Goal: Check status: Check status

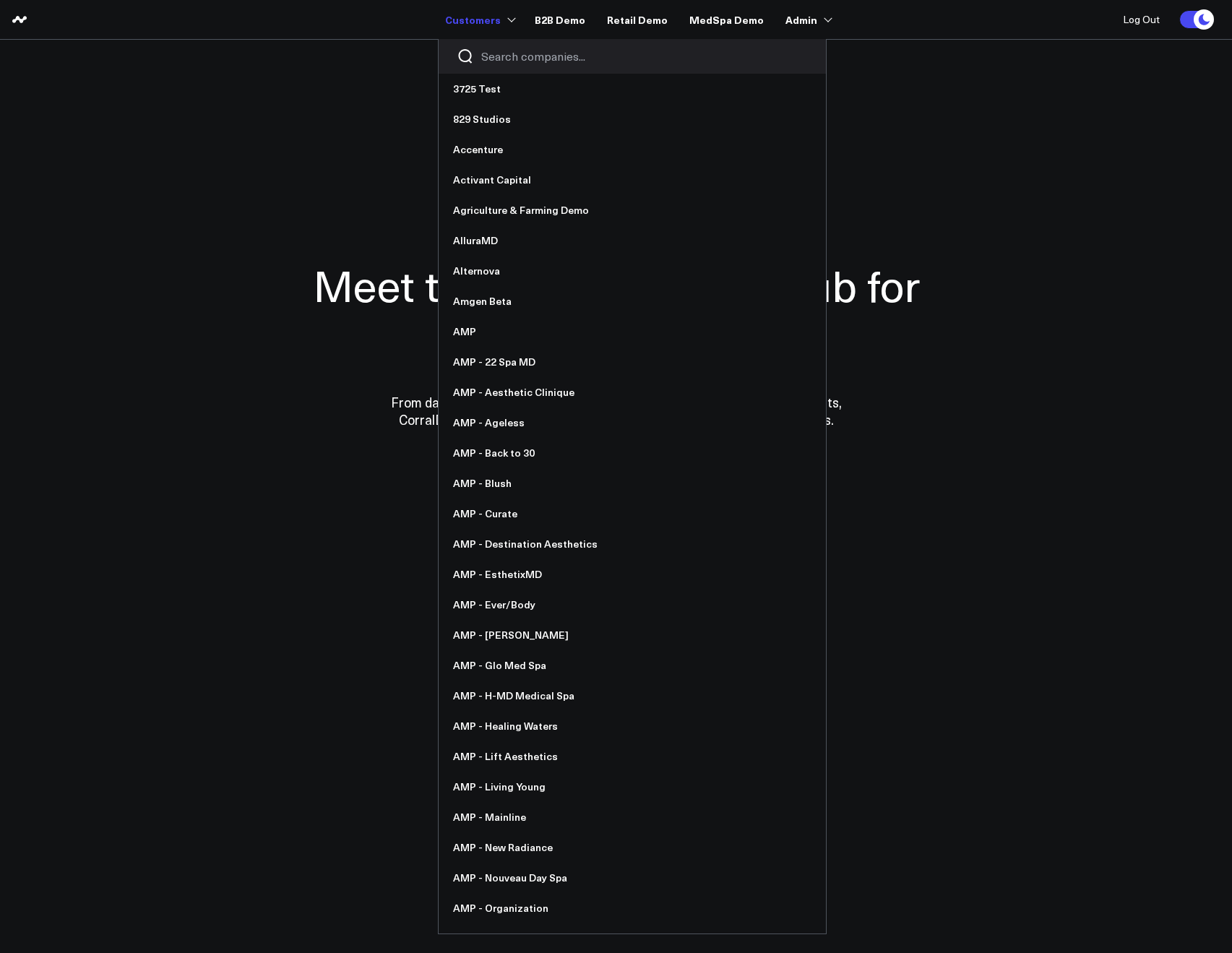
click at [492, 52] on input "Search companies input" at bounding box center [645, 56] width 326 height 16
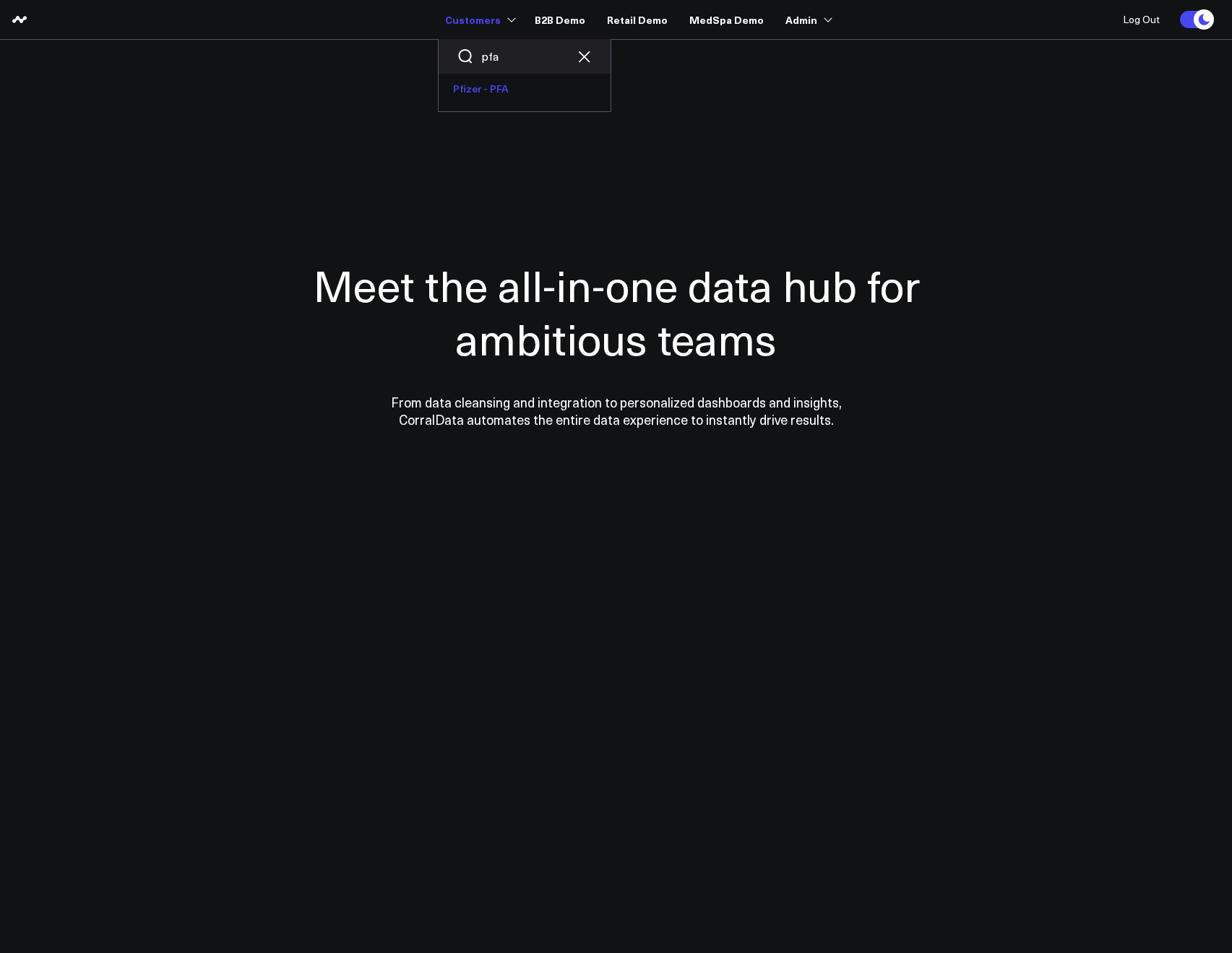
type input "pfa"
click at [497, 95] on link "Pfizer - PFA" at bounding box center [524, 88] width 172 height 30
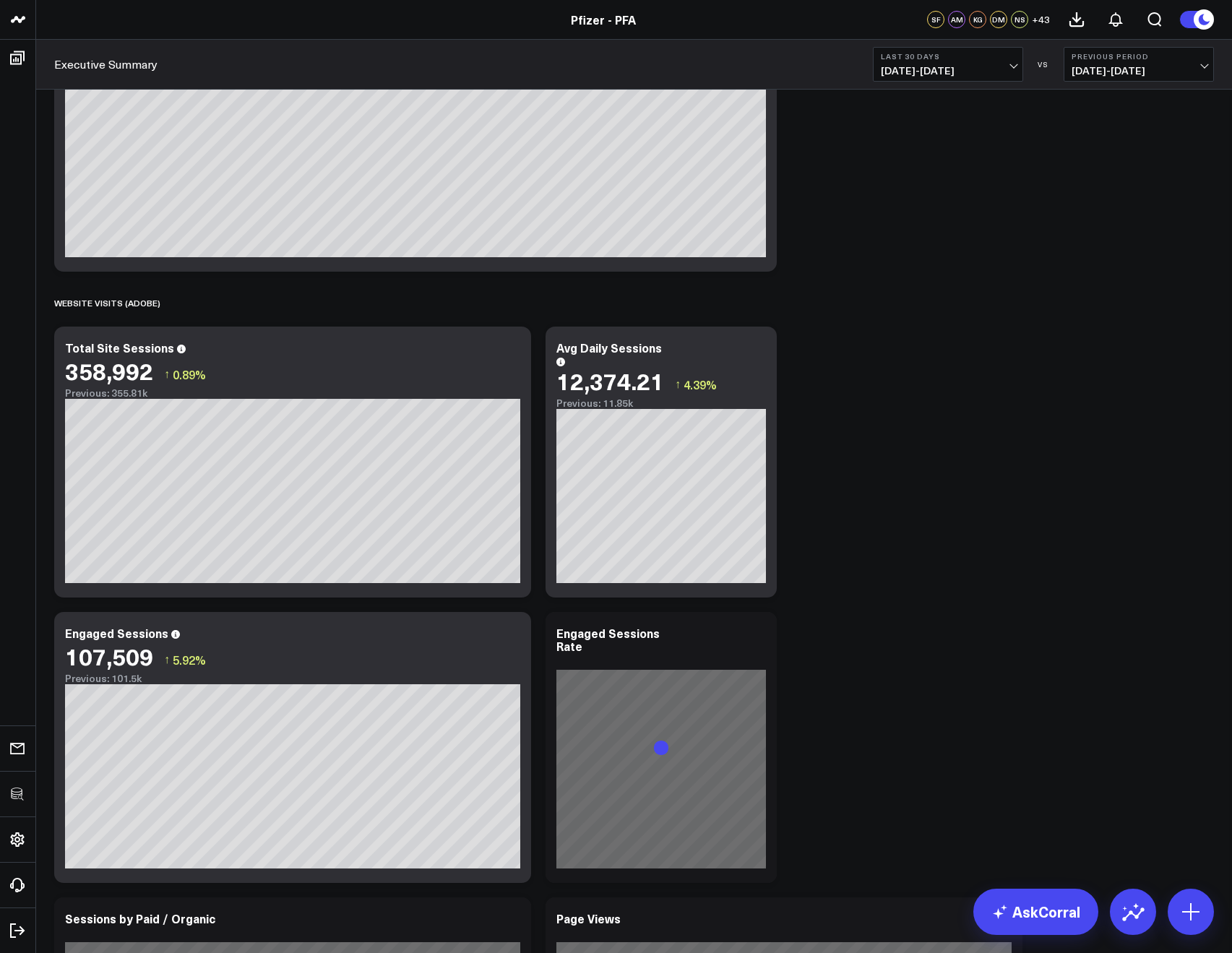
scroll to position [1433, 0]
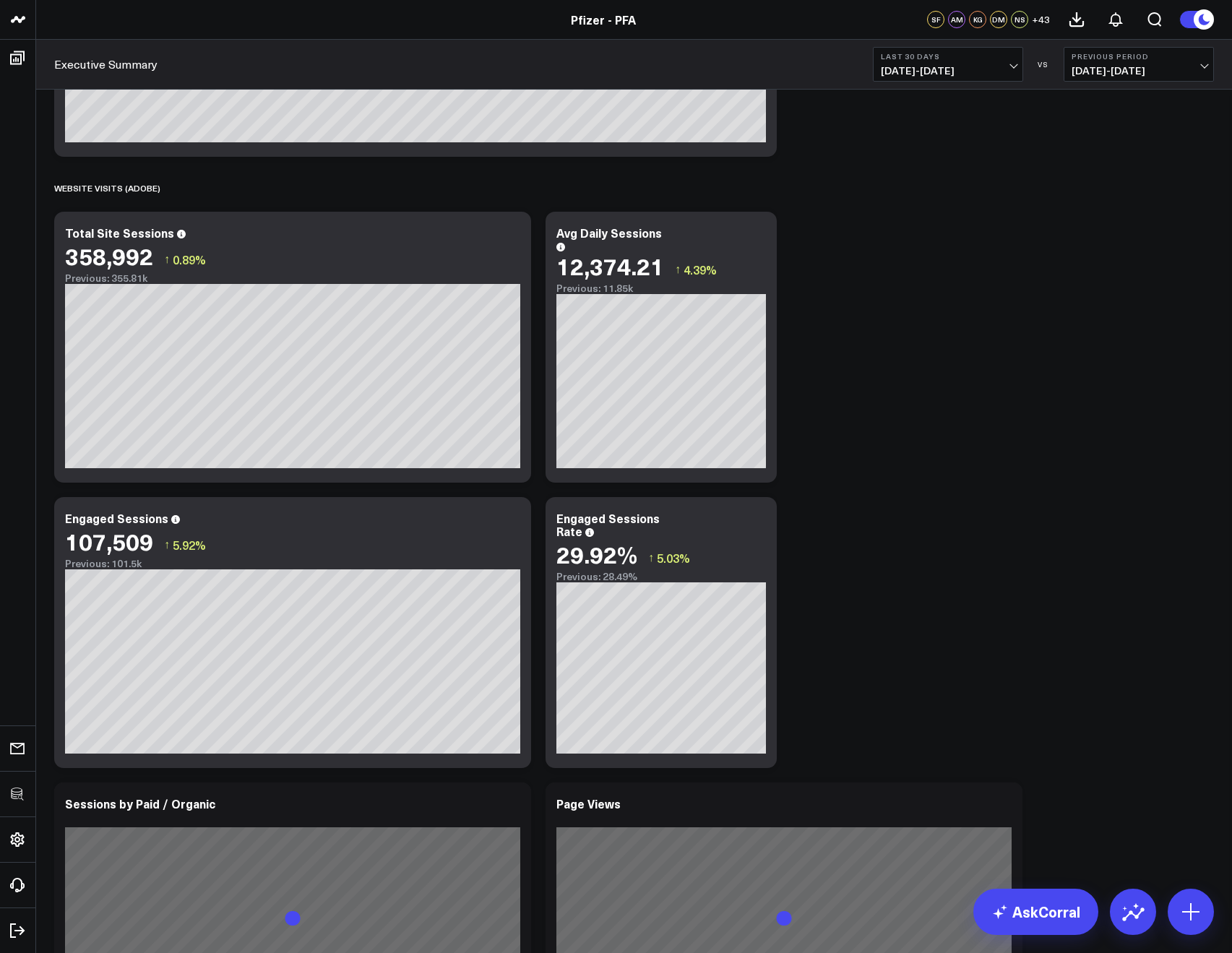
click at [951, 80] on button "Last 30 Days 07/19/25 - 08/17/25" at bounding box center [947, 64] width 150 height 34
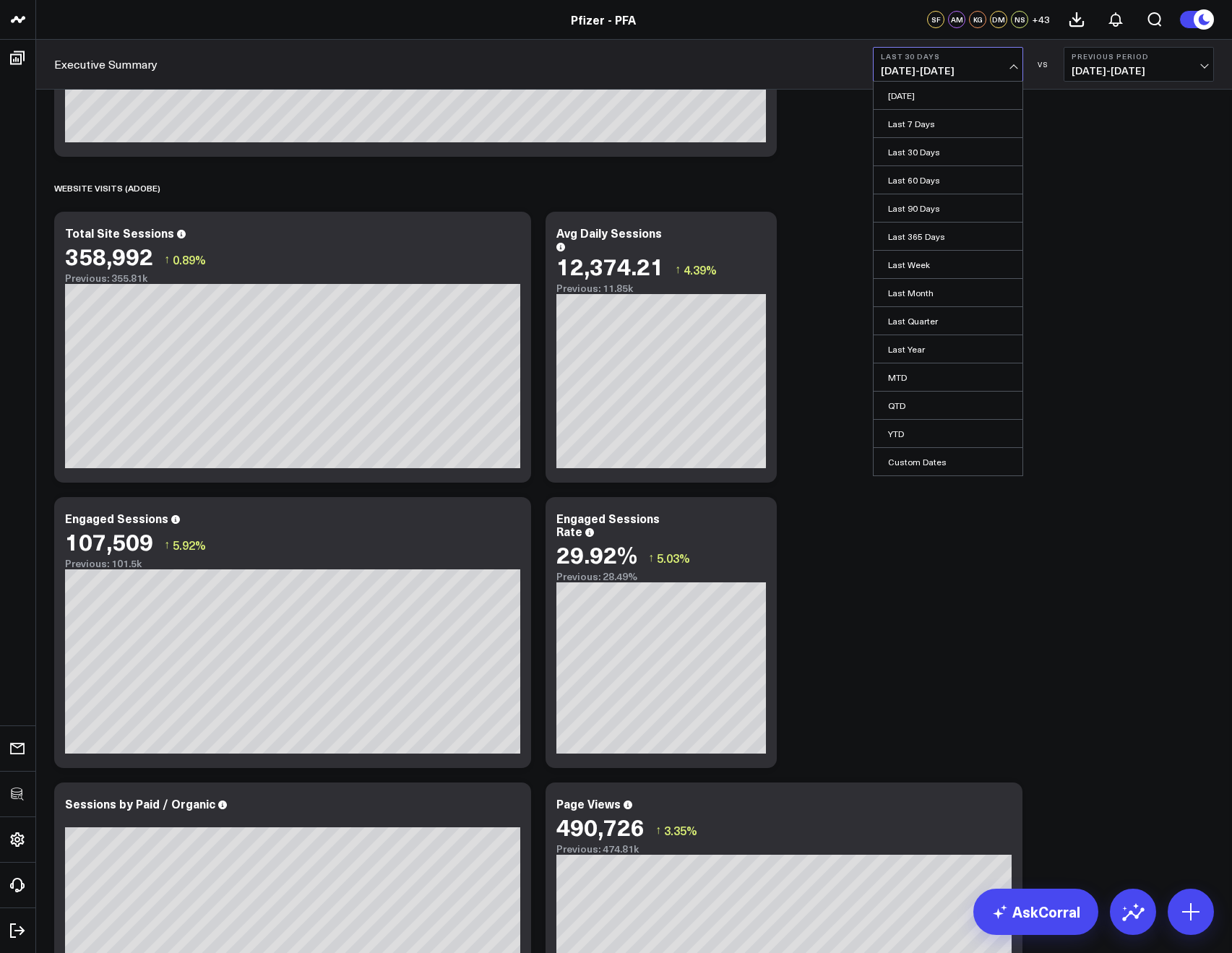
click at [922, 66] on span "07/19/25 - 08/17/25" at bounding box center [948, 71] width 135 height 12
click at [923, 457] on link "Custom Dates" at bounding box center [947, 462] width 149 height 28
select select "7"
select select "2025"
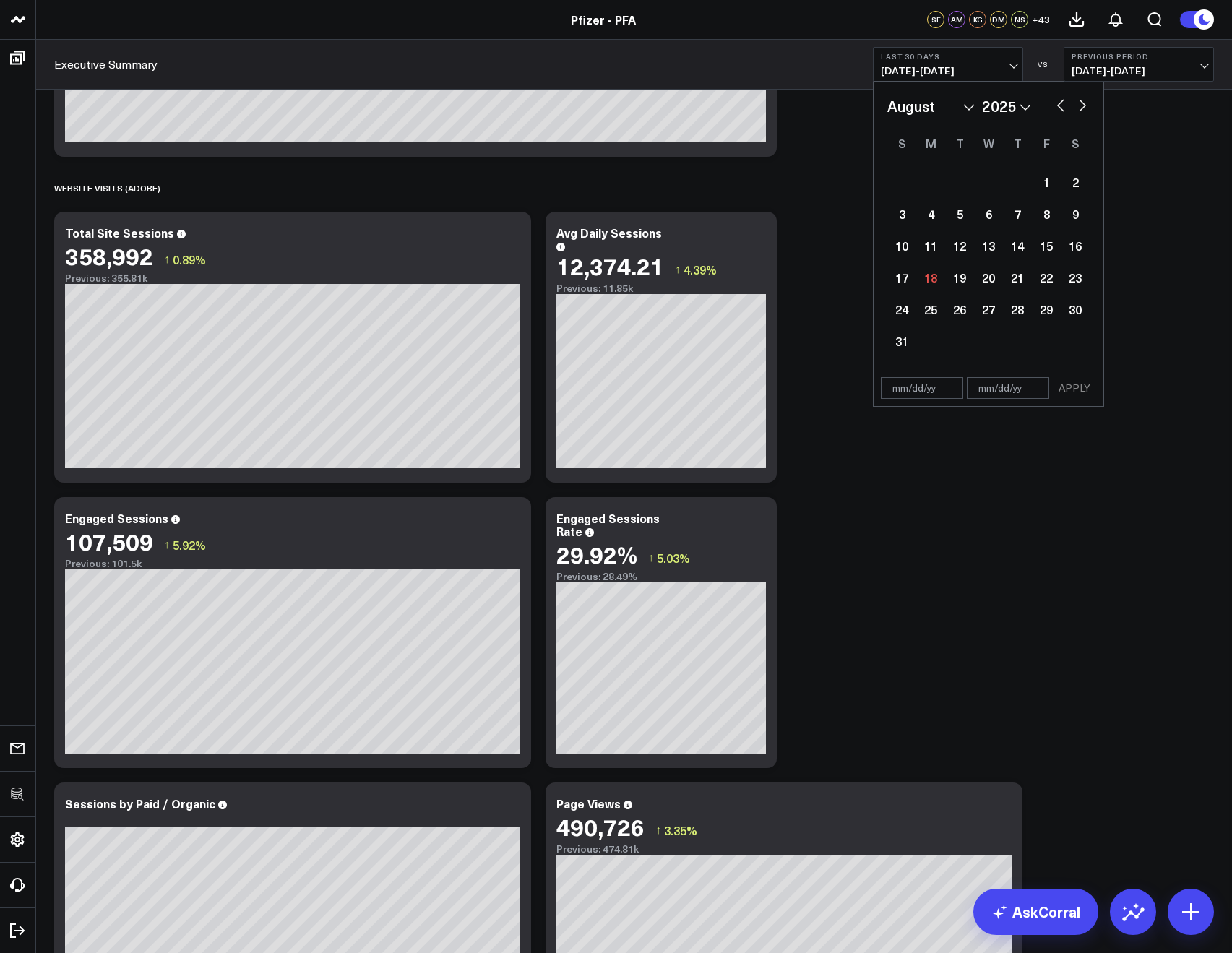
click at [1058, 92] on div "January February March April May June July August September October November De…" at bounding box center [988, 226] width 230 height 289
click at [1060, 104] on button "button" at bounding box center [1061, 104] width 15 height 18
select select "6"
select select "2025"
click at [934, 105] on select "January February March April May June July August September October November De…" at bounding box center [931, 106] width 88 height 22
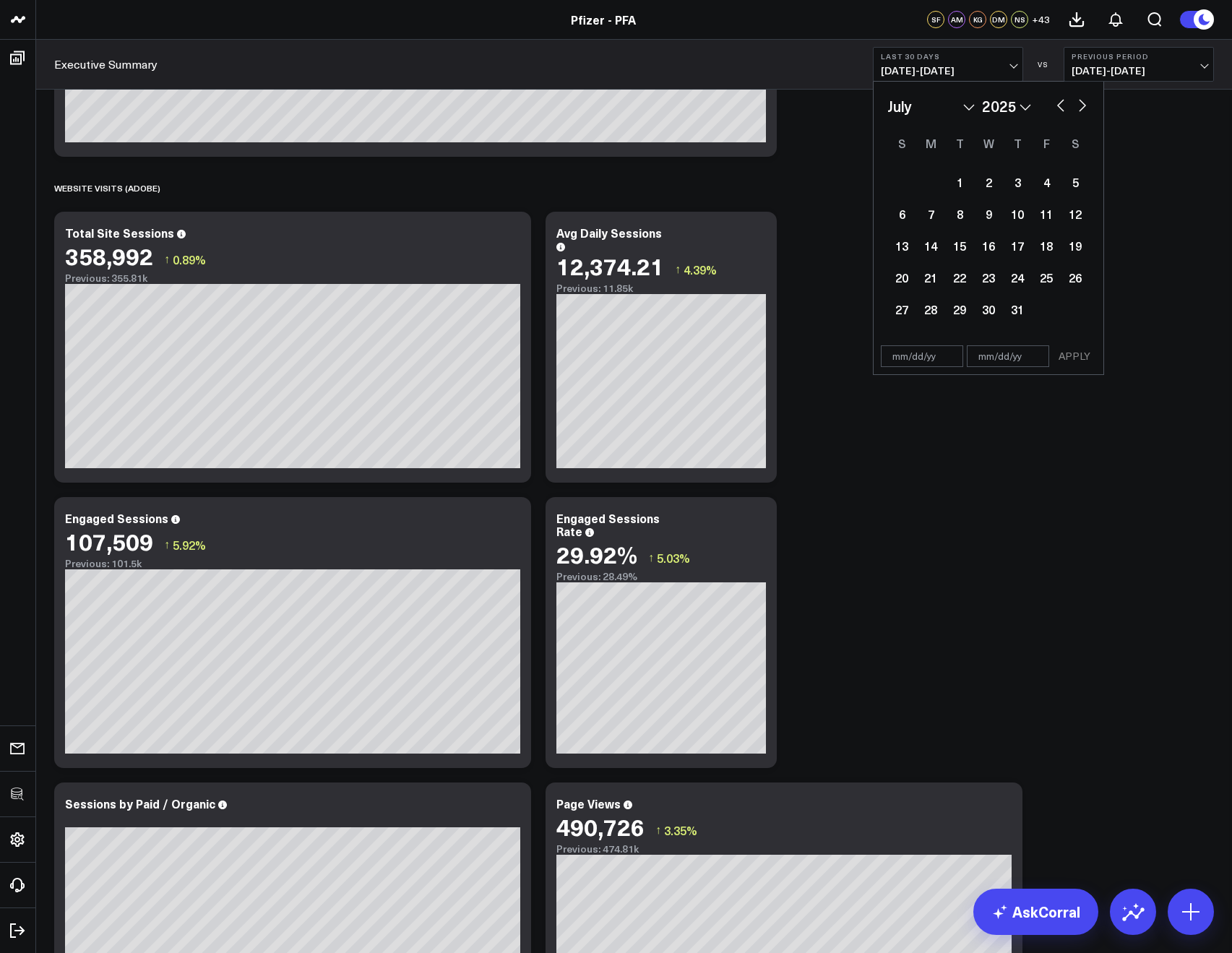
click at [988, 115] on select "2026 2025 2024 2023 2022 2021 2020 2019 2018 2017 2016 2015 2014 2013 2012 2011…" at bounding box center [1006, 106] width 49 height 22
select select "6"
select select "2024"
click at [934, 185] on div "1" at bounding box center [931, 182] width 29 height 29
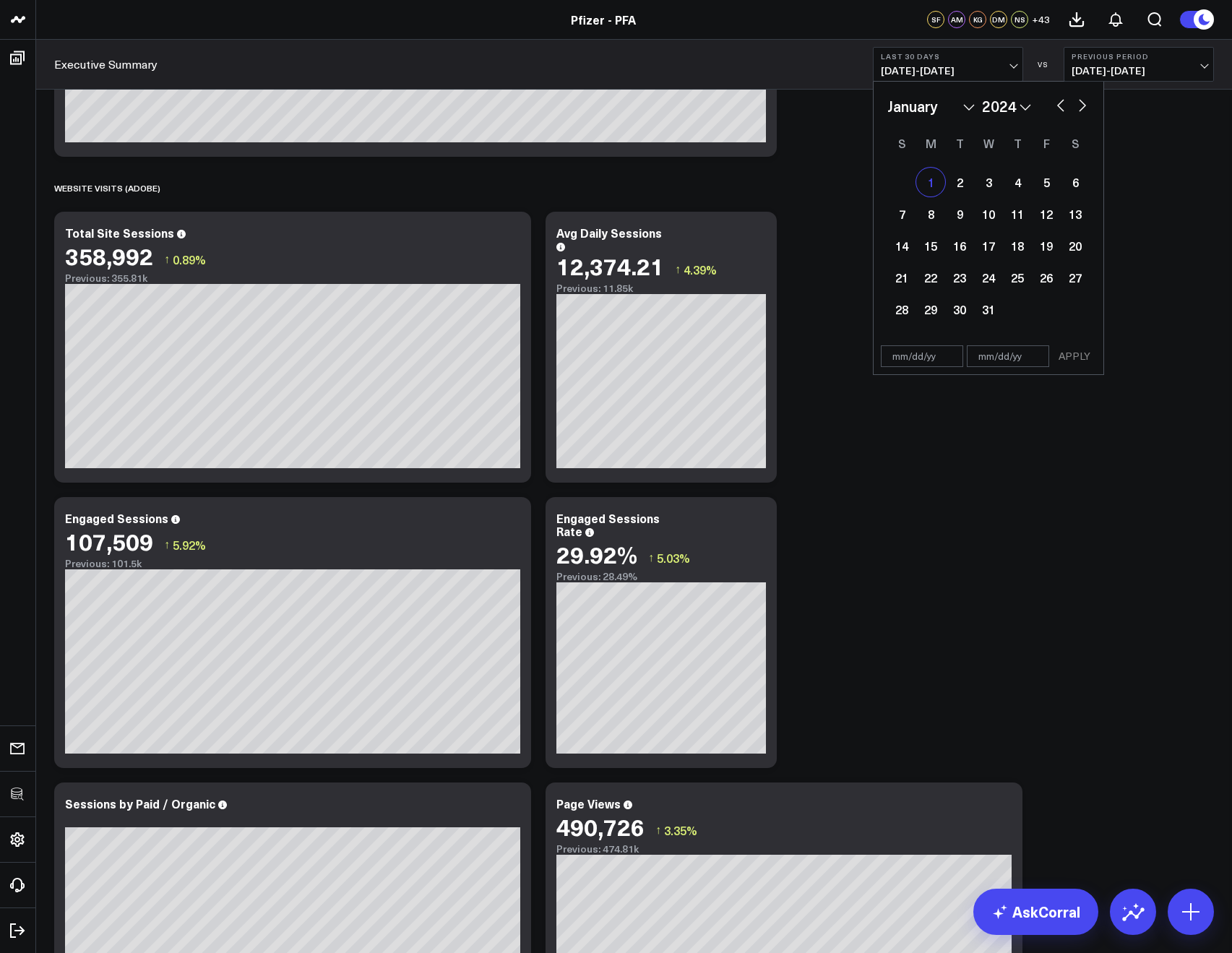
type input "01/01/24"
select select "2024"
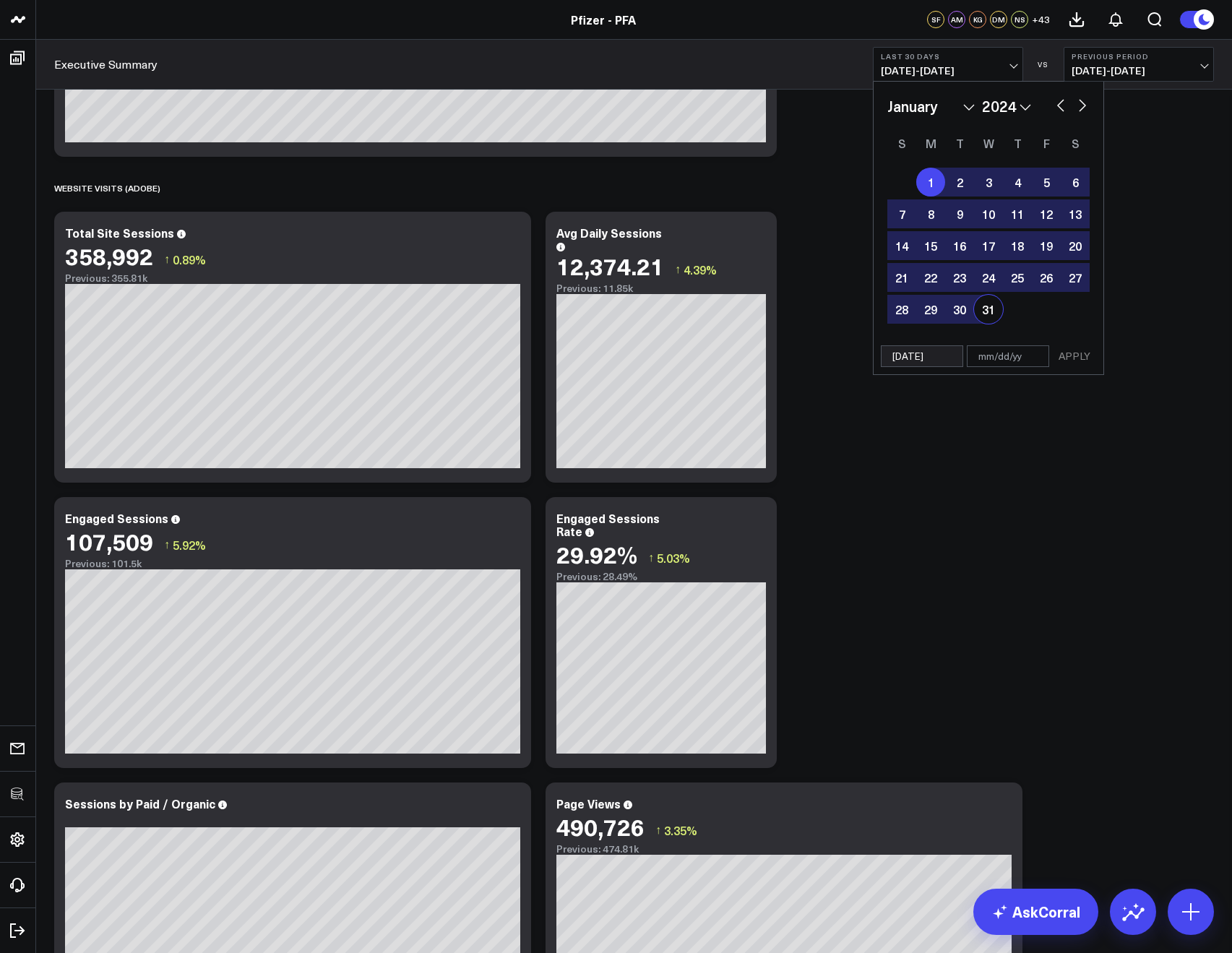
click at [988, 306] on div "31" at bounding box center [988, 309] width 29 height 29
type input "01/31/24"
select select "2024"
click at [1071, 361] on button "APPLY" at bounding box center [1074, 356] width 43 height 22
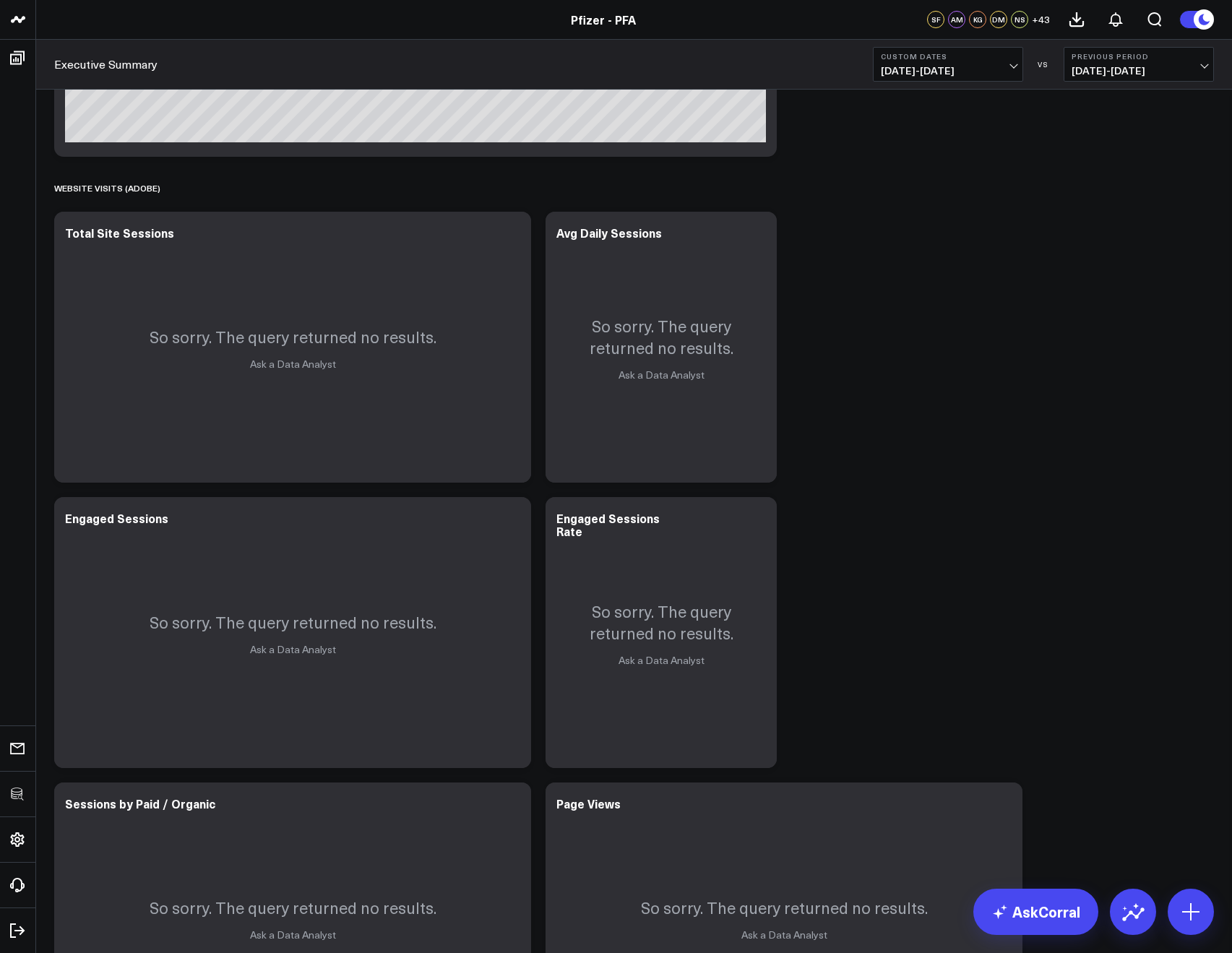
click at [909, 80] on button "Custom Dates 01/01/24 - 01/31/24" at bounding box center [947, 64] width 150 height 34
click at [899, 72] on span "01/01/24 - 01/31/24" at bounding box center [948, 71] width 135 height 12
click at [899, 74] on span "01/01/24 - 01/31/24" at bounding box center [948, 71] width 135 height 12
click at [904, 464] on link "Custom Dates" at bounding box center [947, 462] width 149 height 28
select select "7"
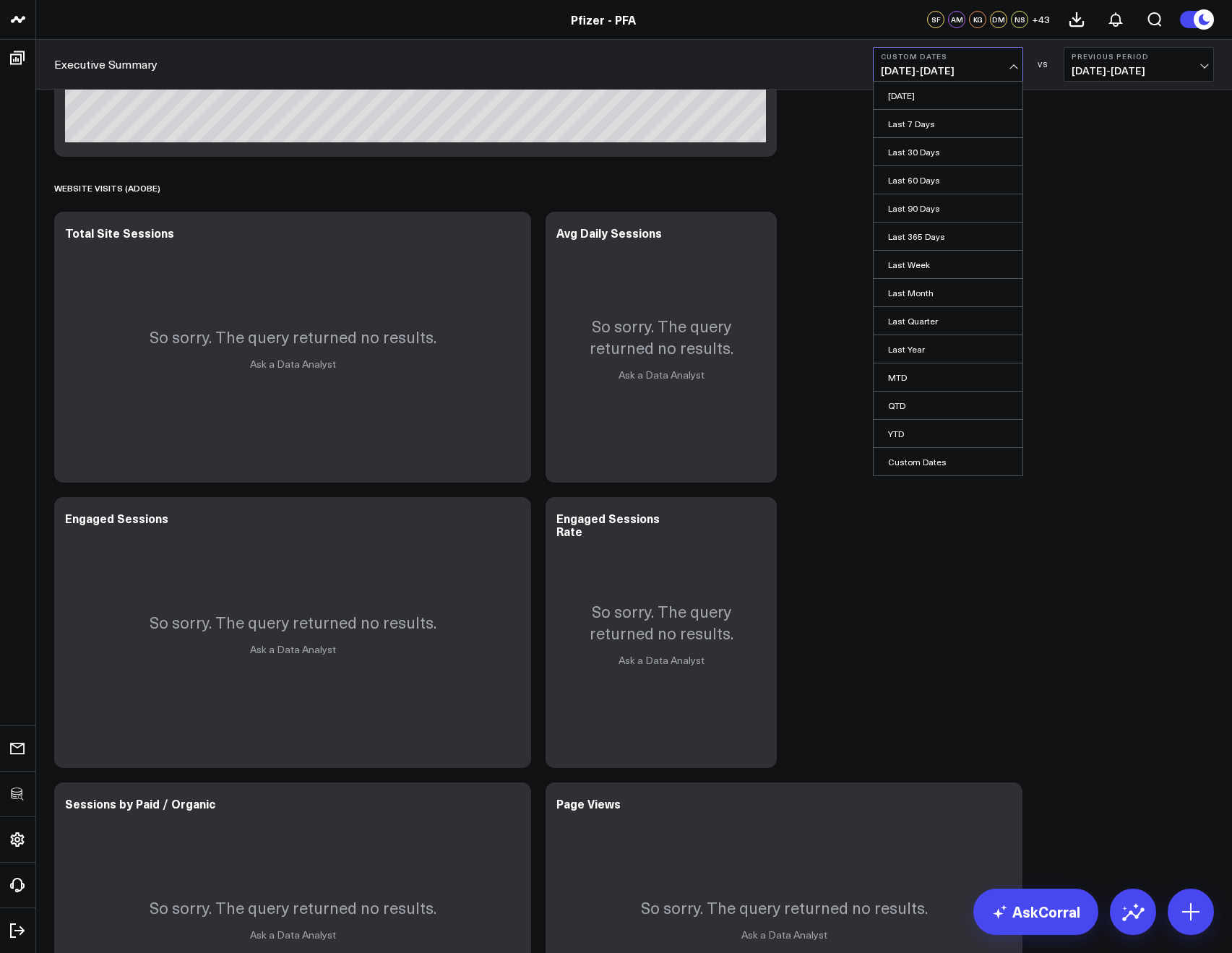
select select "2025"
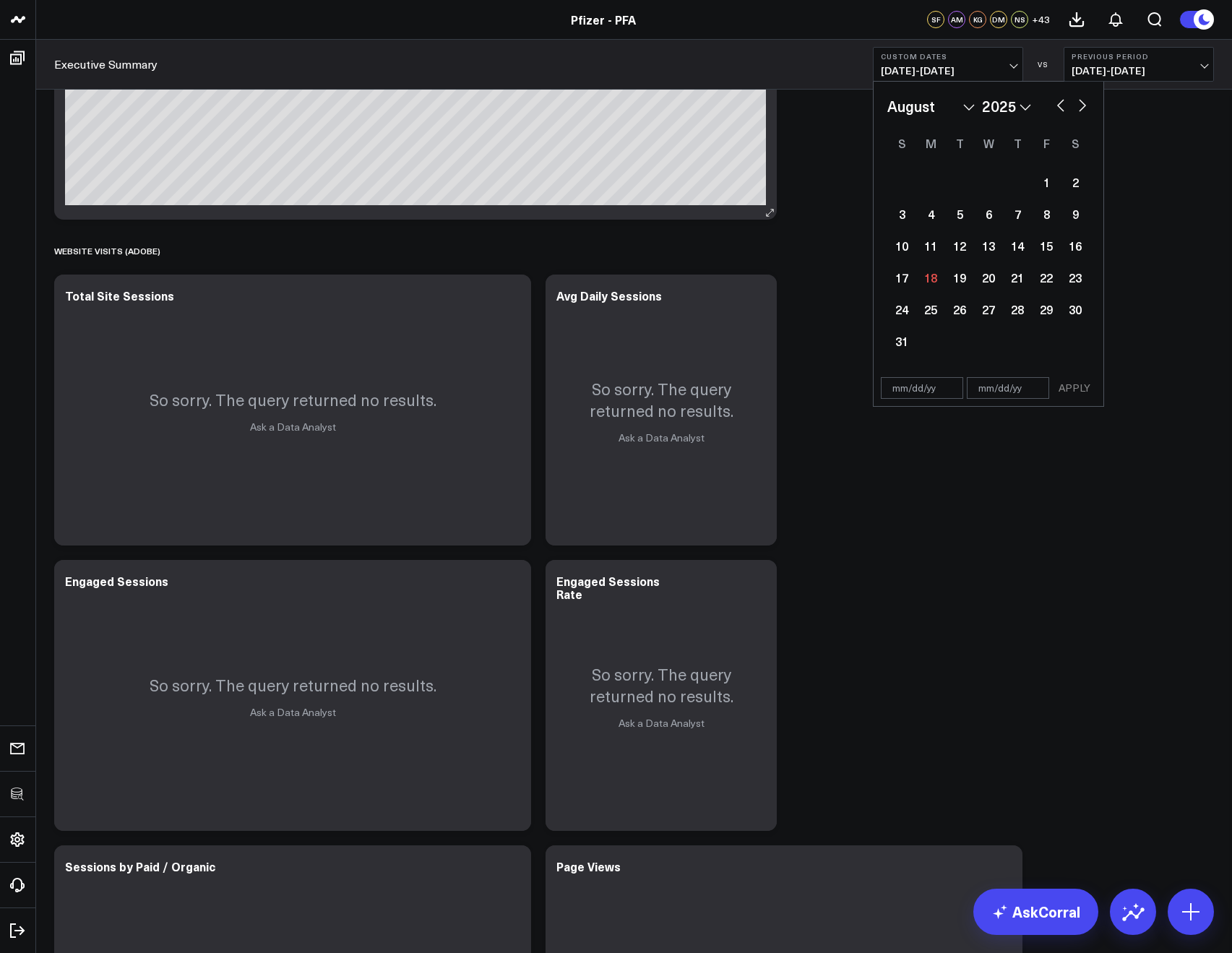
scroll to position [1518, 0]
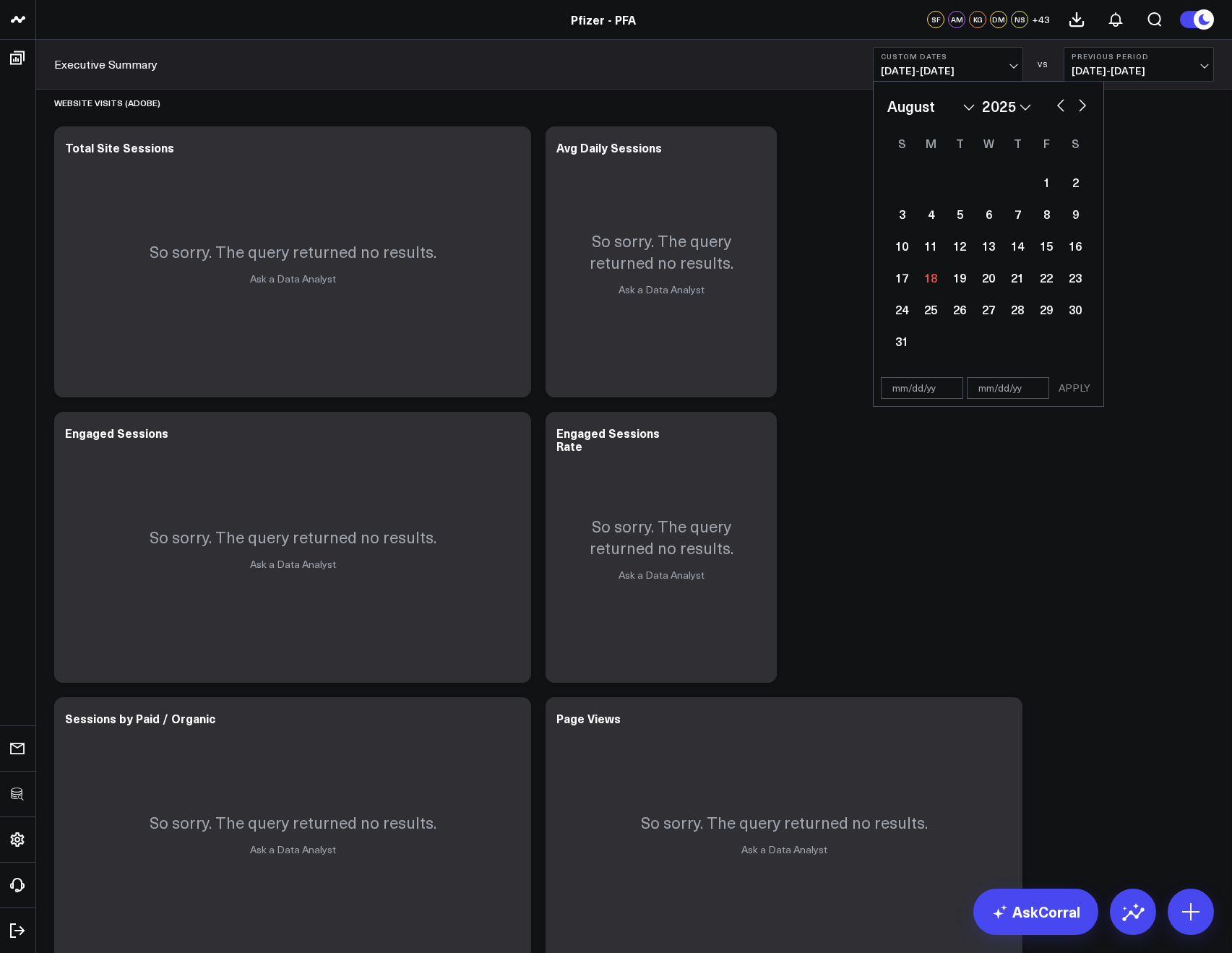
click at [969, 105] on select "January February March April May June July August September October November De…" at bounding box center [931, 106] width 88 height 22
click at [1005, 106] on select "2026 2025 2024 2023 2022 2021 2020 2019 2018 2017 2016 2015 2014 2013 2012 2011…" at bounding box center [1006, 106] width 49 height 22
select select "7"
select select "2024"
click at [1013, 174] on div "1" at bounding box center [1018, 182] width 29 height 29
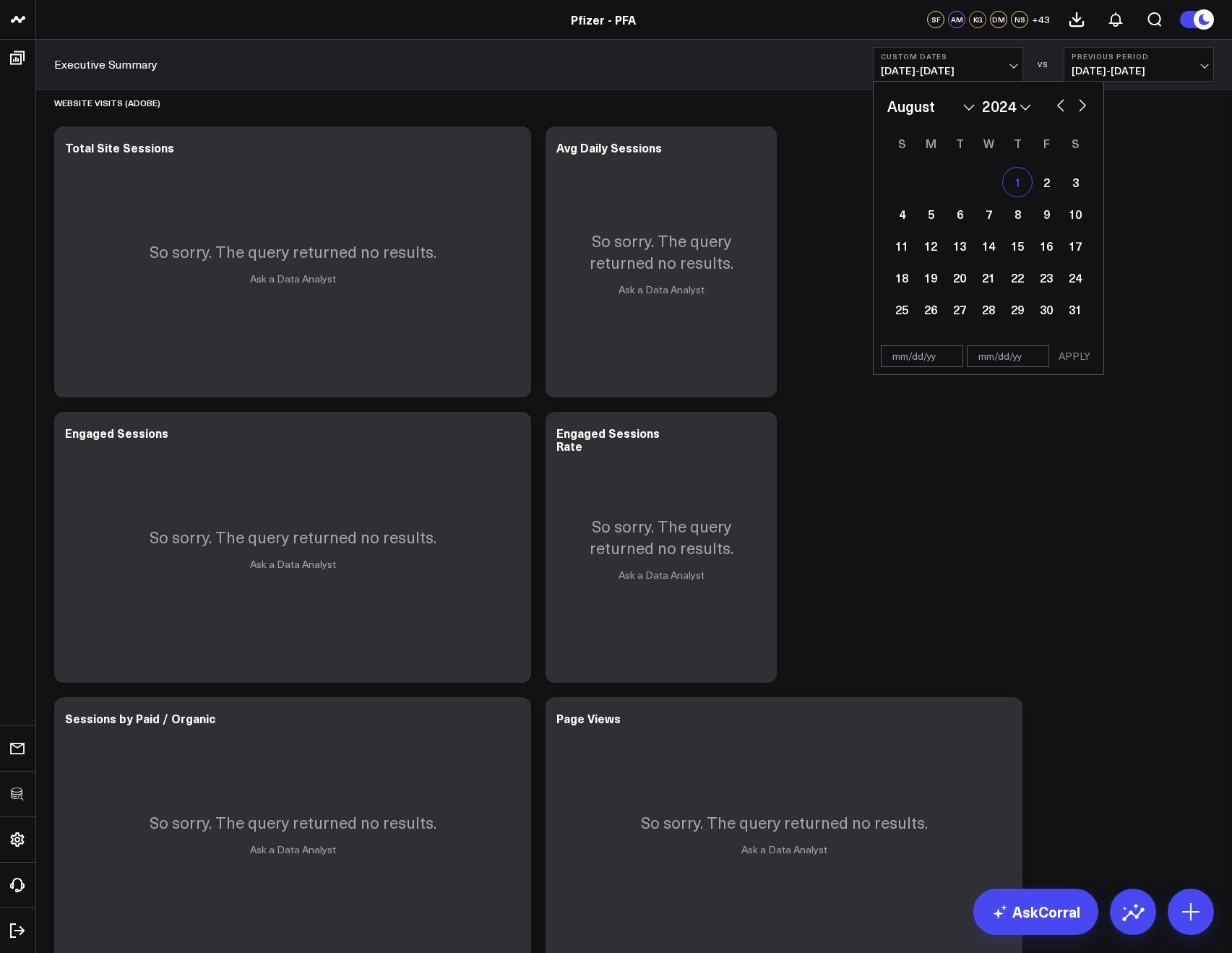
type input "08/01/24"
select select "7"
select select "2024"
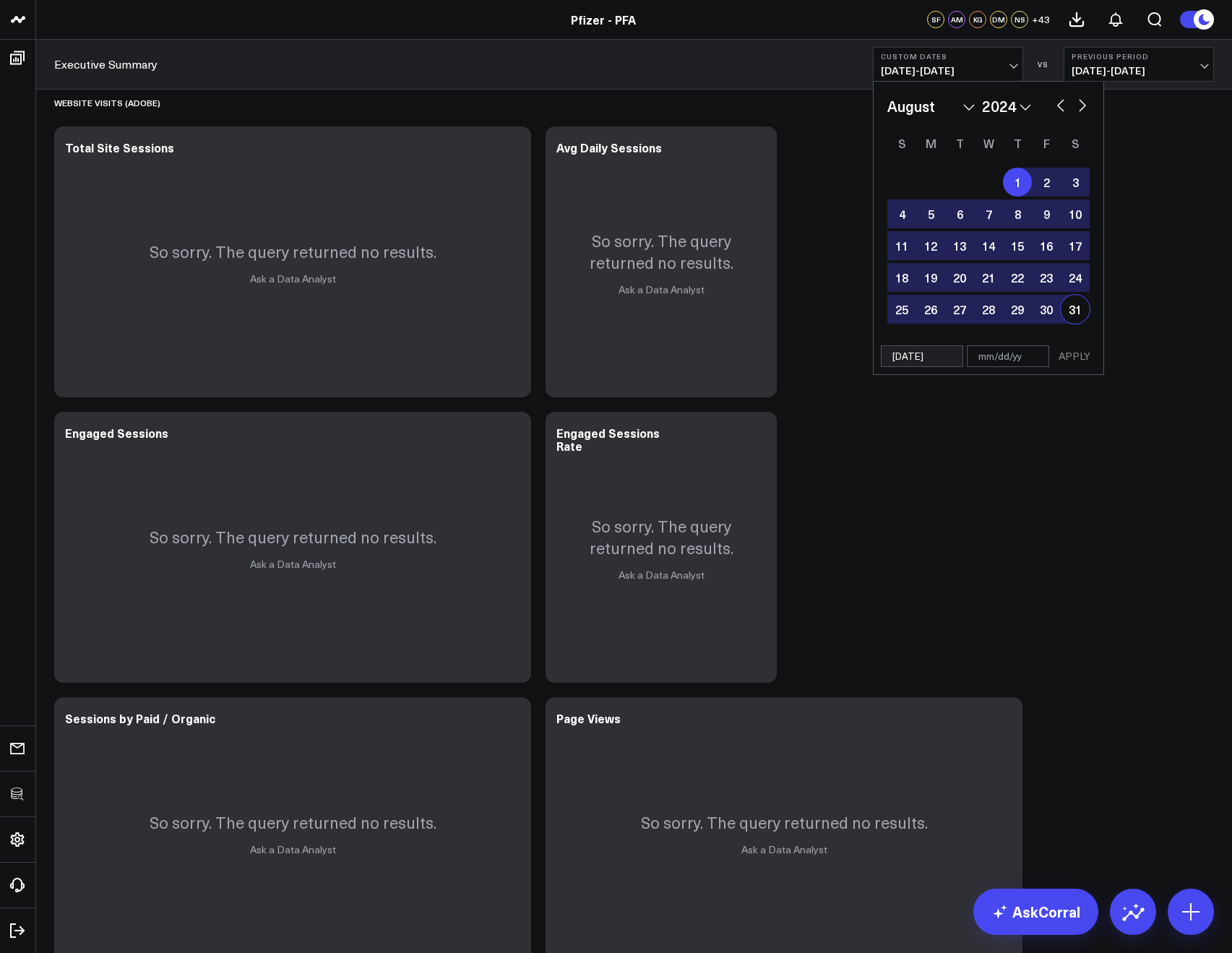
click at [1075, 302] on div "31" at bounding box center [1075, 309] width 29 height 29
type input "08/31/24"
select select "7"
select select "2024"
click at [1085, 347] on button "APPLY" at bounding box center [1074, 356] width 43 height 22
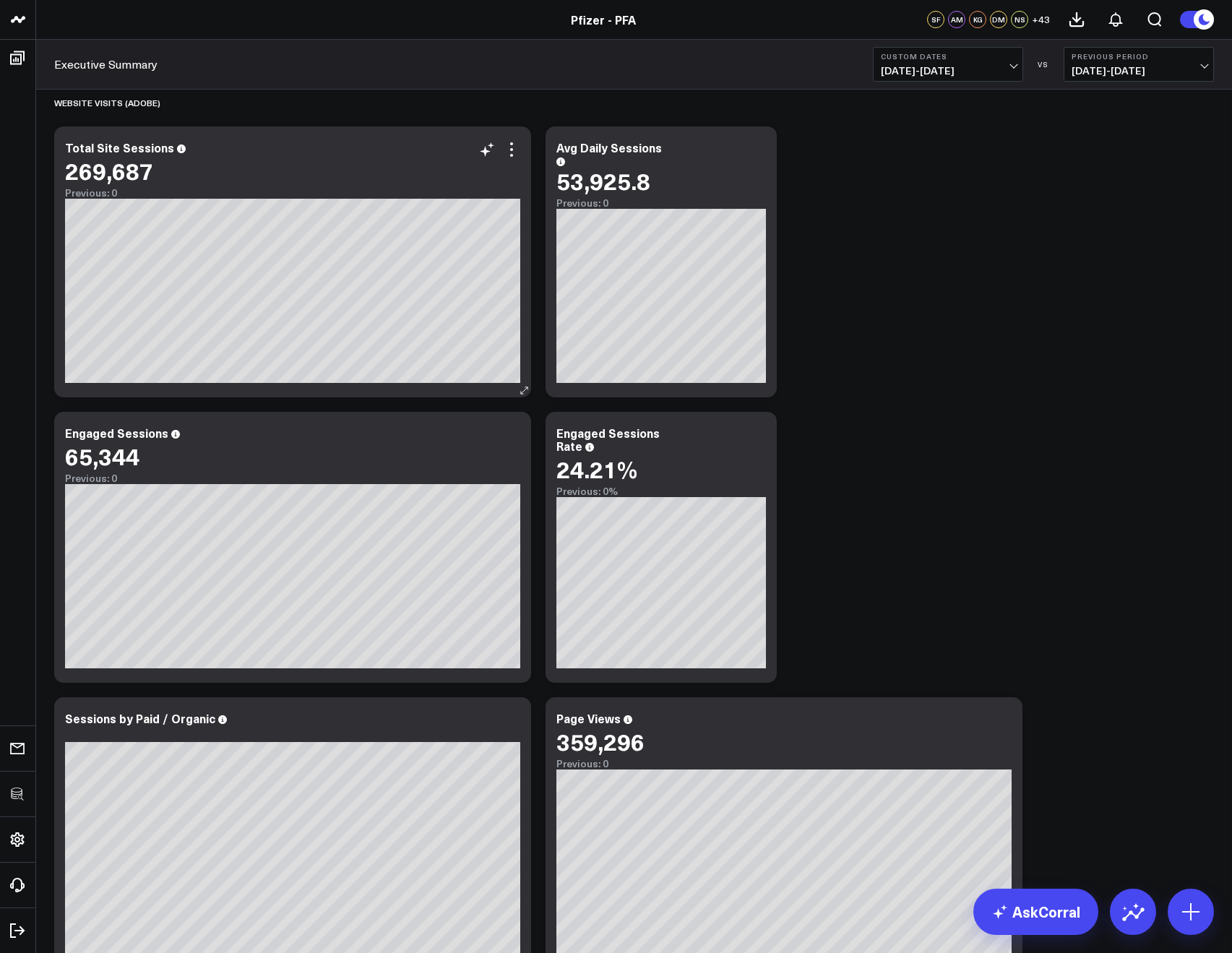
click at [118, 178] on div "269,687" at bounding box center [109, 170] width 88 height 26
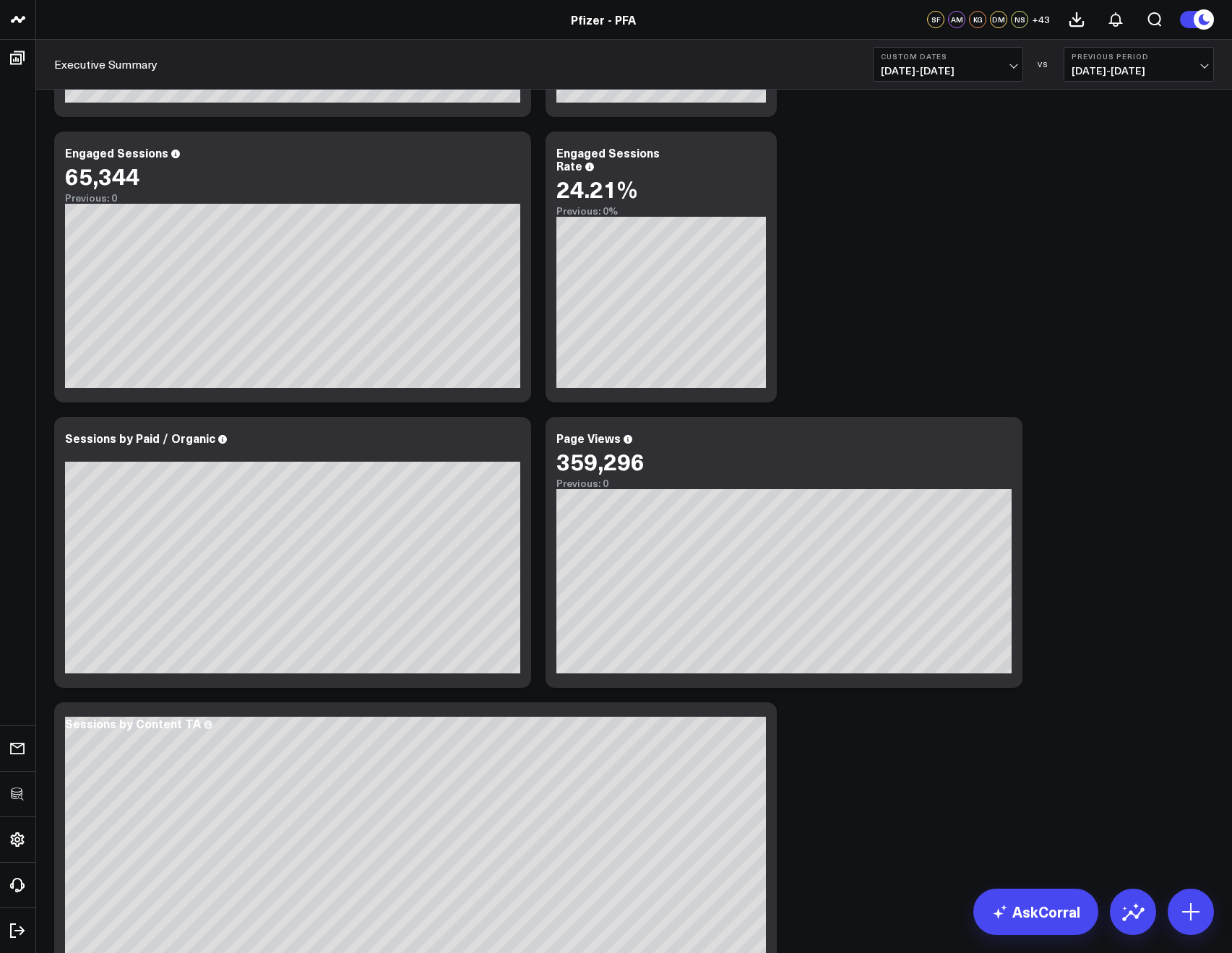
scroll to position [1795, 0]
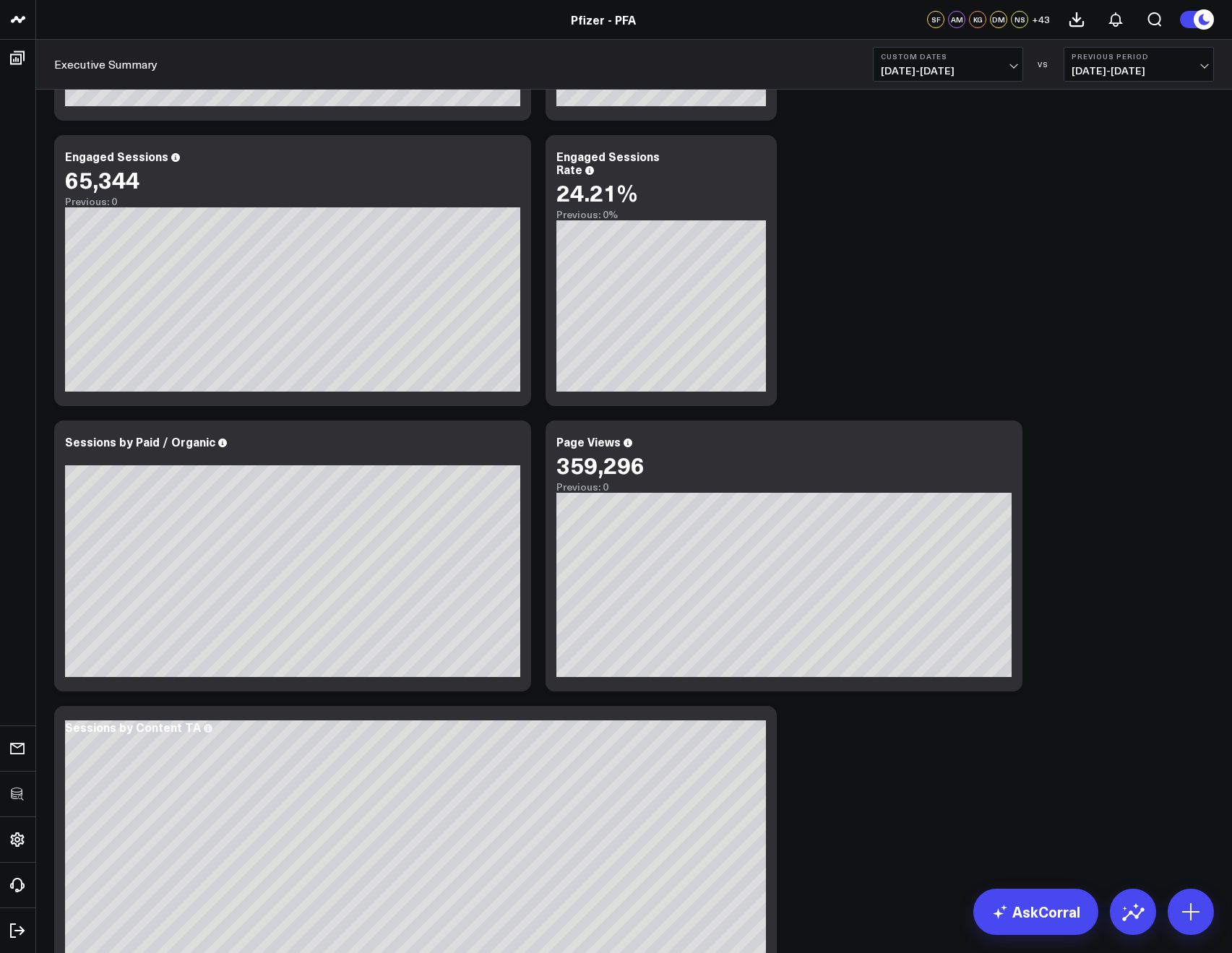
click at [891, 67] on span "08/01/24 - 08/31/24" at bounding box center [948, 71] width 135 height 12
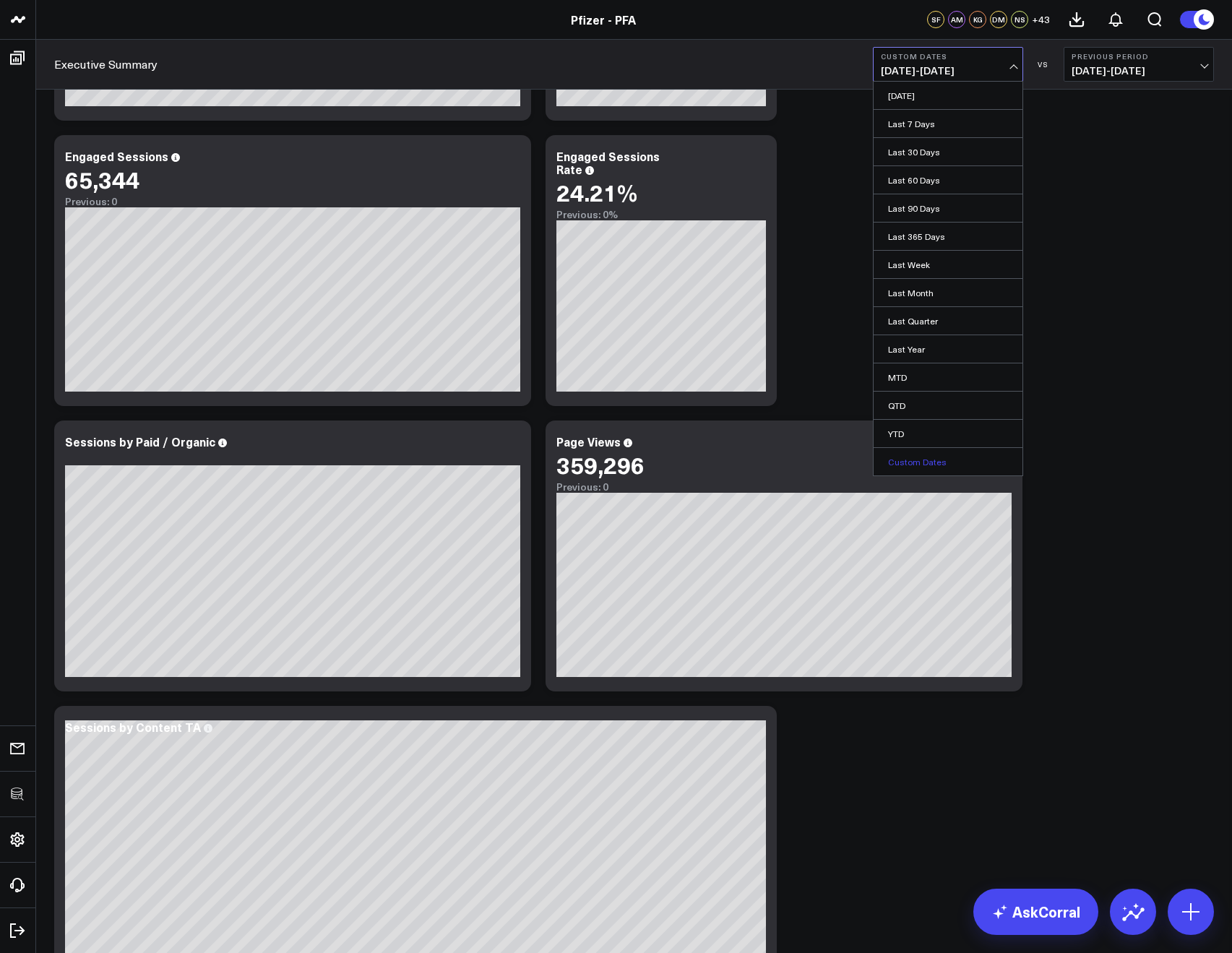
click at [911, 466] on link "Custom Dates" at bounding box center [947, 462] width 149 height 28
select select "7"
select select "2025"
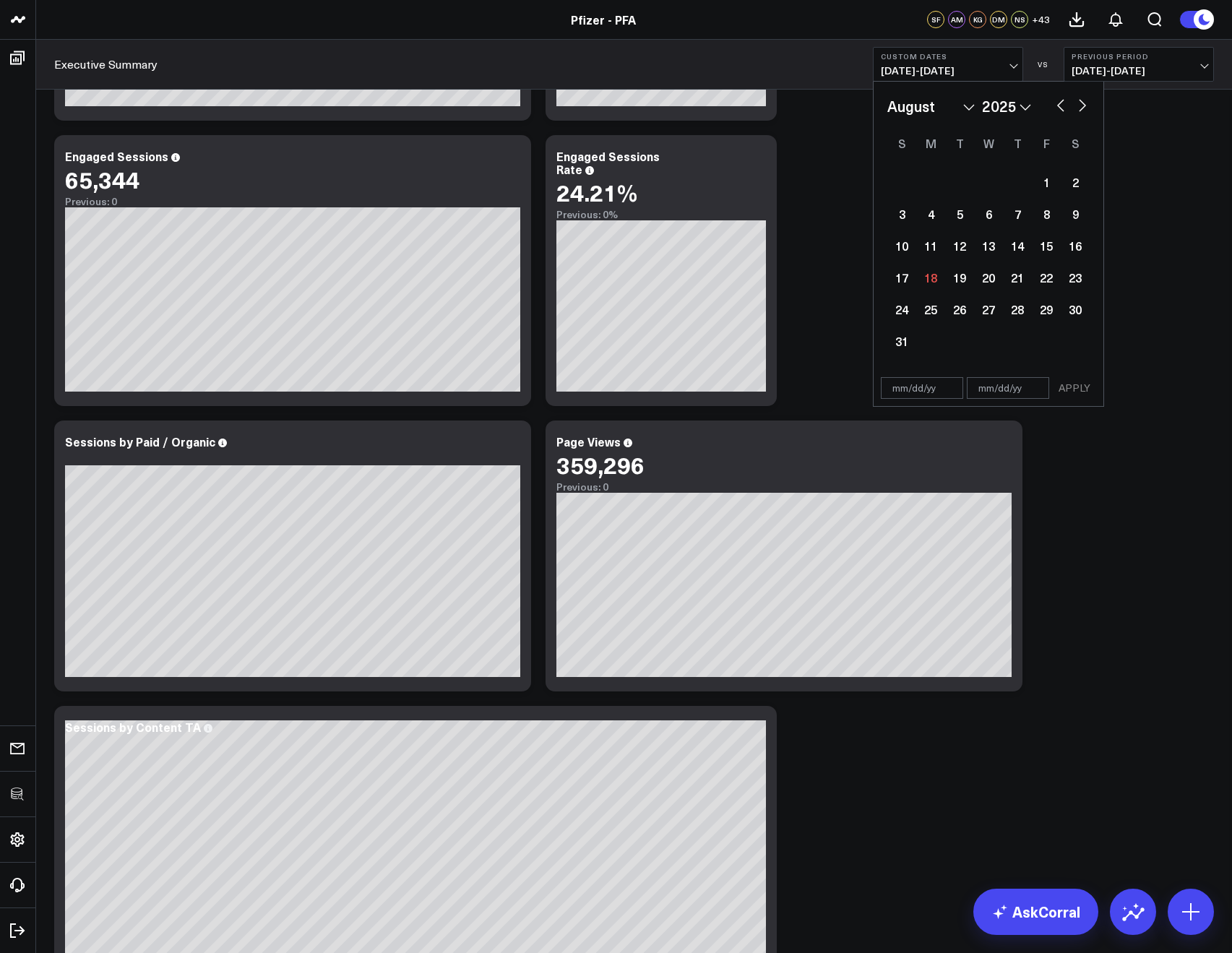
click at [931, 113] on select "January February March April May June July August September October November De…" at bounding box center [931, 106] width 88 height 22
select select "8"
select select "2025"
select select "8"
select select "2024"
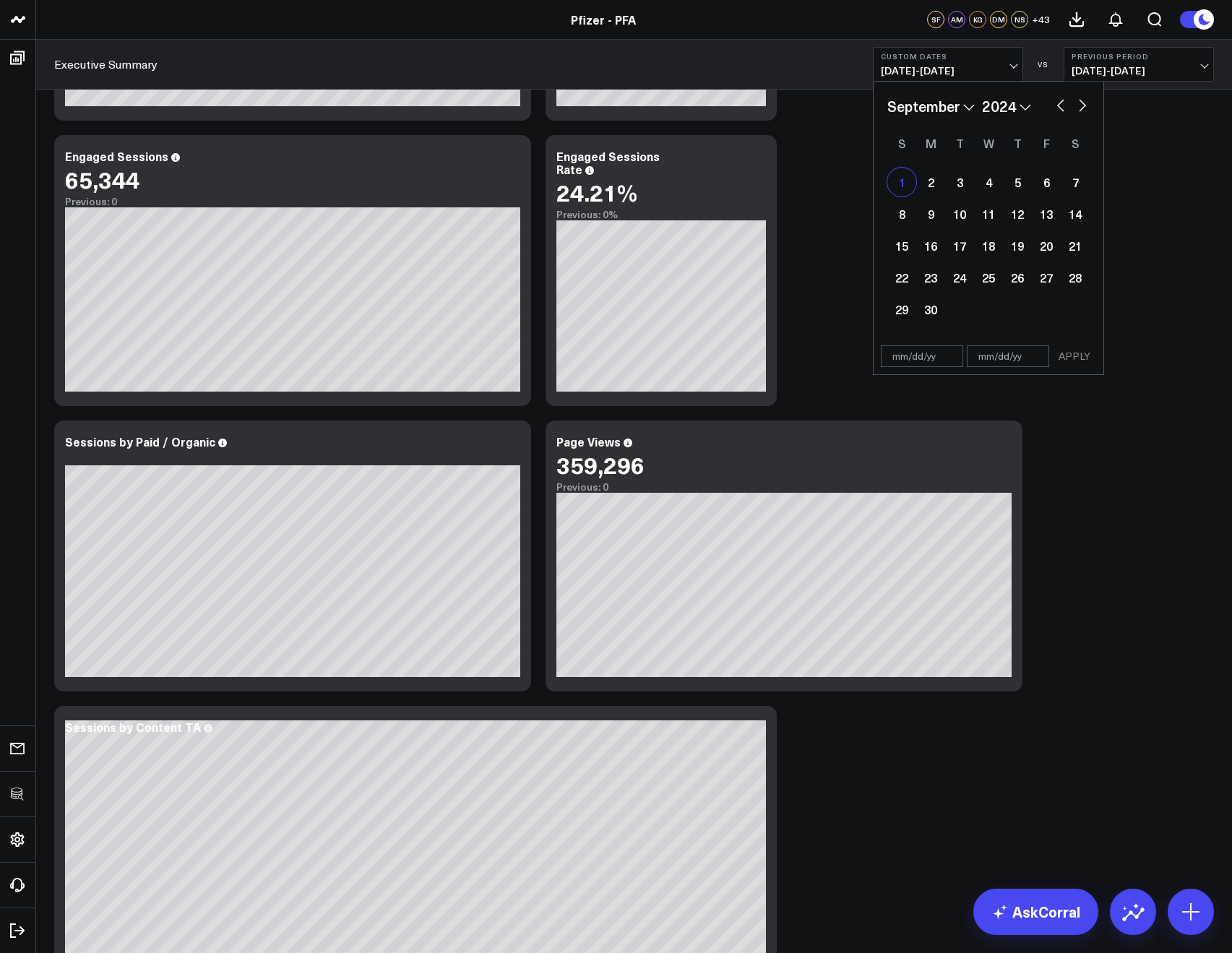
click at [907, 187] on div "1" at bounding box center [902, 182] width 29 height 29
type input "09/01/24"
select select "8"
select select "2024"
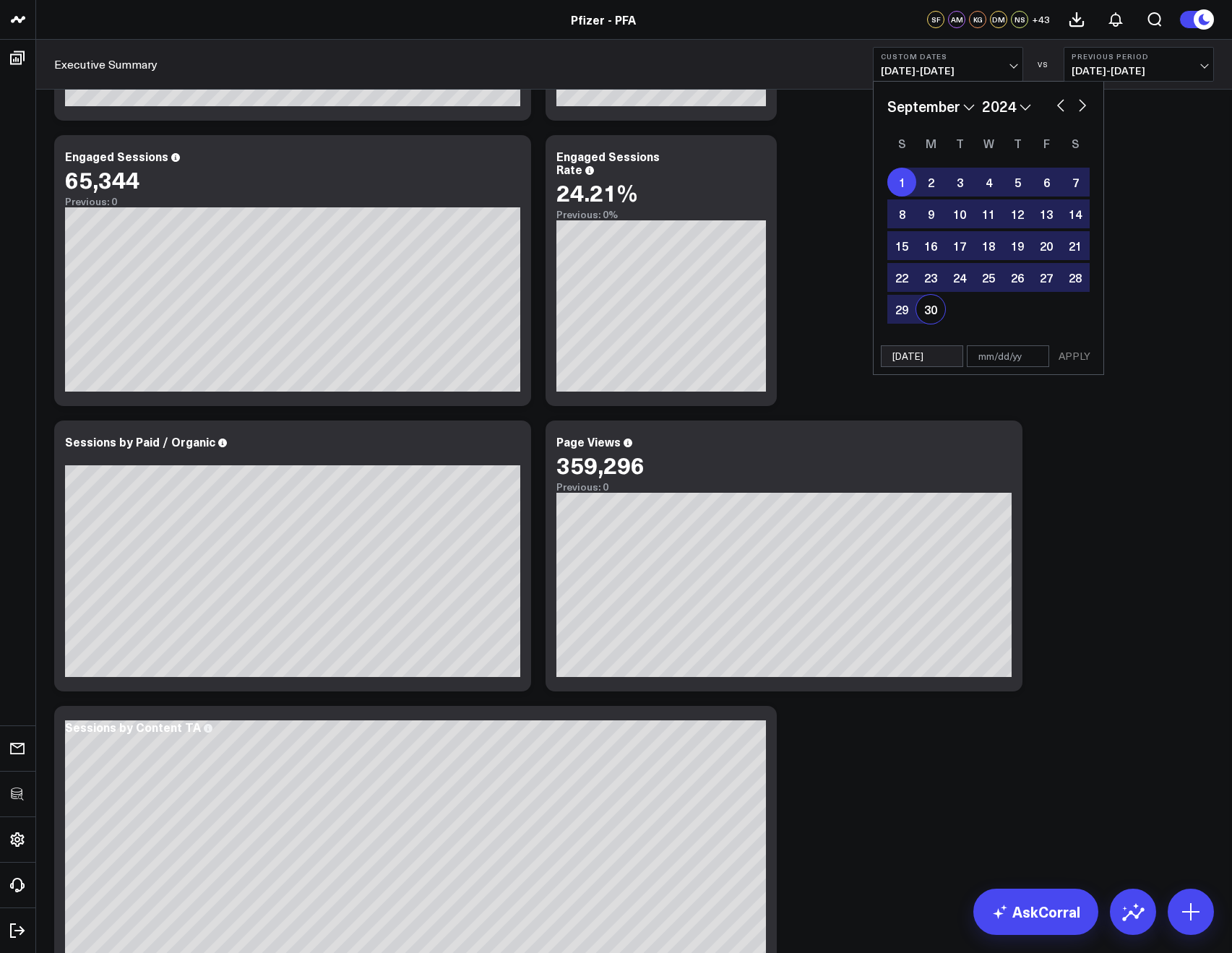
click at [938, 304] on div "30" at bounding box center [931, 309] width 29 height 29
type input "09/30/24"
select select "8"
select select "2024"
click at [1067, 359] on button "APPLY" at bounding box center [1074, 356] width 43 height 22
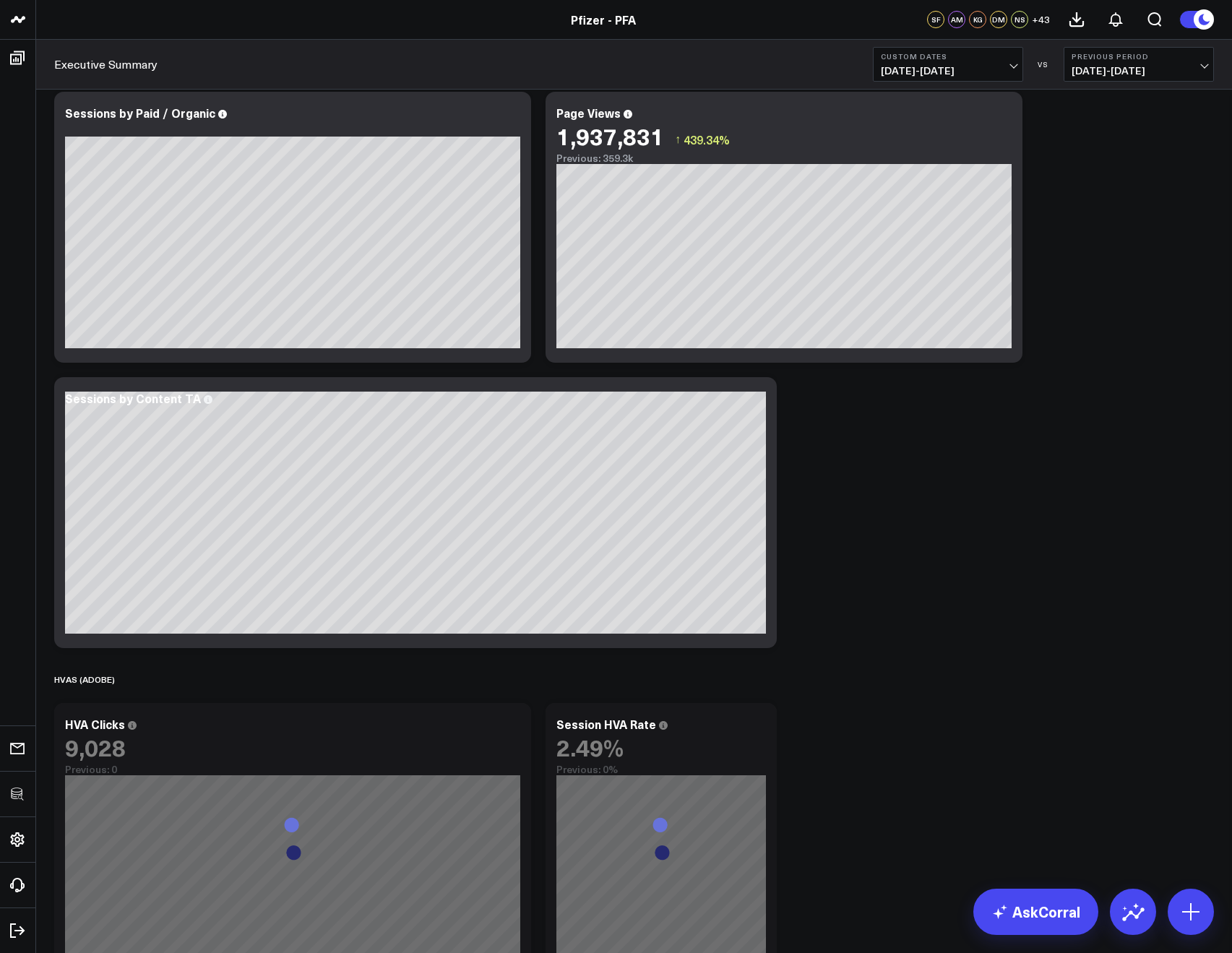
scroll to position [2129, 0]
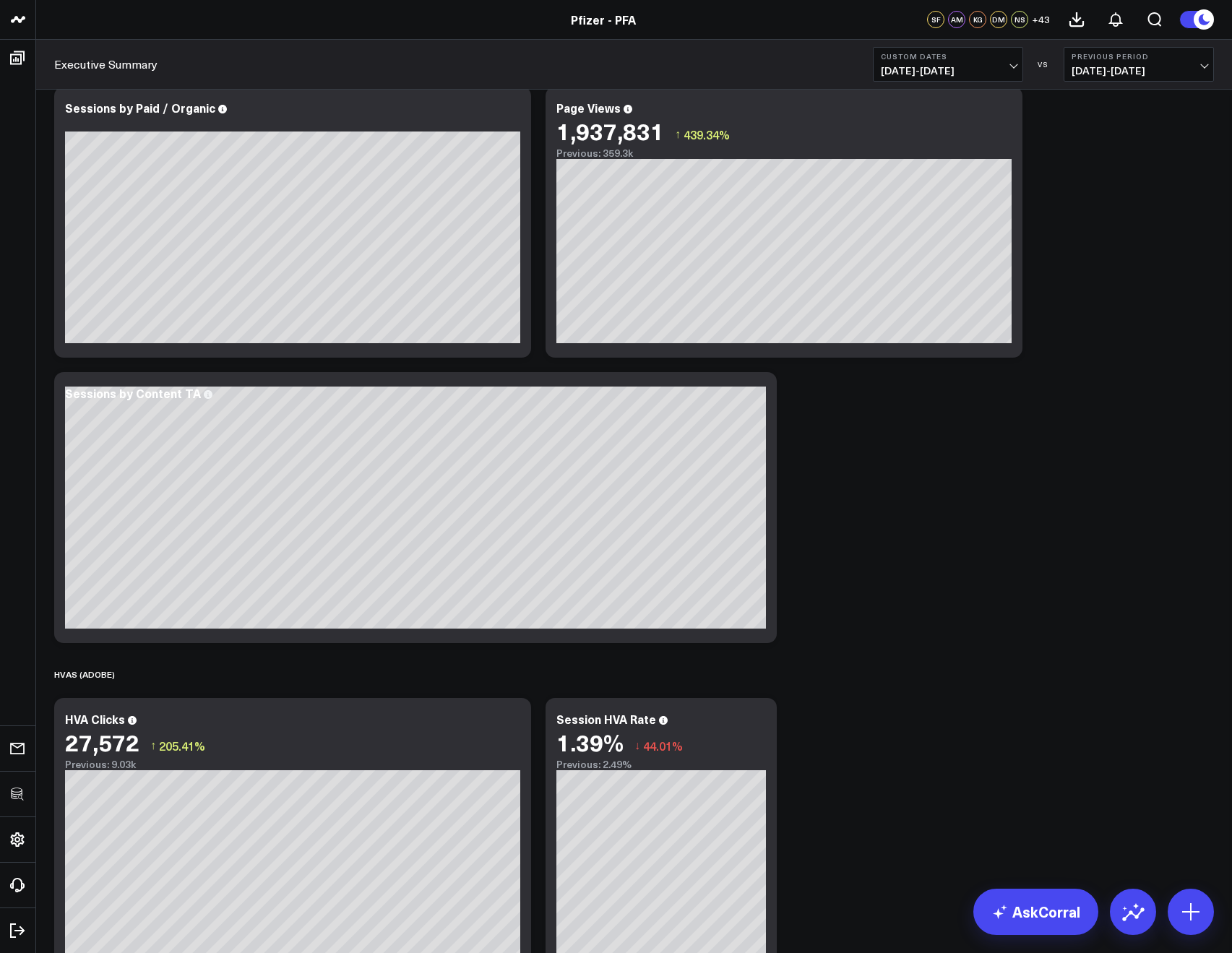
click at [894, 54] on b "Custom Dates" at bounding box center [948, 56] width 135 height 9
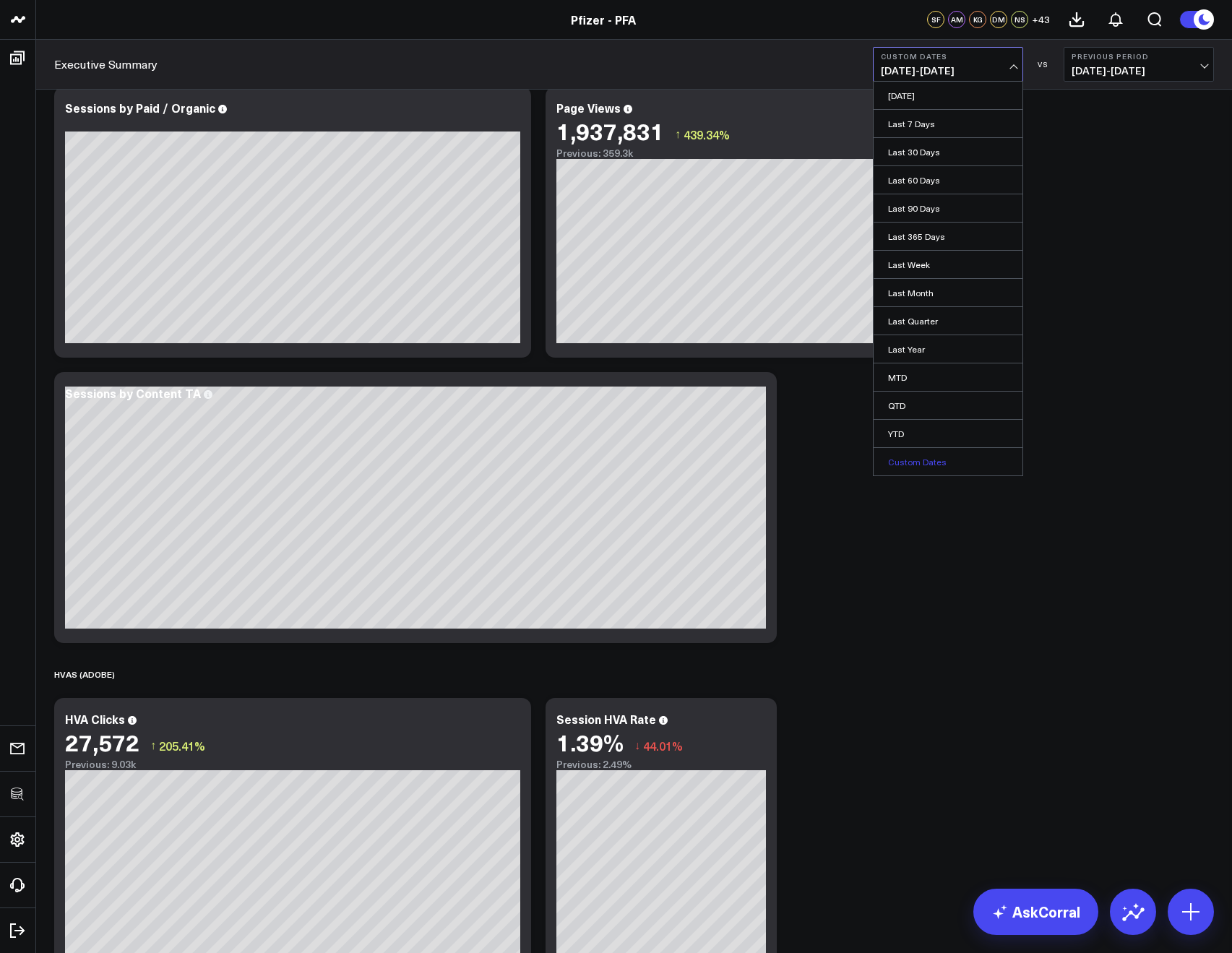
click at [912, 461] on link "Custom Dates" at bounding box center [947, 462] width 149 height 28
select select "7"
select select "2025"
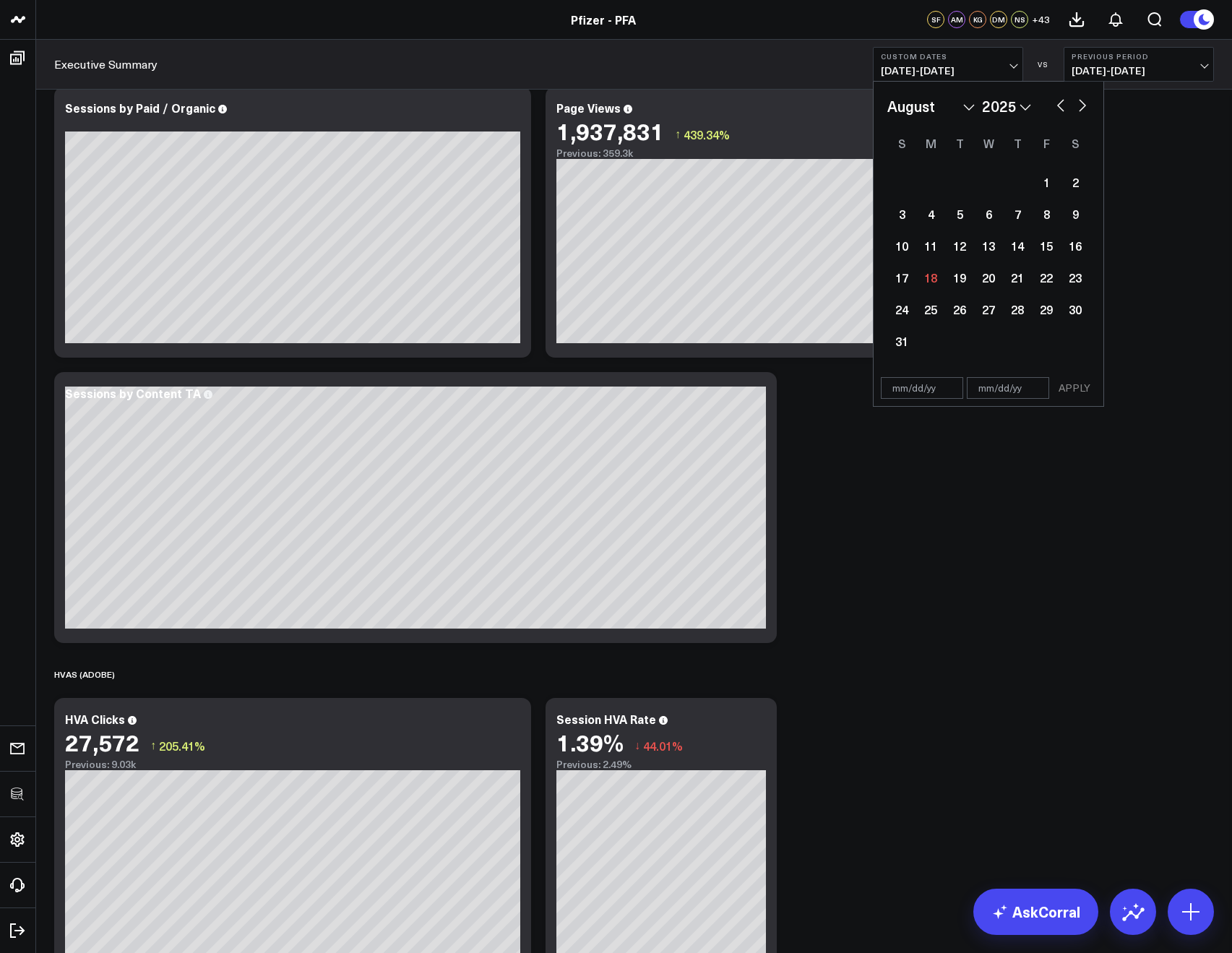
click at [916, 114] on select "January February March April May June July August September October November De…" at bounding box center [931, 106] width 88 height 22
select select "9"
select select "2025"
click at [1021, 106] on select "2026 2025 2024 2023 2022 2021 2020 2019 2018 2017 2016 2015 2014 2013 2012 2011…" at bounding box center [1006, 106] width 49 height 22
select select "9"
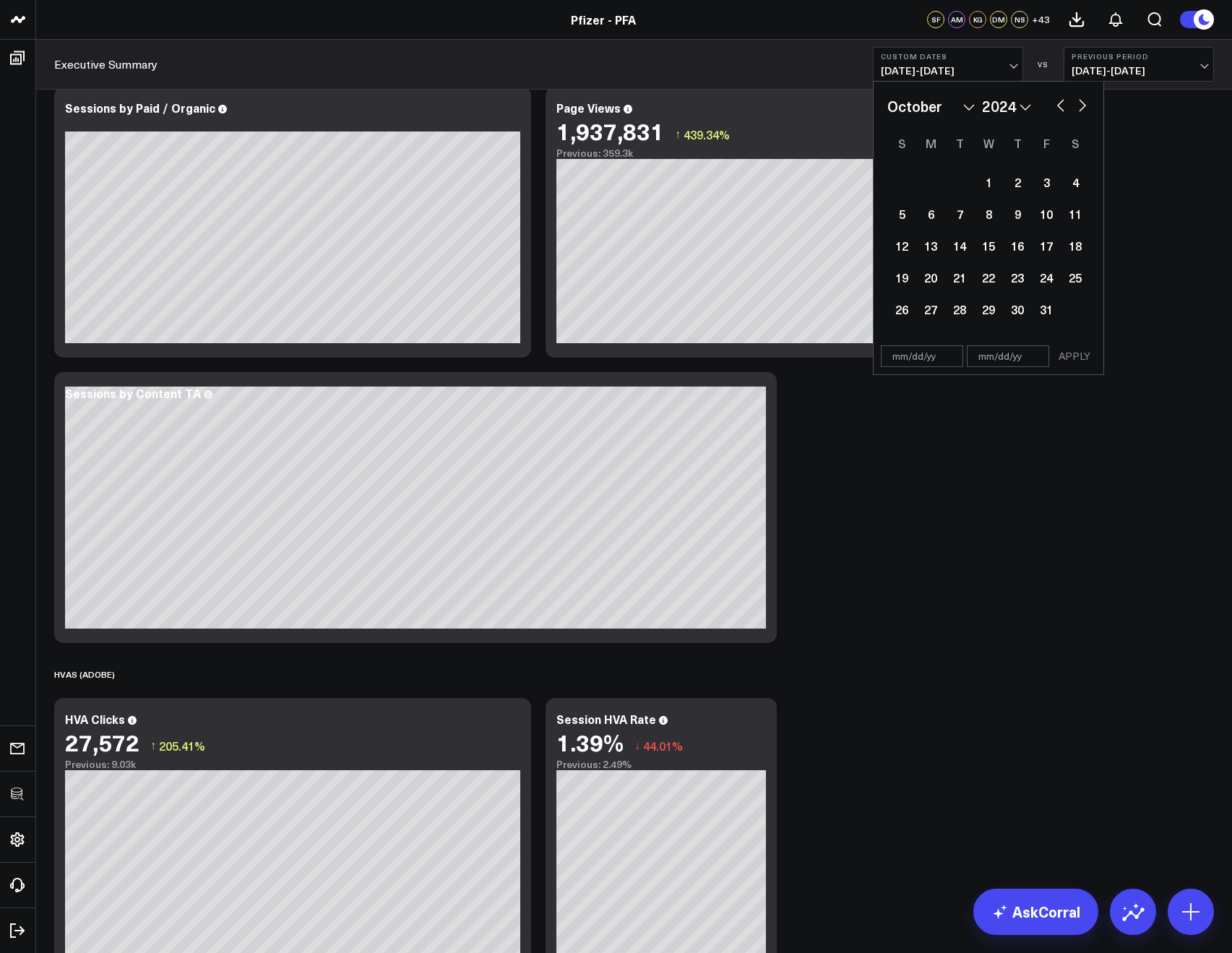
select select "2024"
click at [954, 181] on div "1" at bounding box center [960, 182] width 29 height 29
type input "10/01/24"
select select "9"
select select "2024"
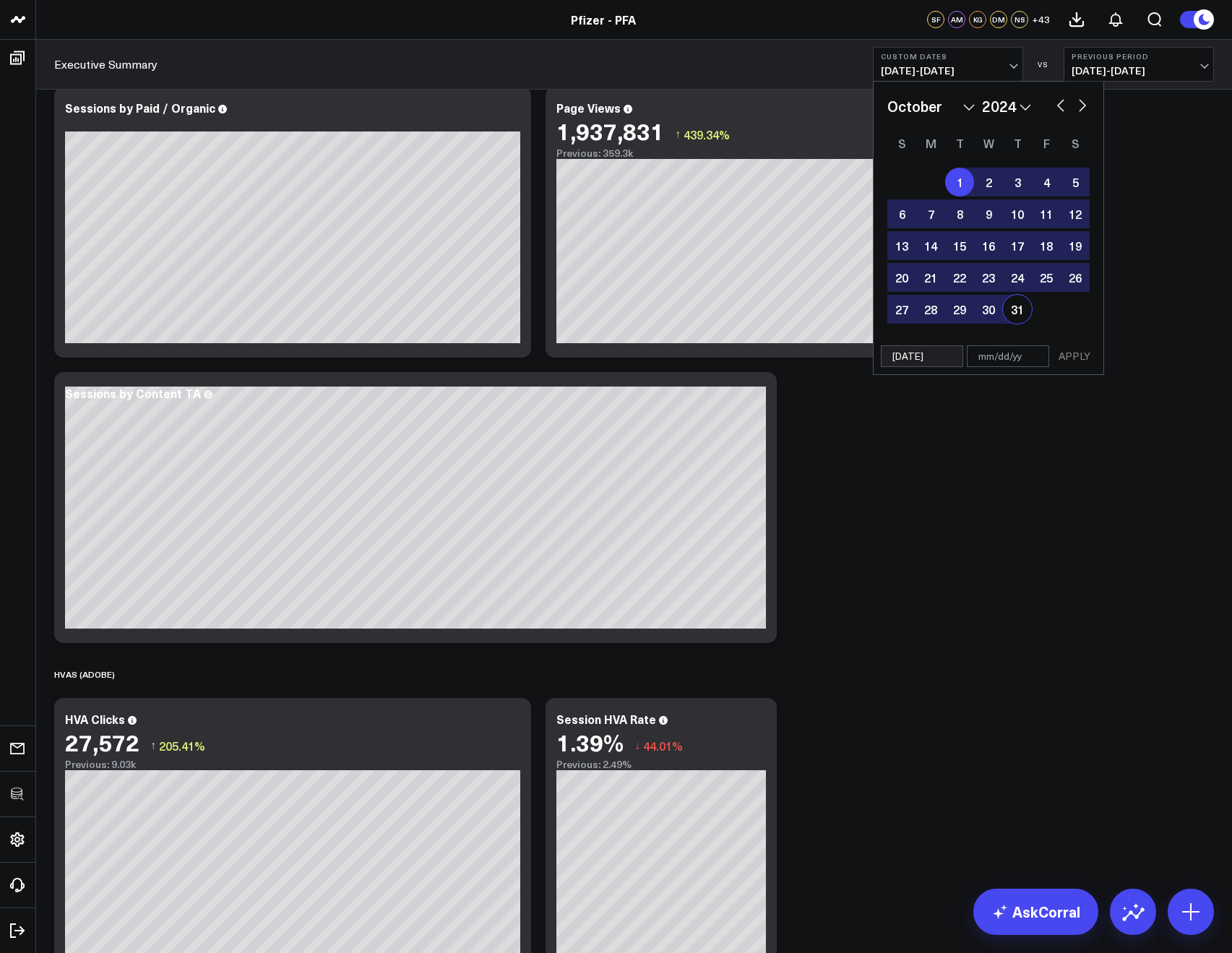
click at [1021, 298] on div "31" at bounding box center [1018, 309] width 29 height 29
type input "10/31/24"
select select "9"
select select "2024"
click at [1064, 355] on button "APPLY" at bounding box center [1074, 356] width 43 height 22
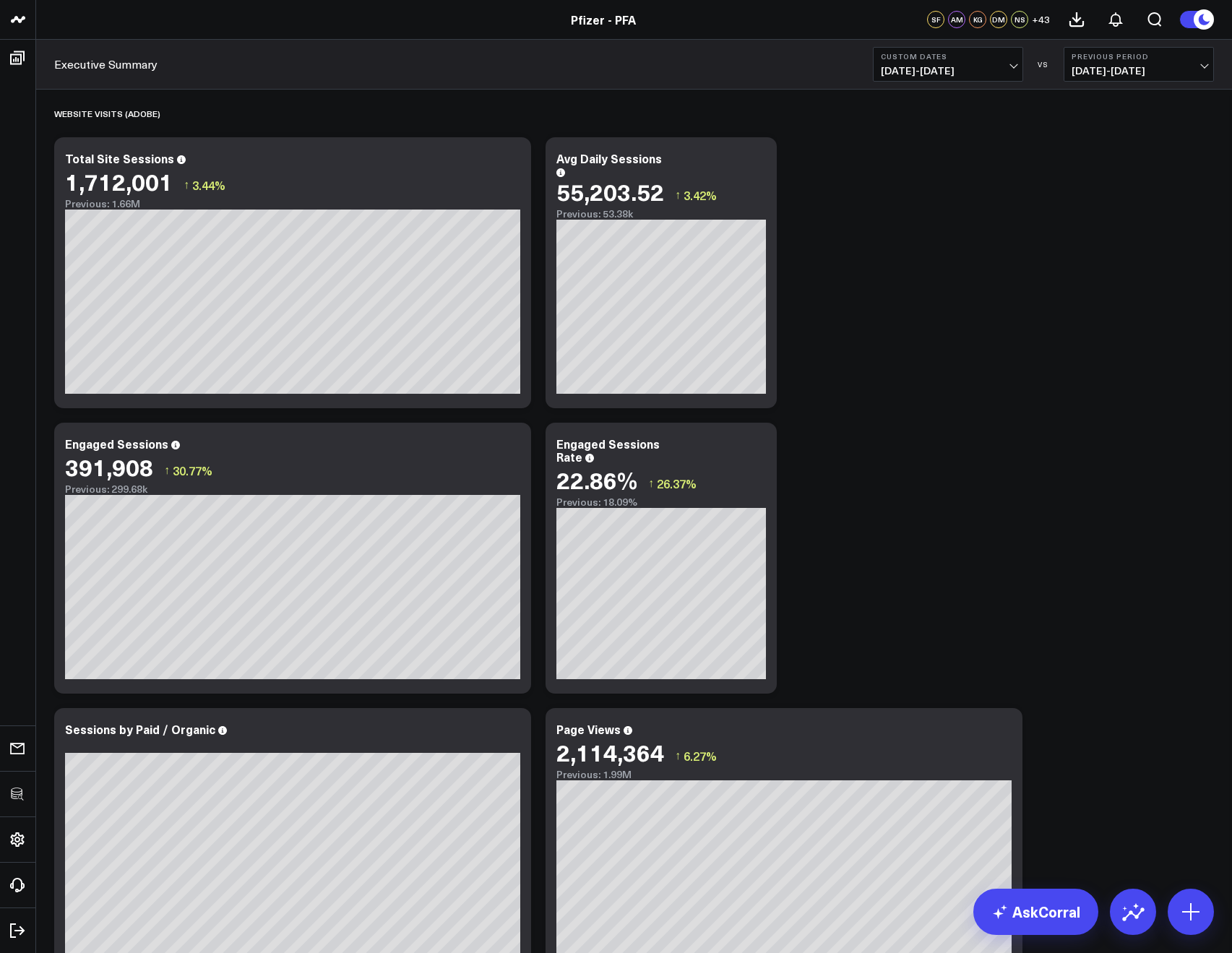
scroll to position [1505, 0]
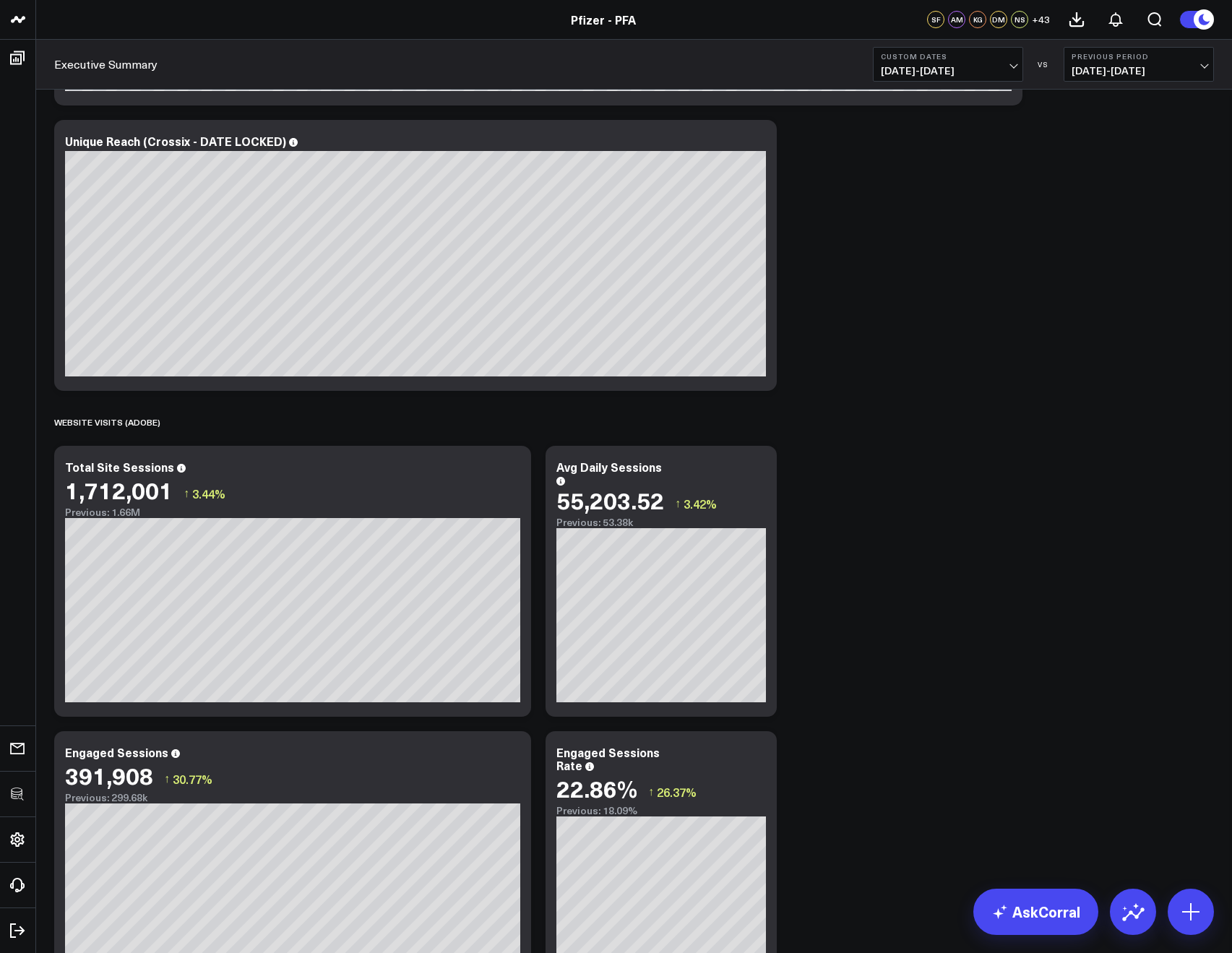
scroll to position [1374, 0]
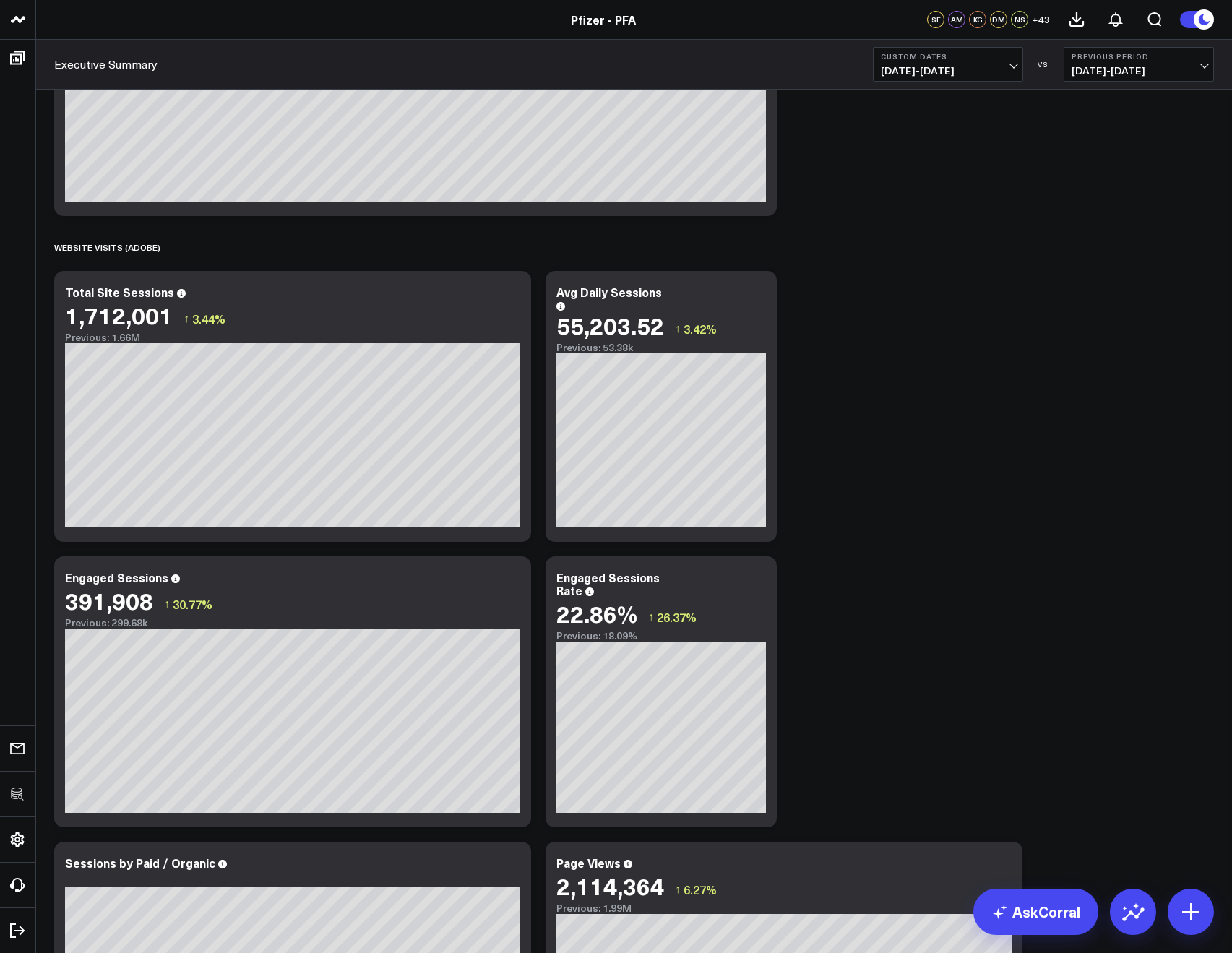
click at [909, 70] on span "10/01/24 - 10/31/24" at bounding box center [948, 71] width 135 height 12
click at [900, 453] on link "Custom Dates" at bounding box center [947, 462] width 149 height 28
select select "7"
select select "2025"
click at [929, 100] on select "January February March April May June July August September October November De…" at bounding box center [931, 106] width 88 height 22
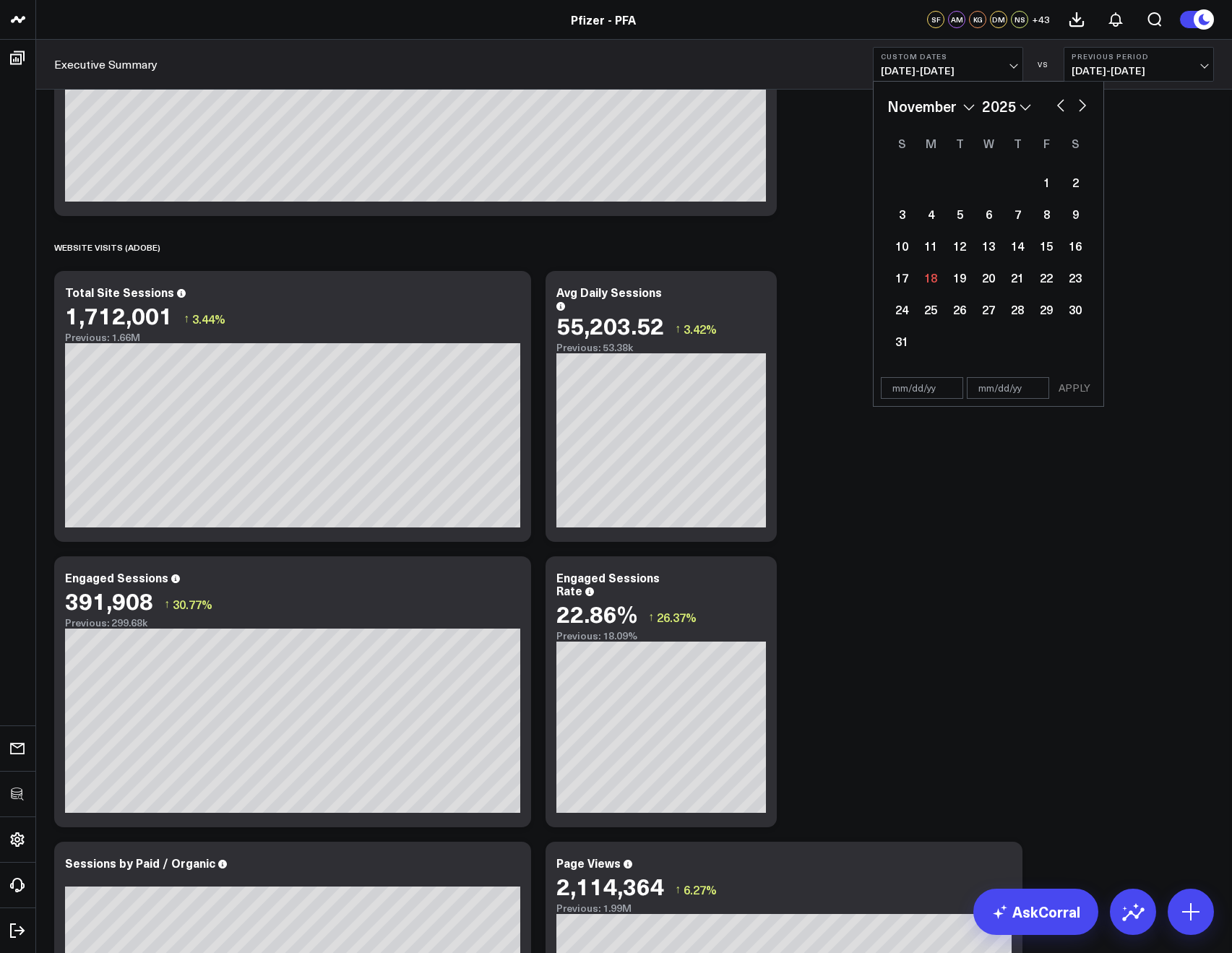
select select "10"
select select "2025"
select select "10"
select select "2024"
click at [1040, 177] on div "1" at bounding box center [1046, 182] width 29 height 29
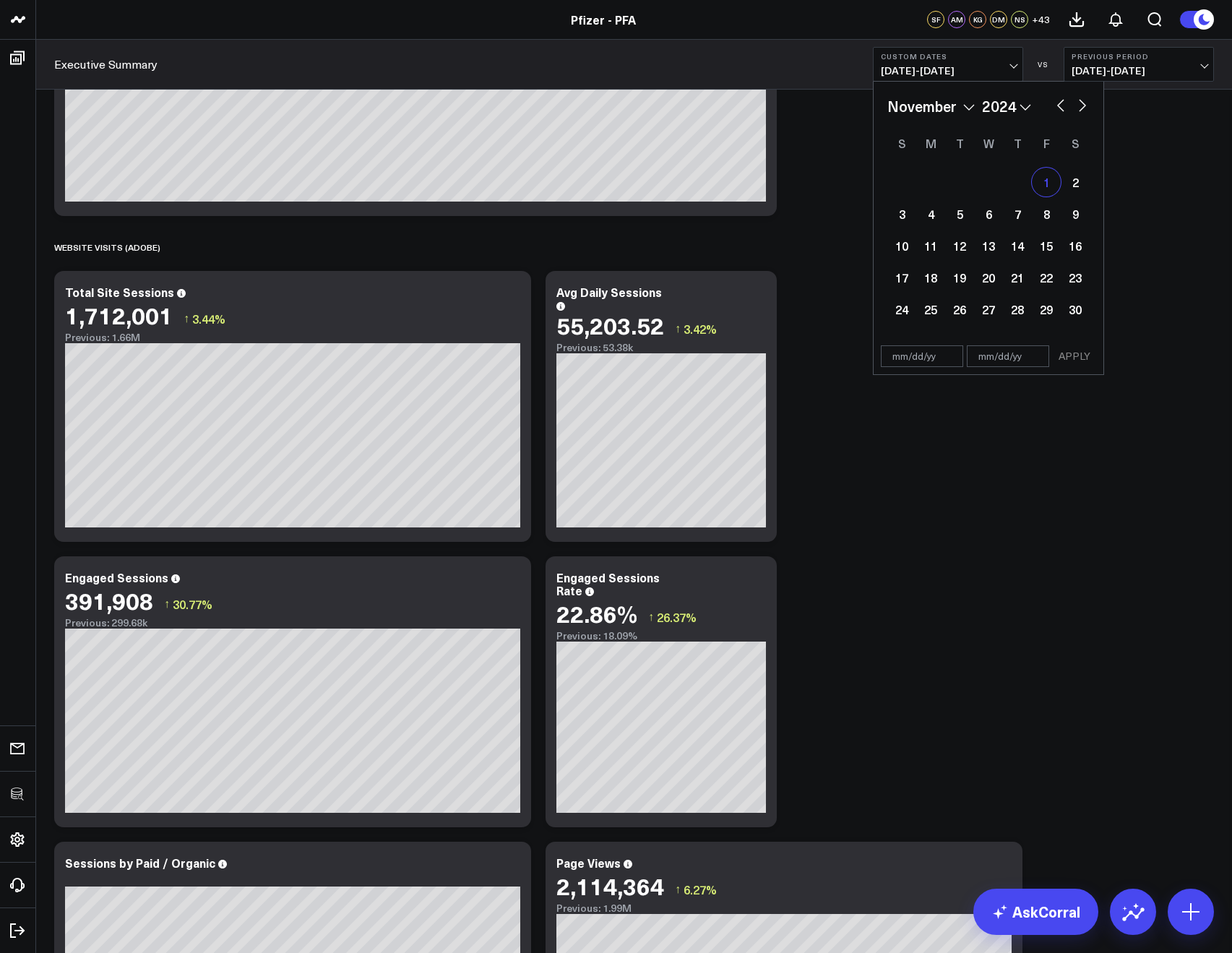
type input "11/01/24"
select select "10"
select select "2024"
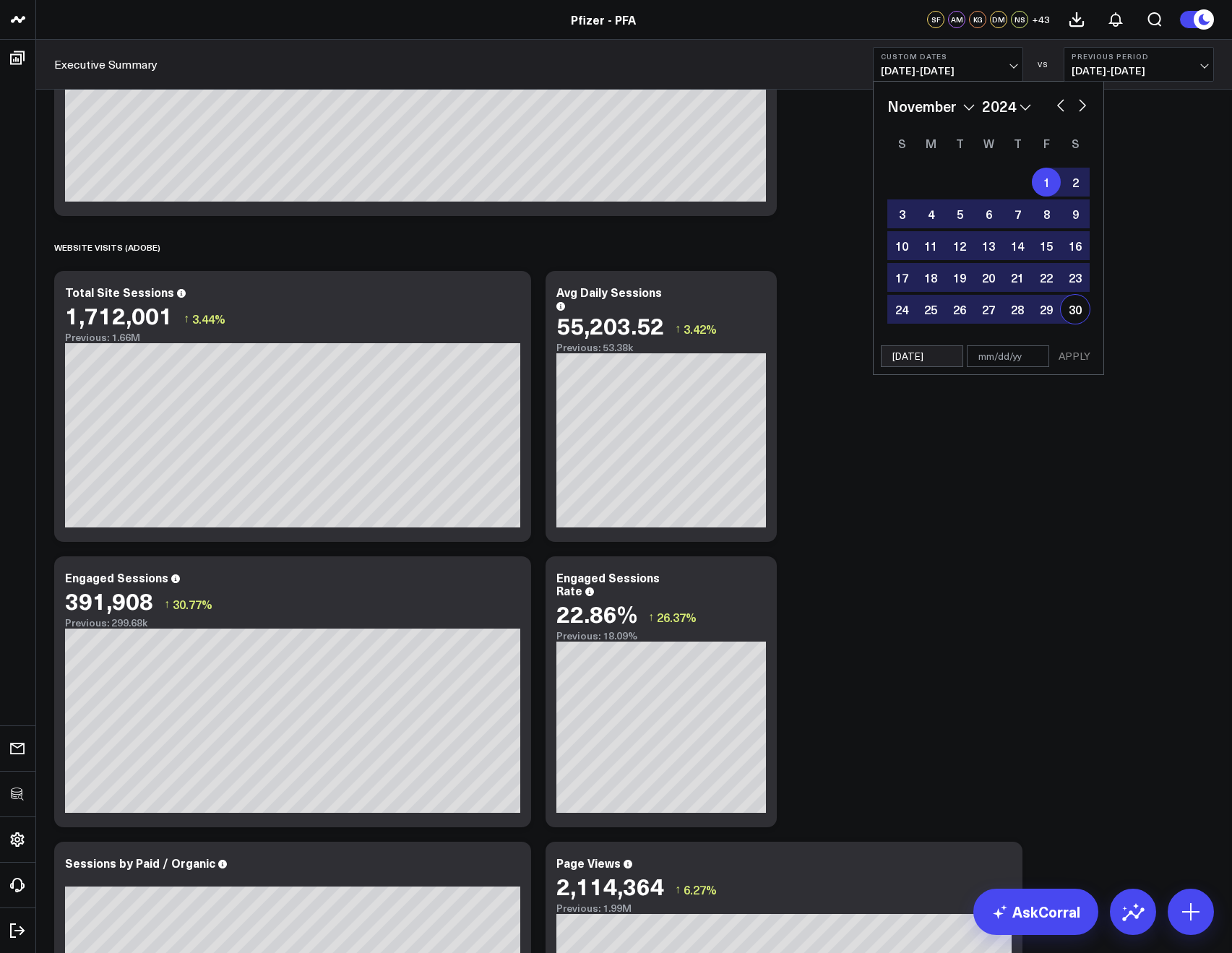
click at [1071, 298] on div "30" at bounding box center [1075, 309] width 29 height 29
type input "11/30/24"
select select "10"
select select "2024"
click at [1078, 360] on button "APPLY" at bounding box center [1074, 356] width 43 height 22
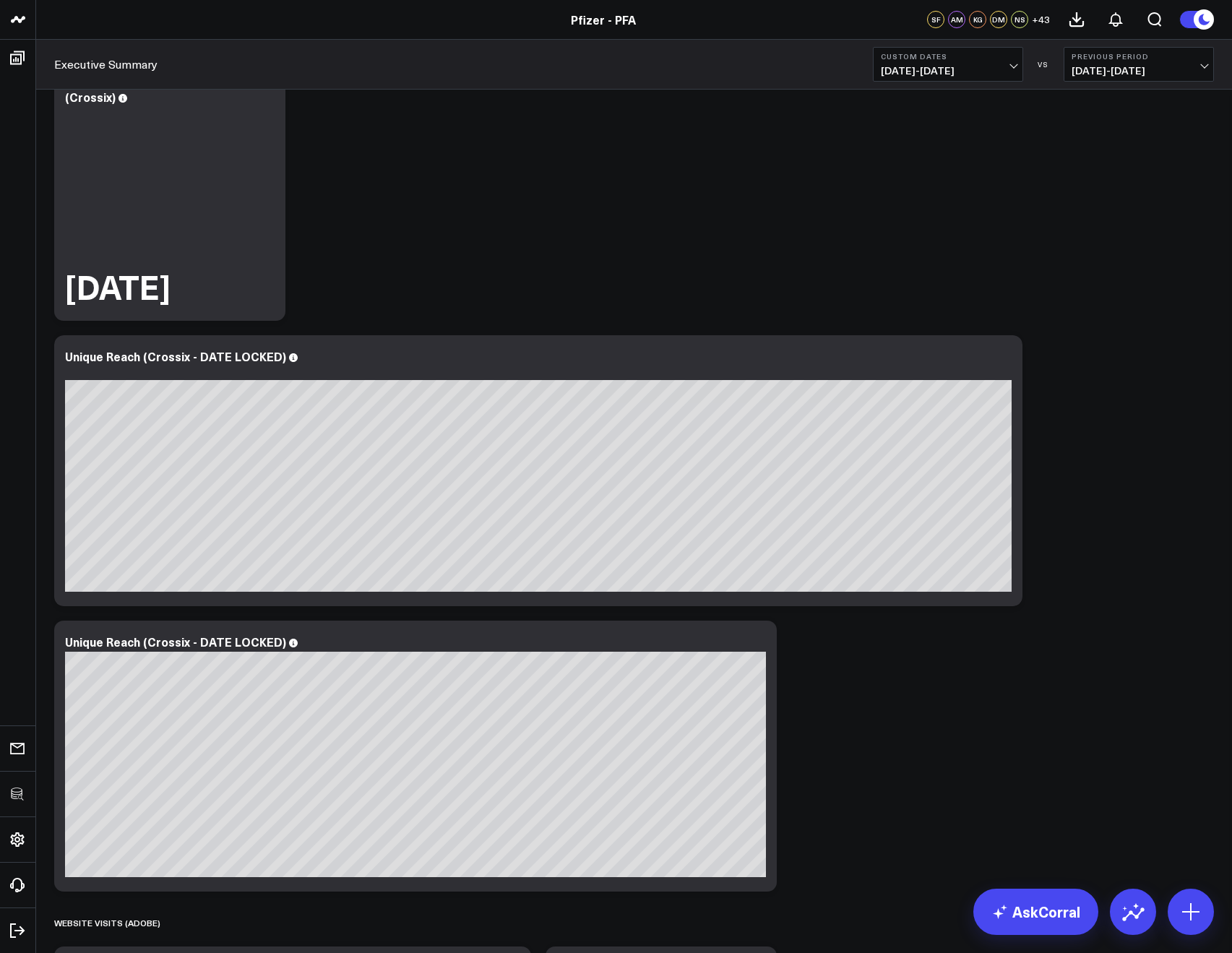
scroll to position [774, 0]
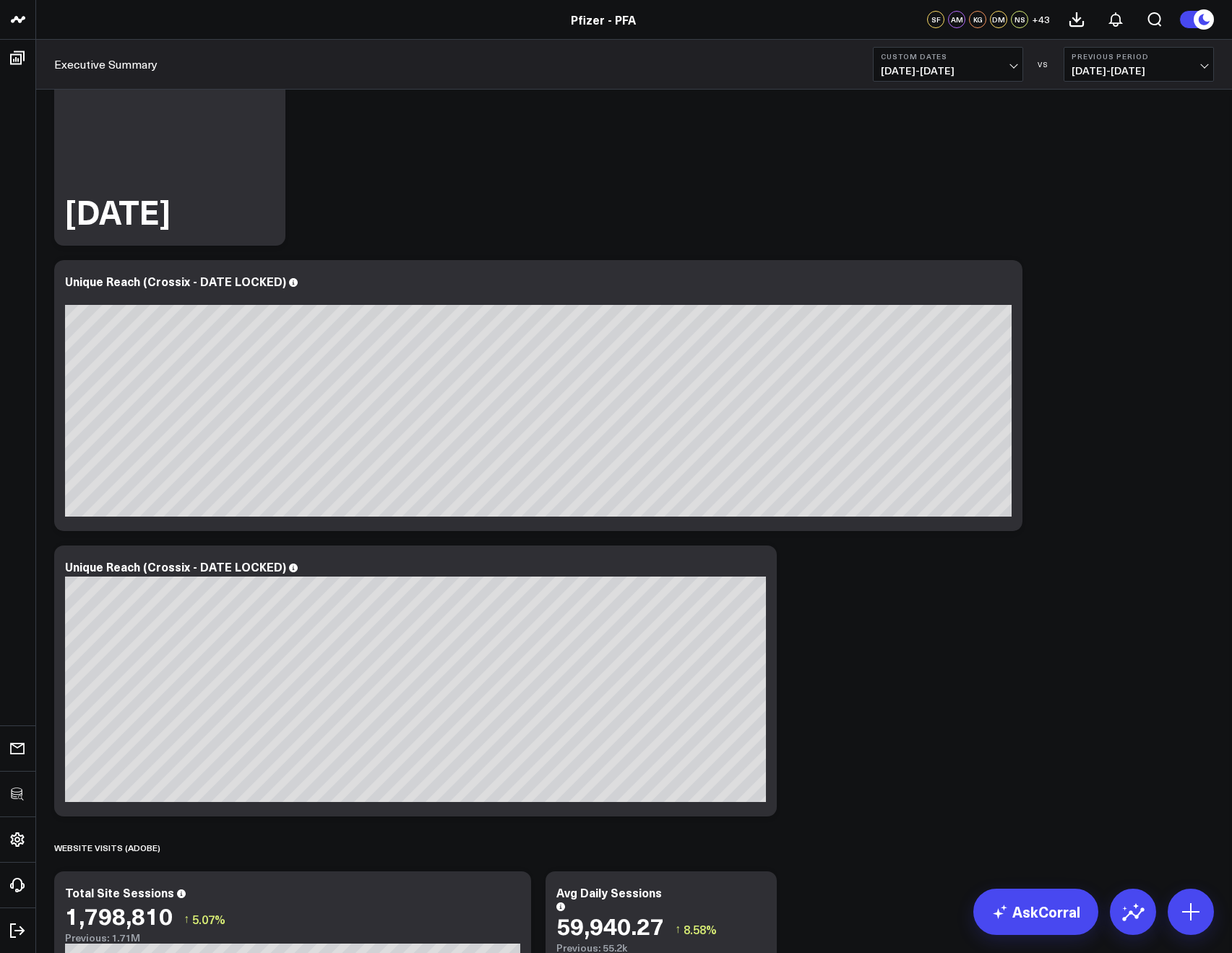
click at [919, 78] on button "Custom Dates 11/01/24 - 11/30/24" at bounding box center [947, 64] width 150 height 34
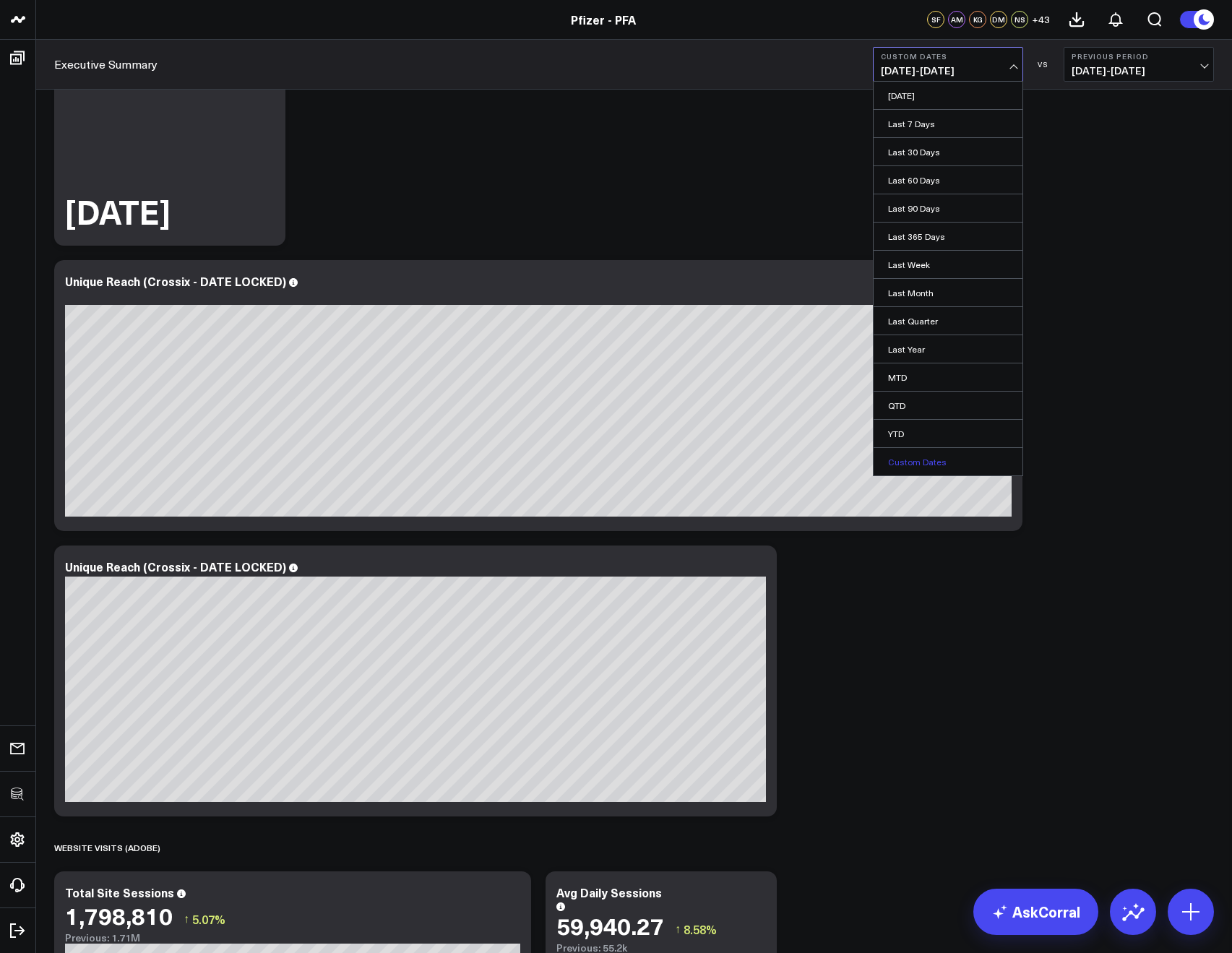
click at [923, 453] on link "Custom Dates" at bounding box center [947, 462] width 149 height 28
select select "7"
select select "2025"
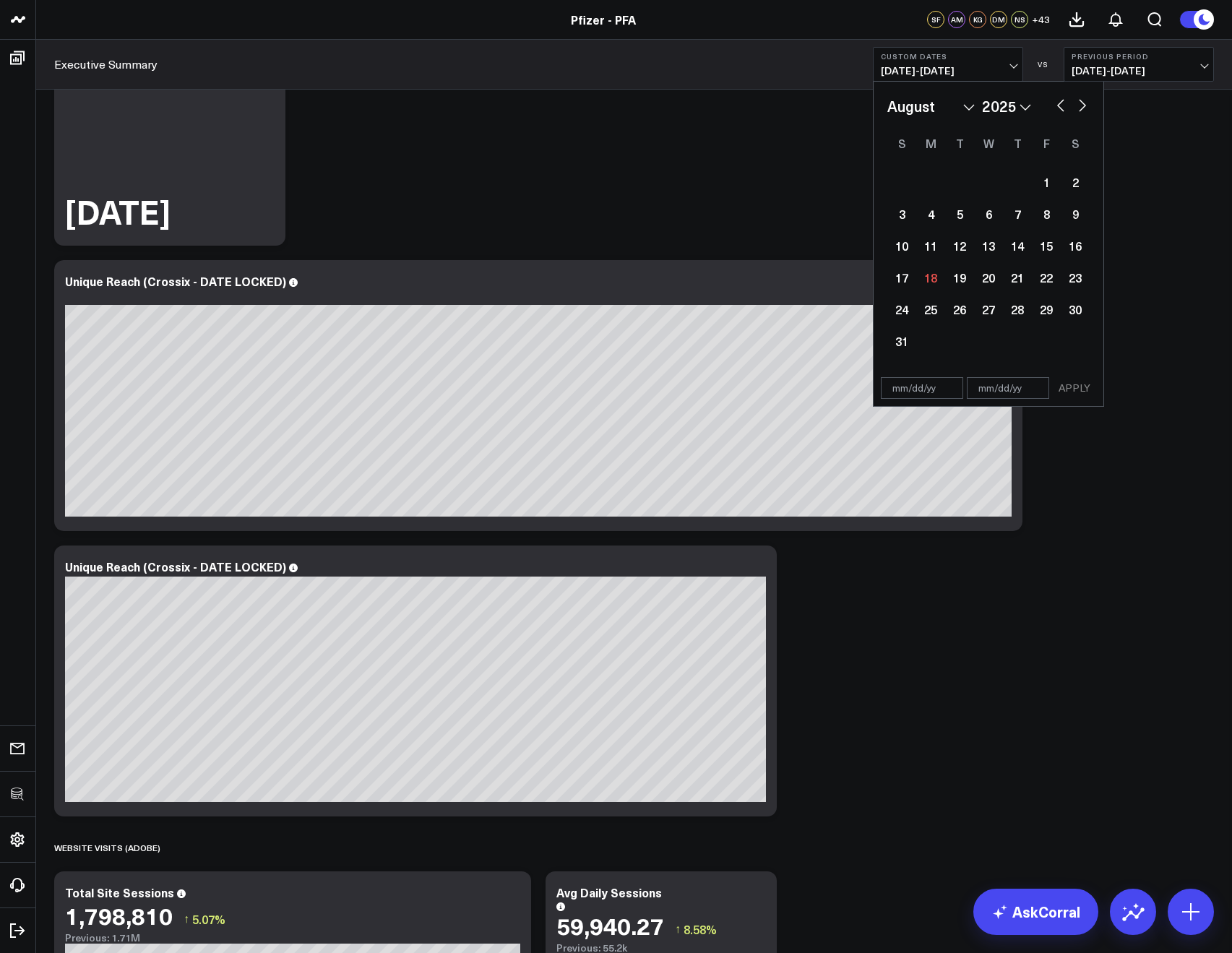
click at [958, 102] on select "January February March April May June July August September October November De…" at bounding box center [931, 106] width 88 height 22
select select "11"
select select "2025"
click at [1032, 114] on div "January February March April May June July August September October November De…" at bounding box center [988, 106] width 203 height 22
click at [1004, 114] on select "2026 2025 2024 2023 2022 2021 2020 2019 2018 2017 2016 2015 2014 2013 2012 2011…" at bounding box center [1006, 106] width 49 height 22
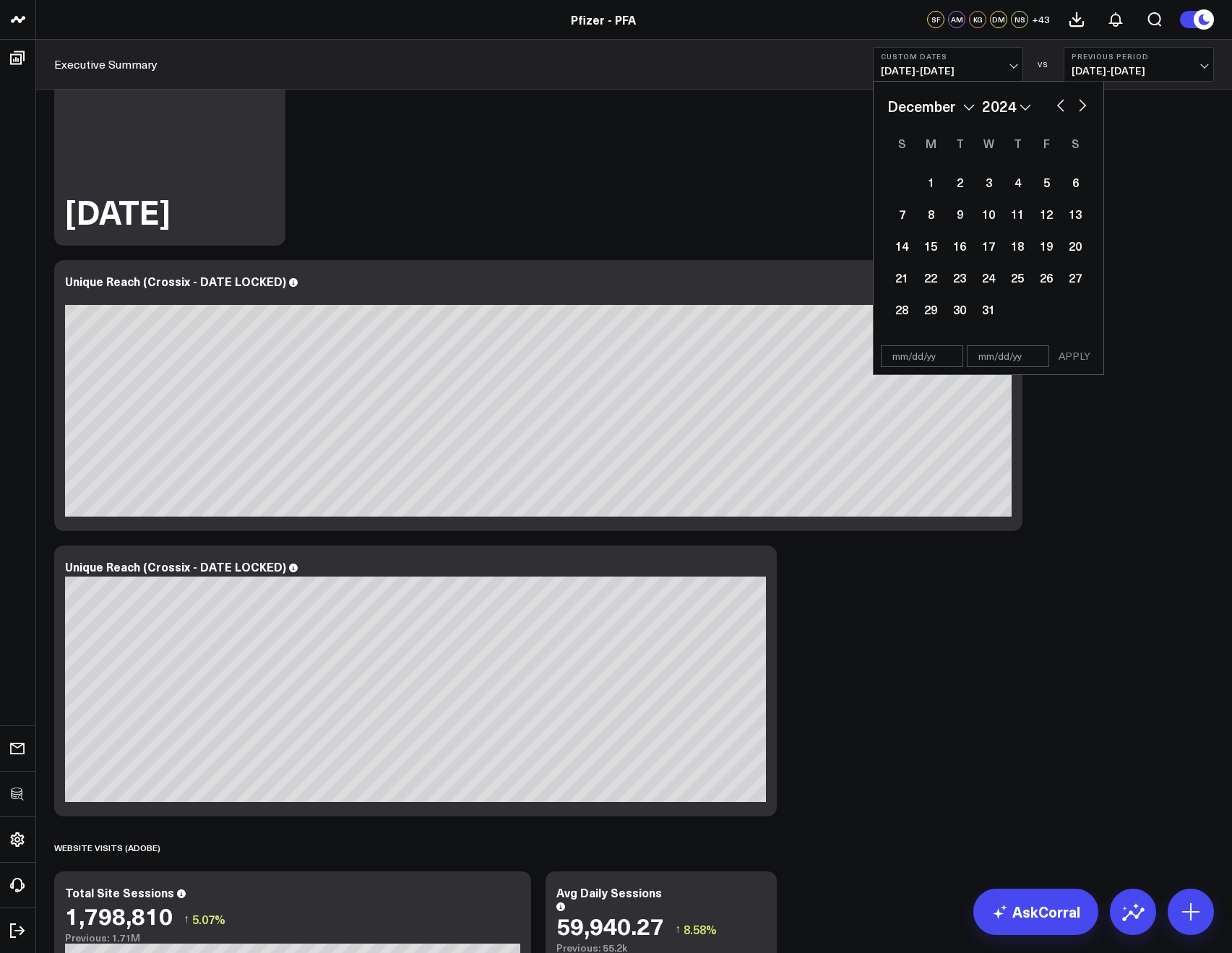
select select "11"
select select "2024"
click at [903, 180] on div "1" at bounding box center [902, 182] width 29 height 29
type input "12/01/24"
select select "11"
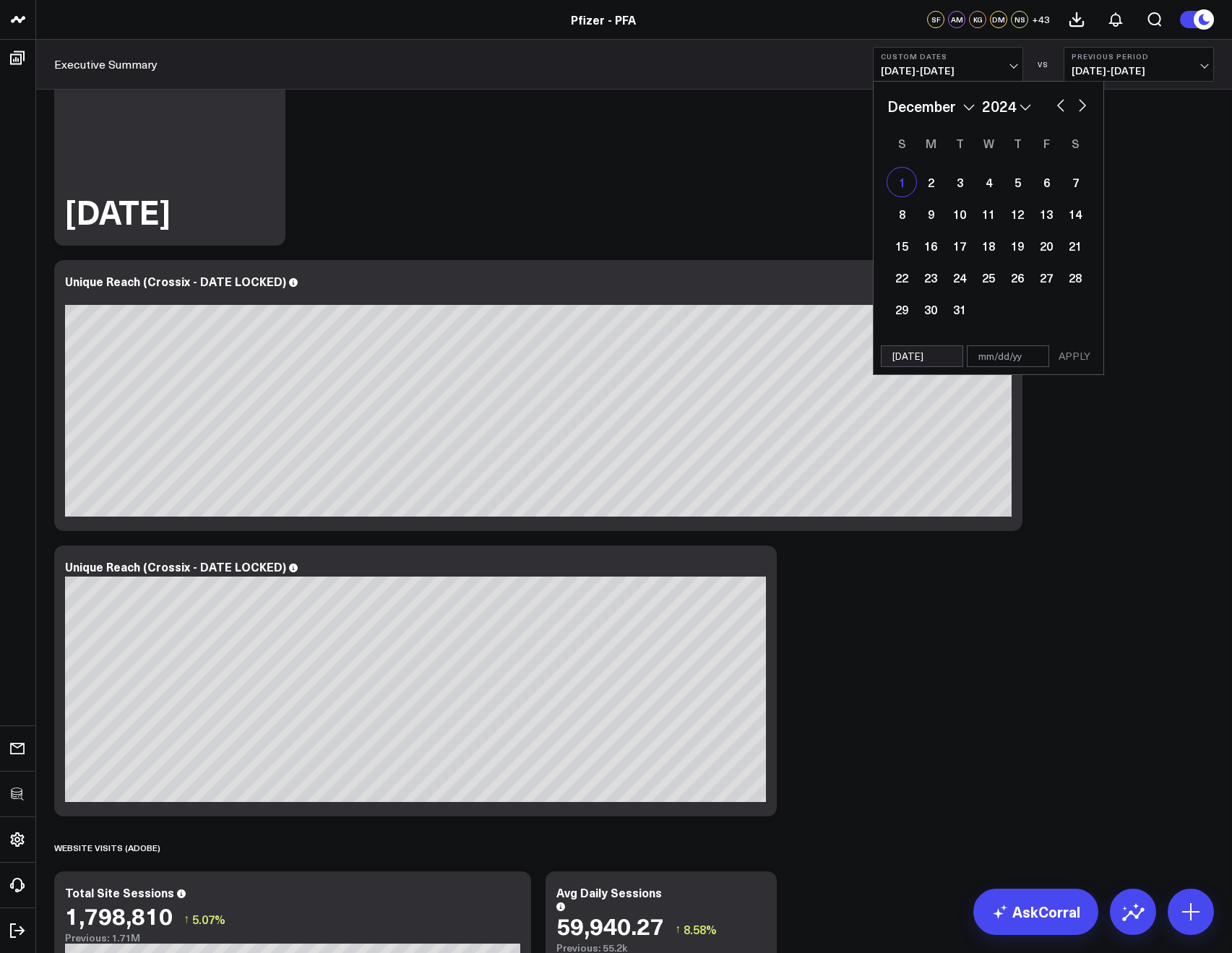
select select "2024"
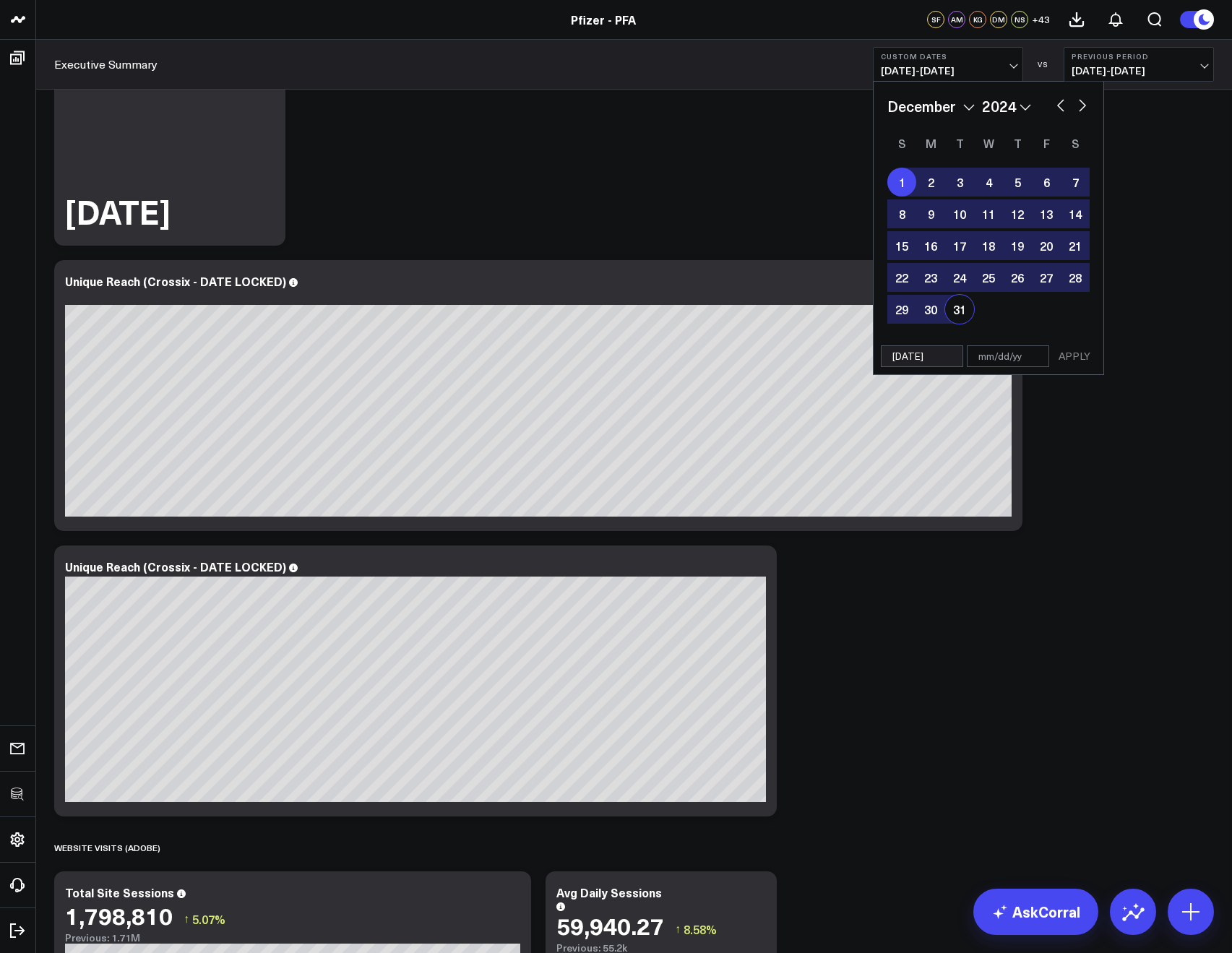
click at [947, 307] on div "31" at bounding box center [960, 309] width 29 height 29
type input "12/31/24"
select select "11"
select select "2024"
click at [1089, 364] on button "APPLY" at bounding box center [1074, 356] width 43 height 22
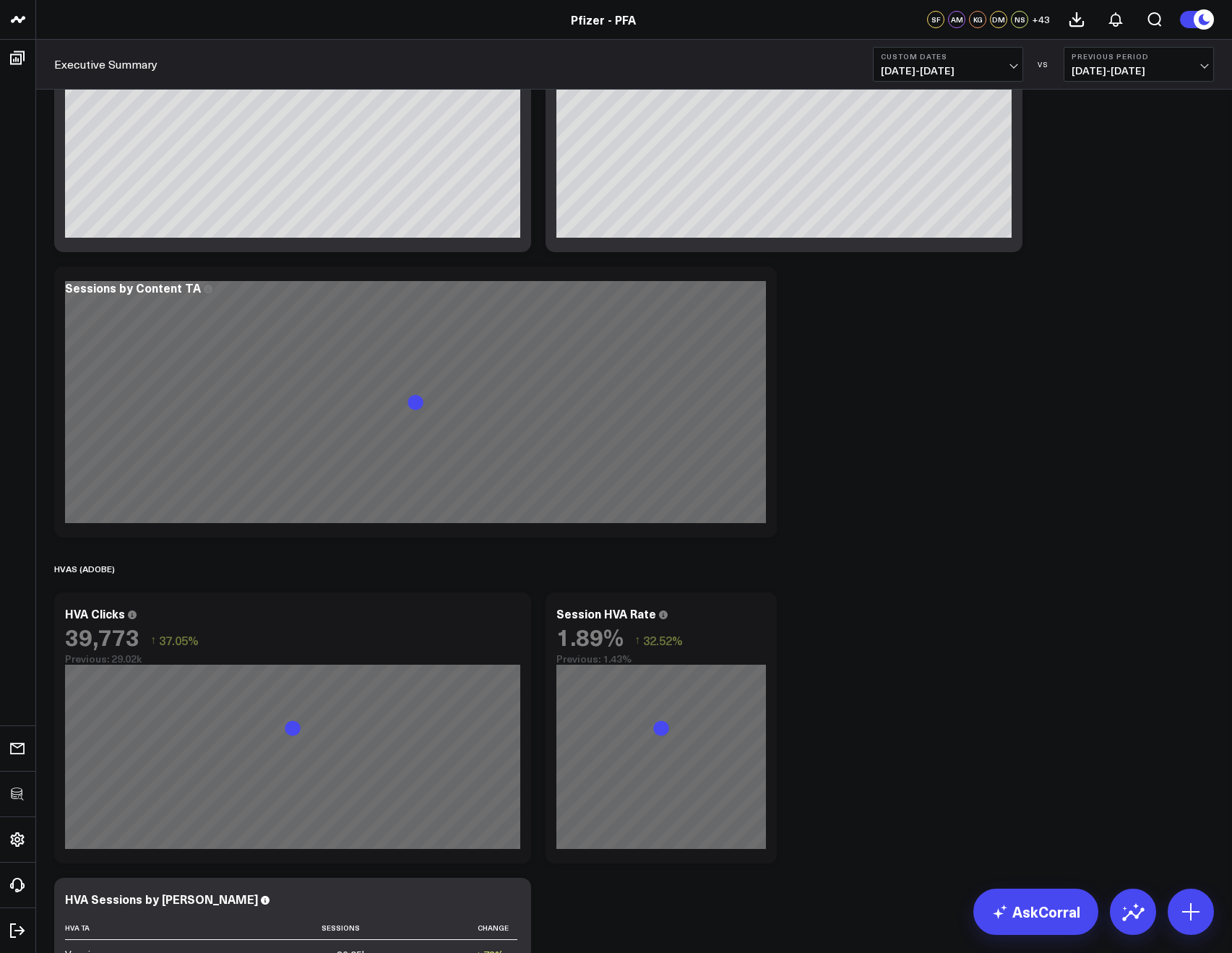
scroll to position [2293, 0]
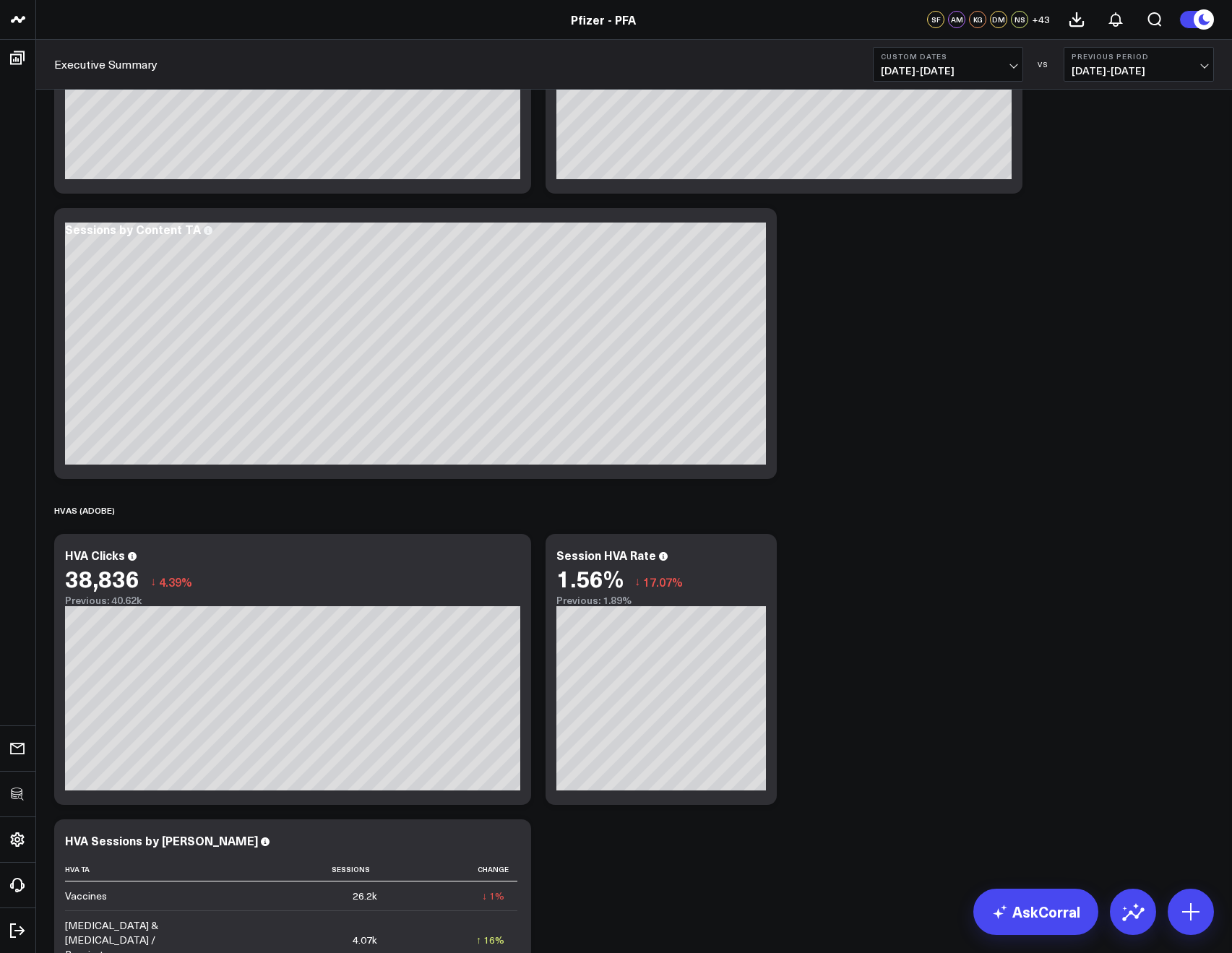
click at [904, 62] on button "Custom Dates 12/01/24 - 12/31/24" at bounding box center [947, 64] width 150 height 34
click at [901, 65] on span "12/01/24 - 12/31/24" at bounding box center [948, 71] width 135 height 12
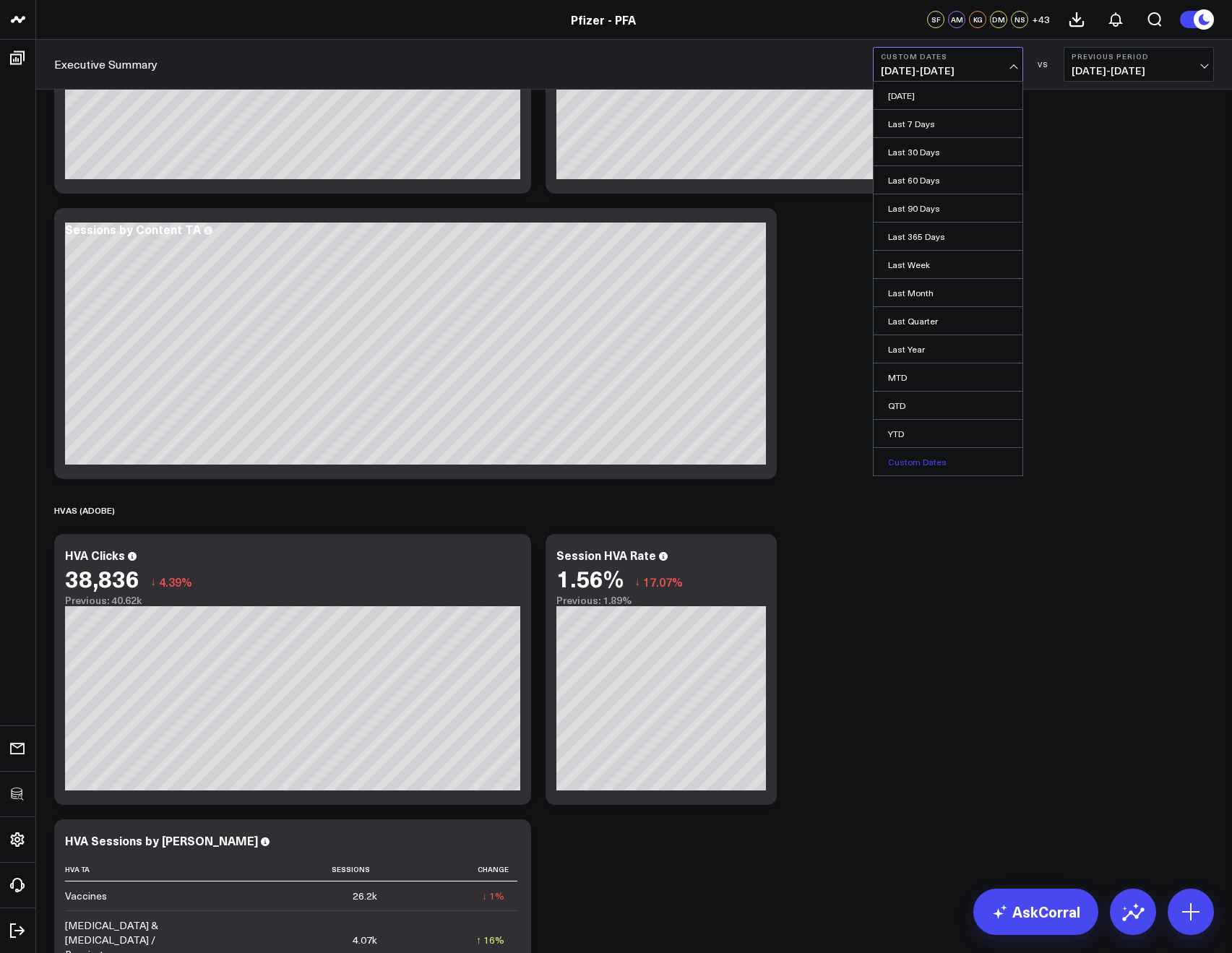
click at [900, 473] on link "Custom Dates" at bounding box center [947, 462] width 149 height 28
select select "7"
select select "2025"
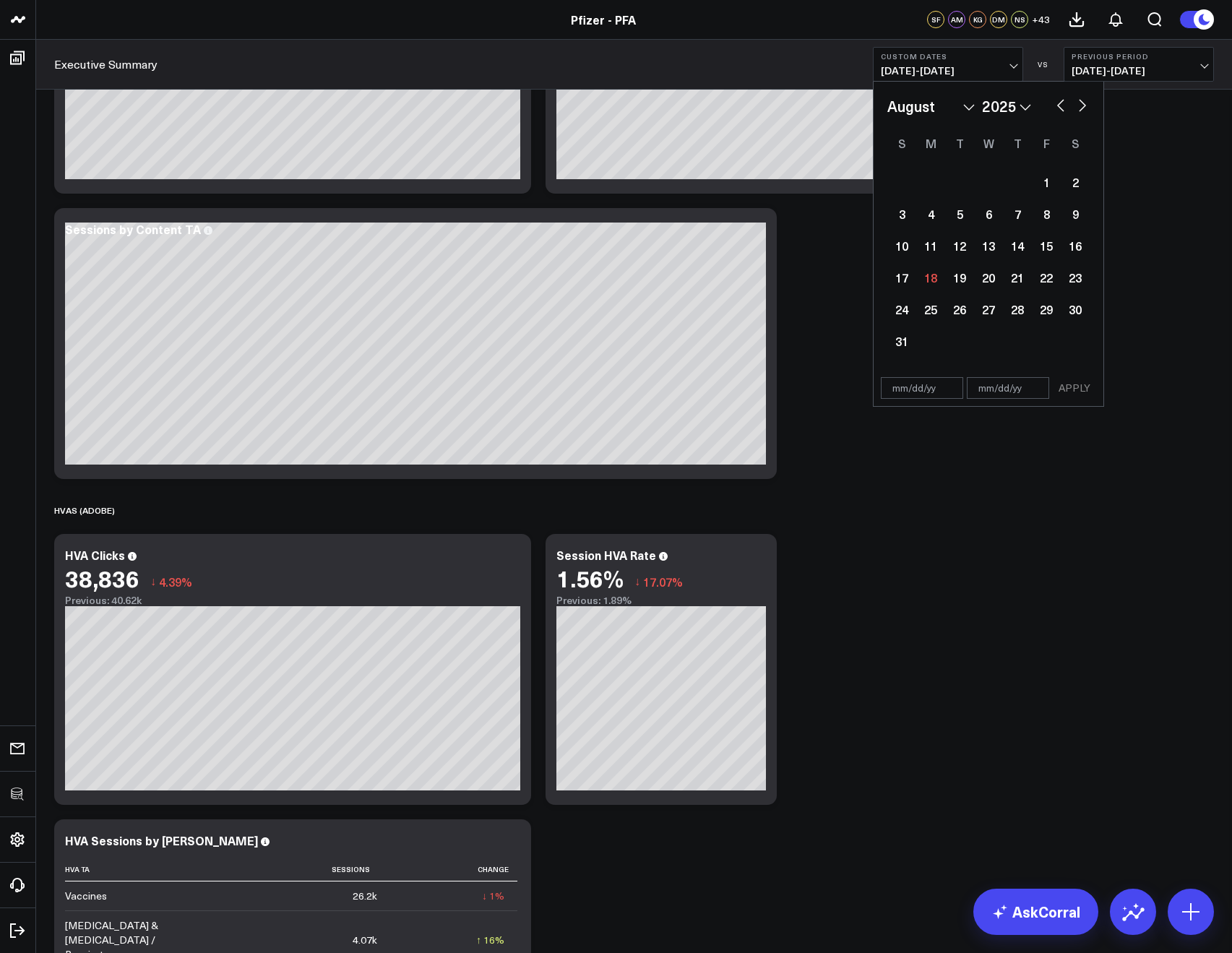
click at [933, 115] on select "January February March April May June July August September October November De…" at bounding box center [931, 106] width 88 height 22
select select "2025"
click at [988, 175] on div "1" at bounding box center [988, 182] width 29 height 29
type input "01/01/25"
select select "2025"
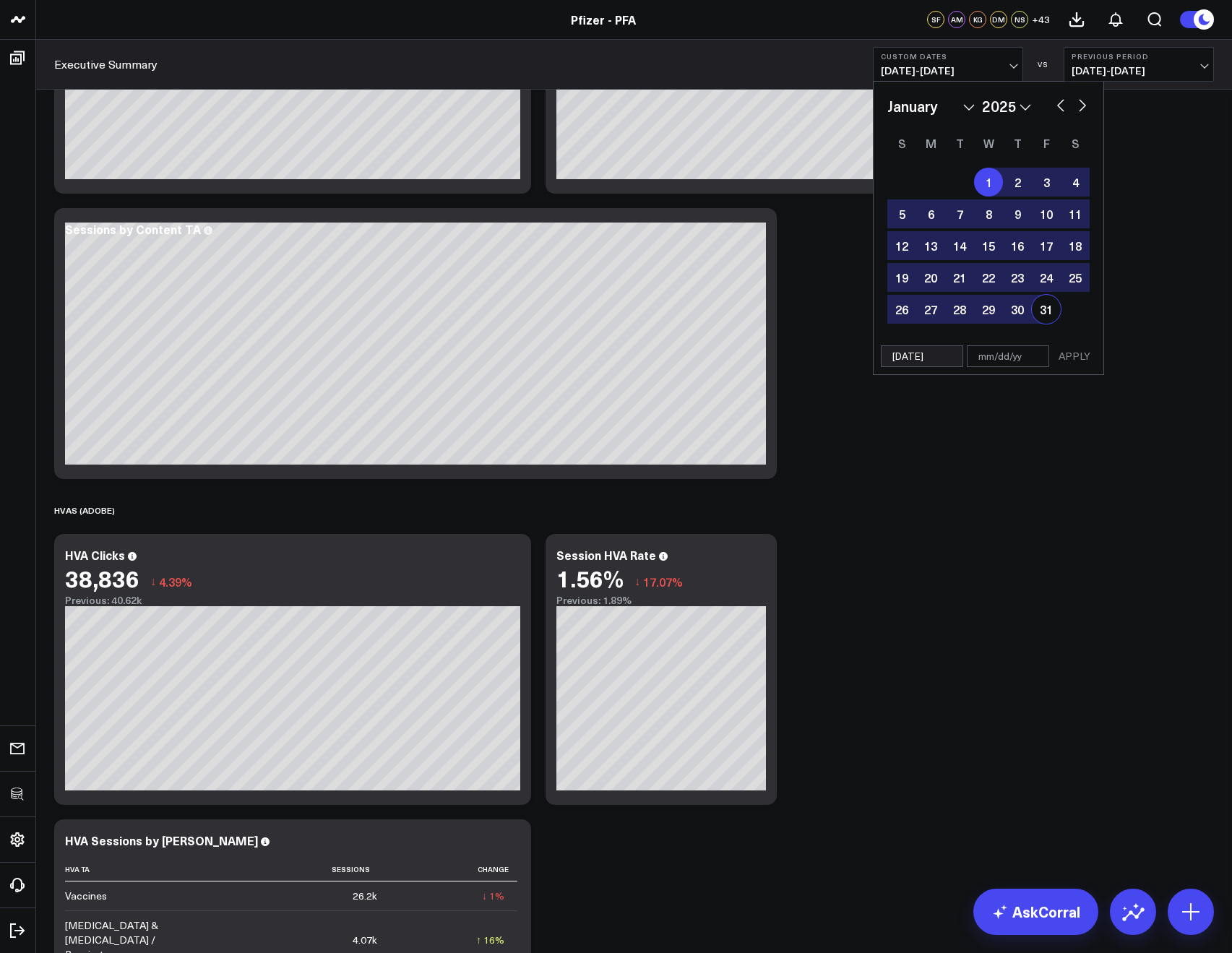
click at [1052, 315] on div "31" at bounding box center [1046, 309] width 29 height 29
type input "01/31/25"
select select "2025"
click at [1077, 362] on button "APPLY" at bounding box center [1074, 356] width 43 height 22
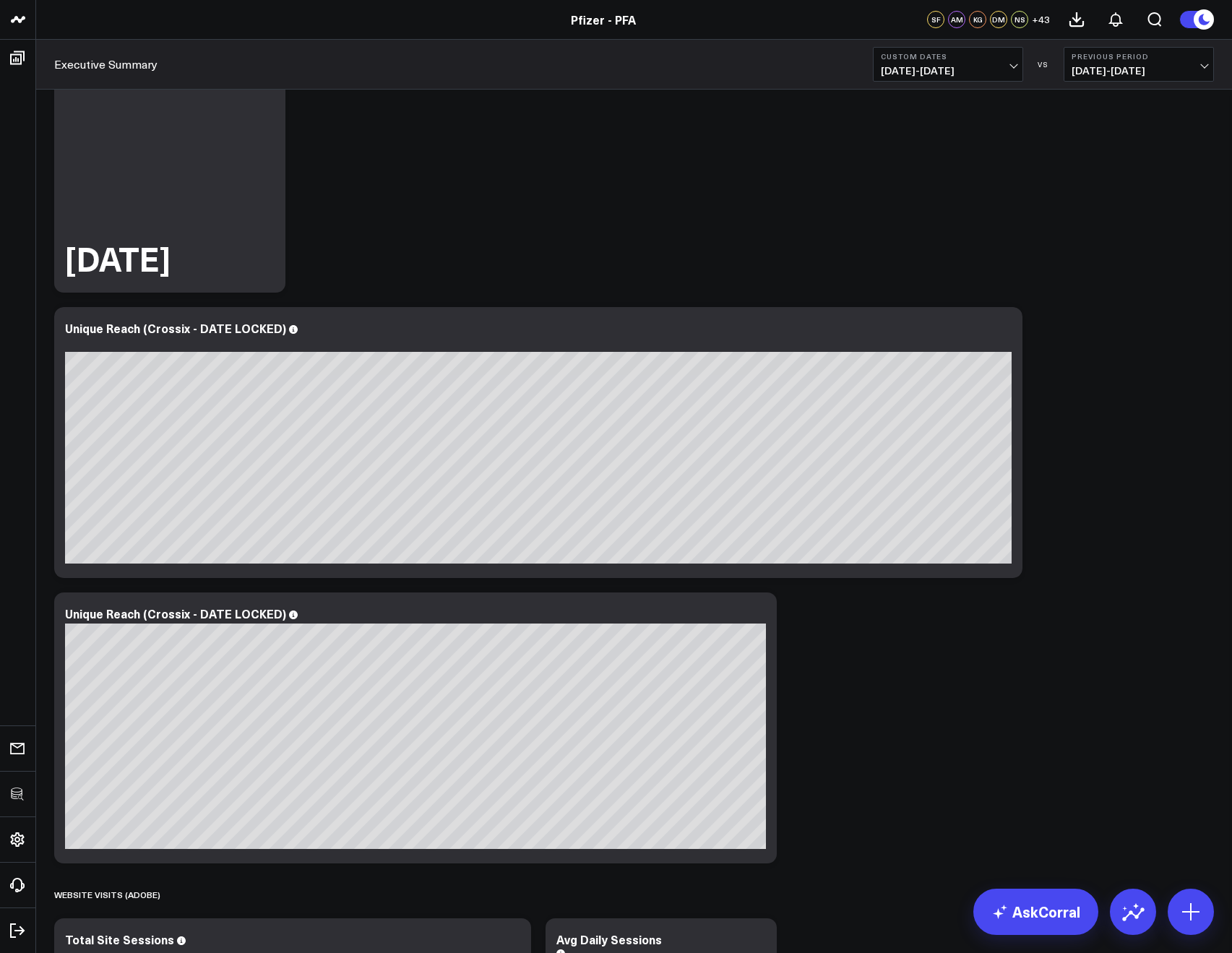
scroll to position [1001, 0]
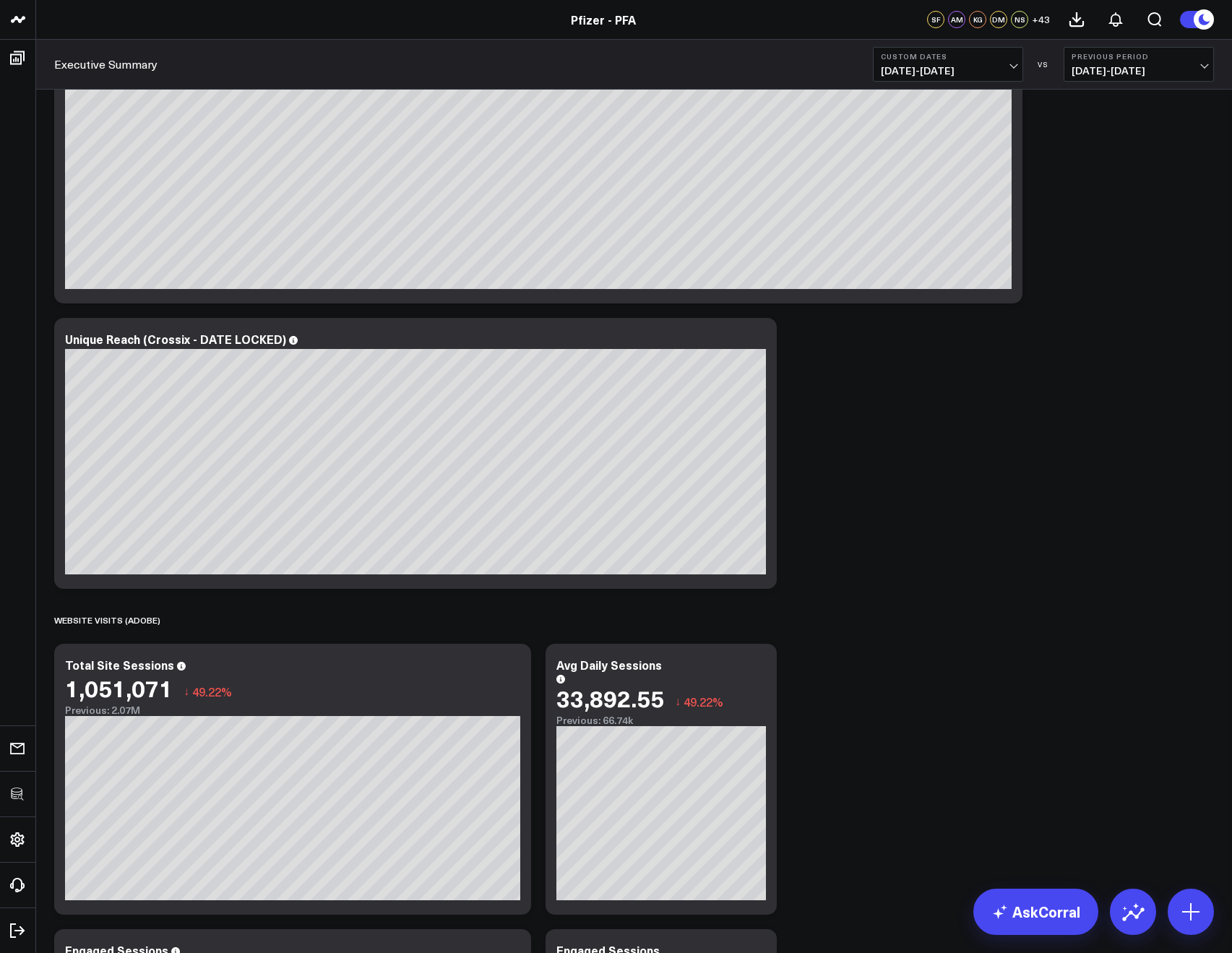
click at [900, 71] on span "01/01/25 - 01/31/25" at bounding box center [948, 71] width 135 height 12
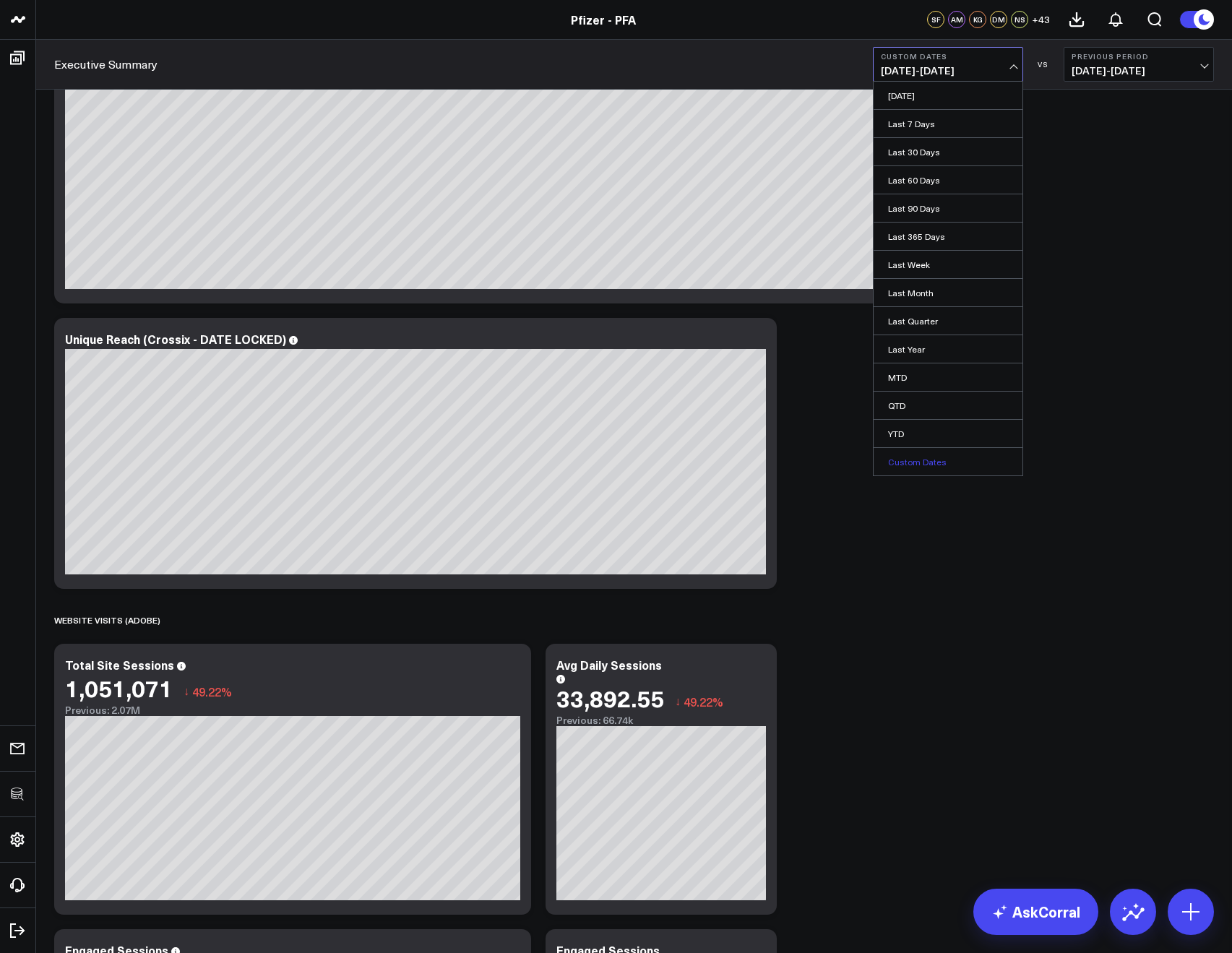
click at [909, 457] on link "Custom Dates" at bounding box center [947, 462] width 149 height 28
select select "7"
select select "2025"
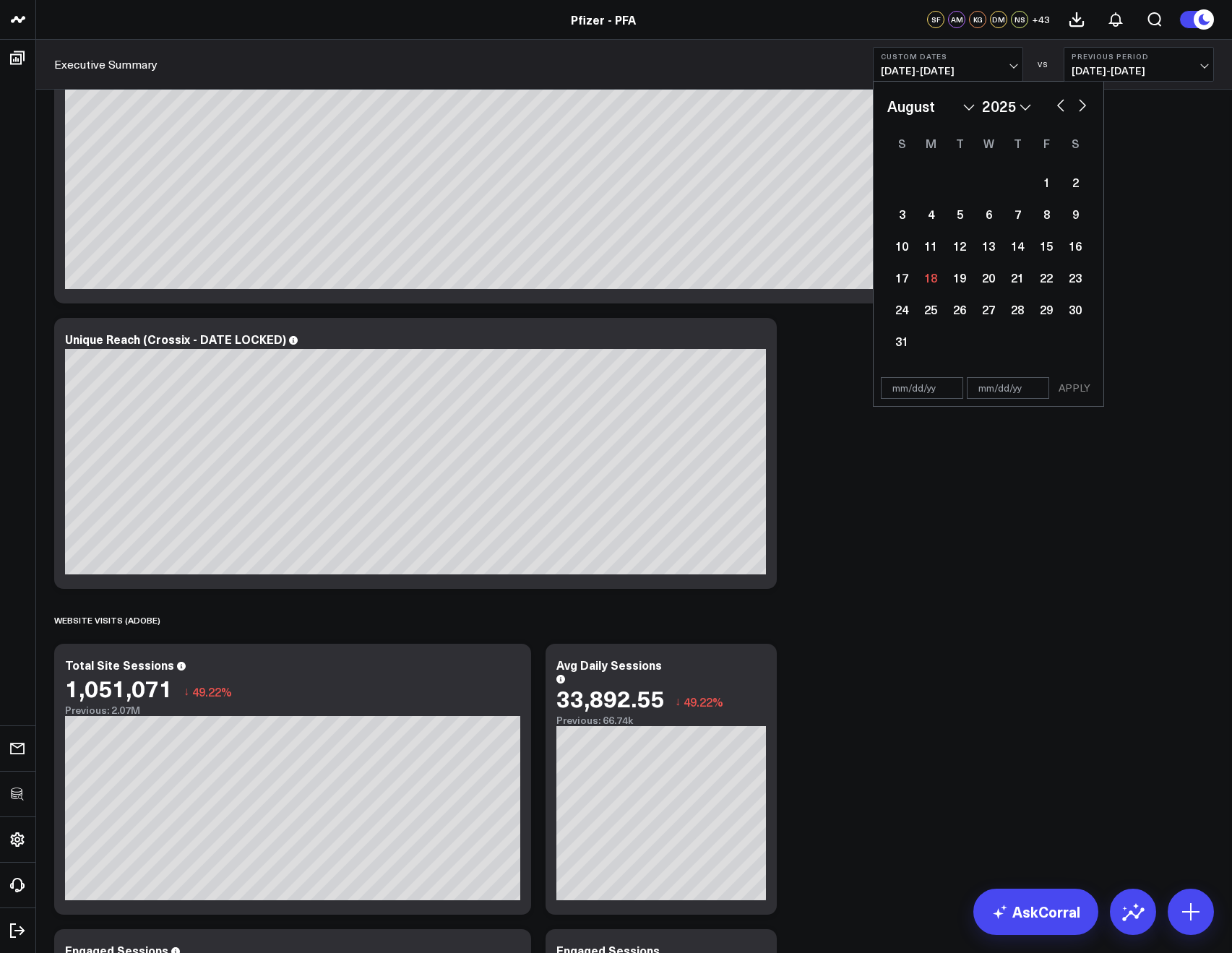
click at [944, 113] on select "January February March April May June July August September October November De…" at bounding box center [931, 106] width 88 height 22
select select "1"
select select "2025"
click at [1066, 187] on div "1" at bounding box center [1075, 182] width 29 height 29
type input "02/01/25"
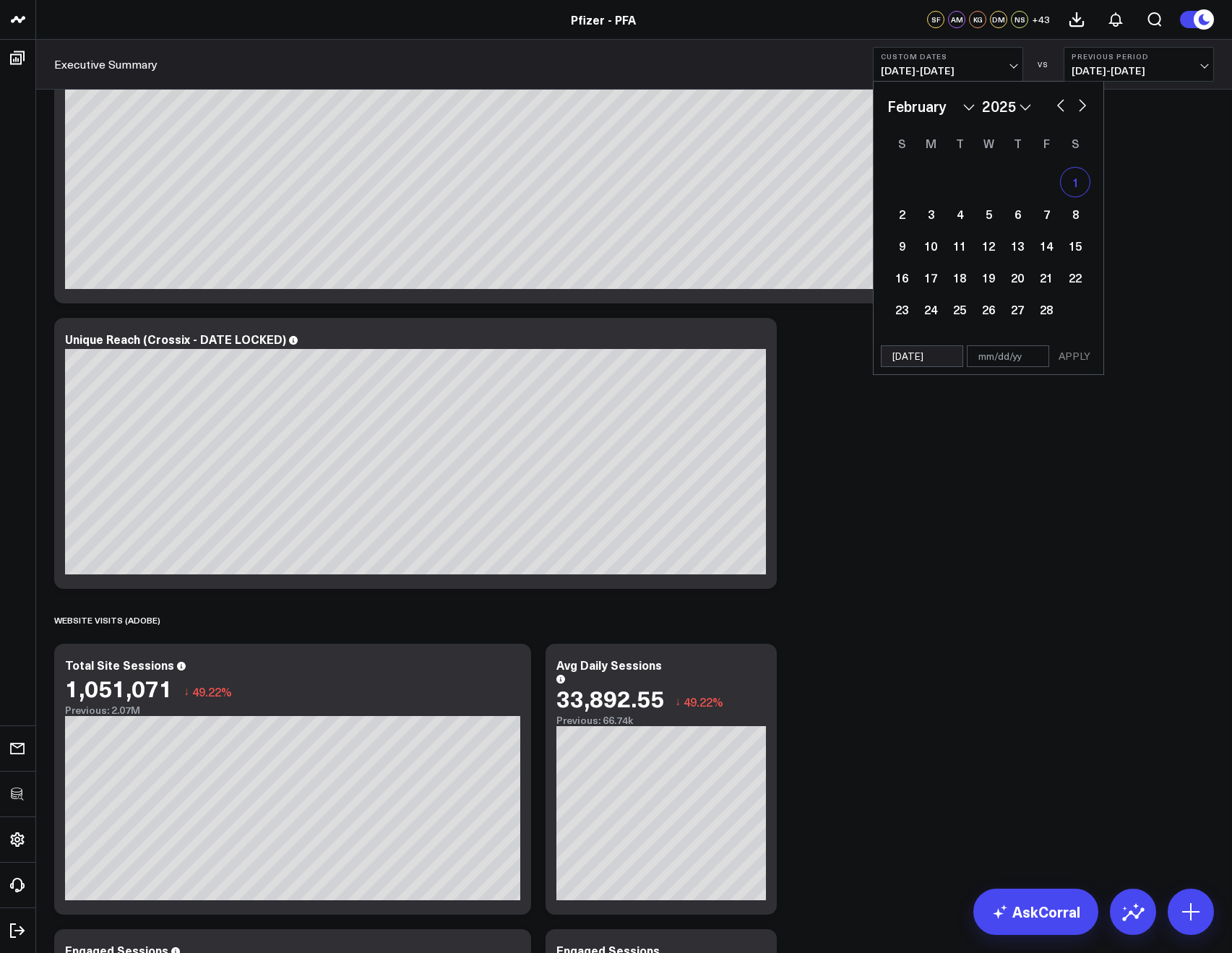
select select "1"
select select "2025"
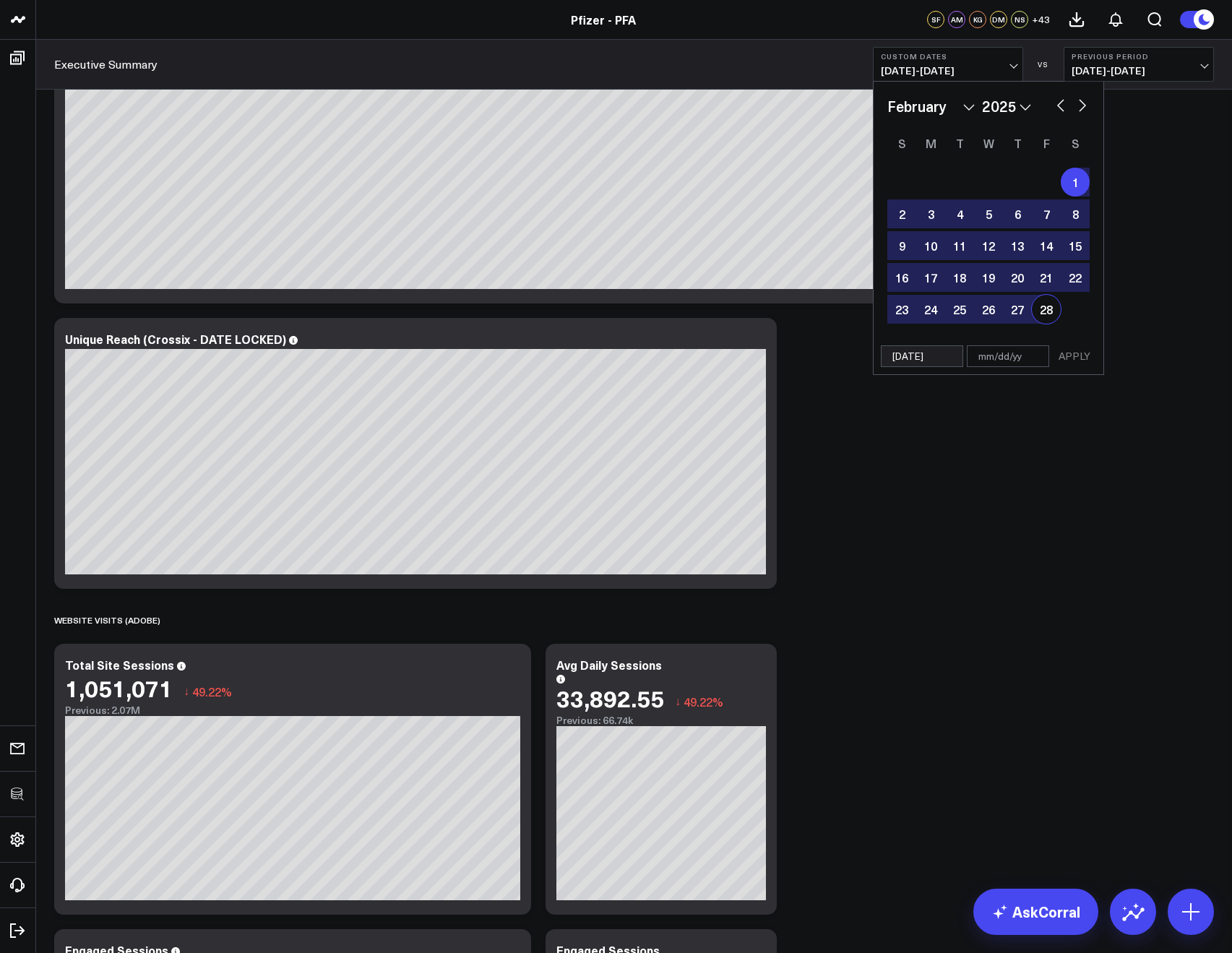
click at [1042, 318] on div "28" at bounding box center [1046, 309] width 29 height 29
type input "02/28/25"
select select "1"
select select "2025"
click at [1074, 364] on button "APPLY" at bounding box center [1074, 356] width 43 height 22
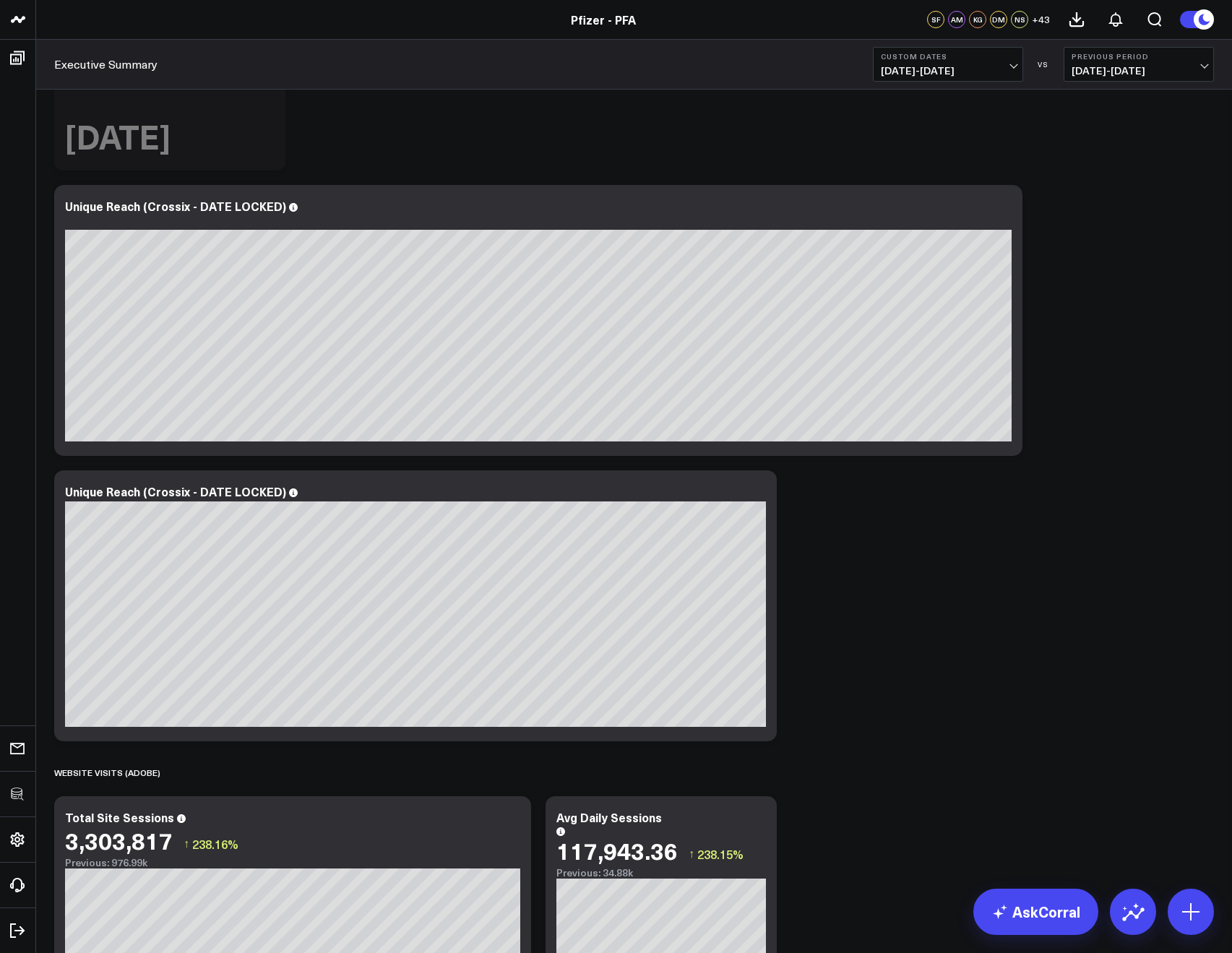
scroll to position [690, 0]
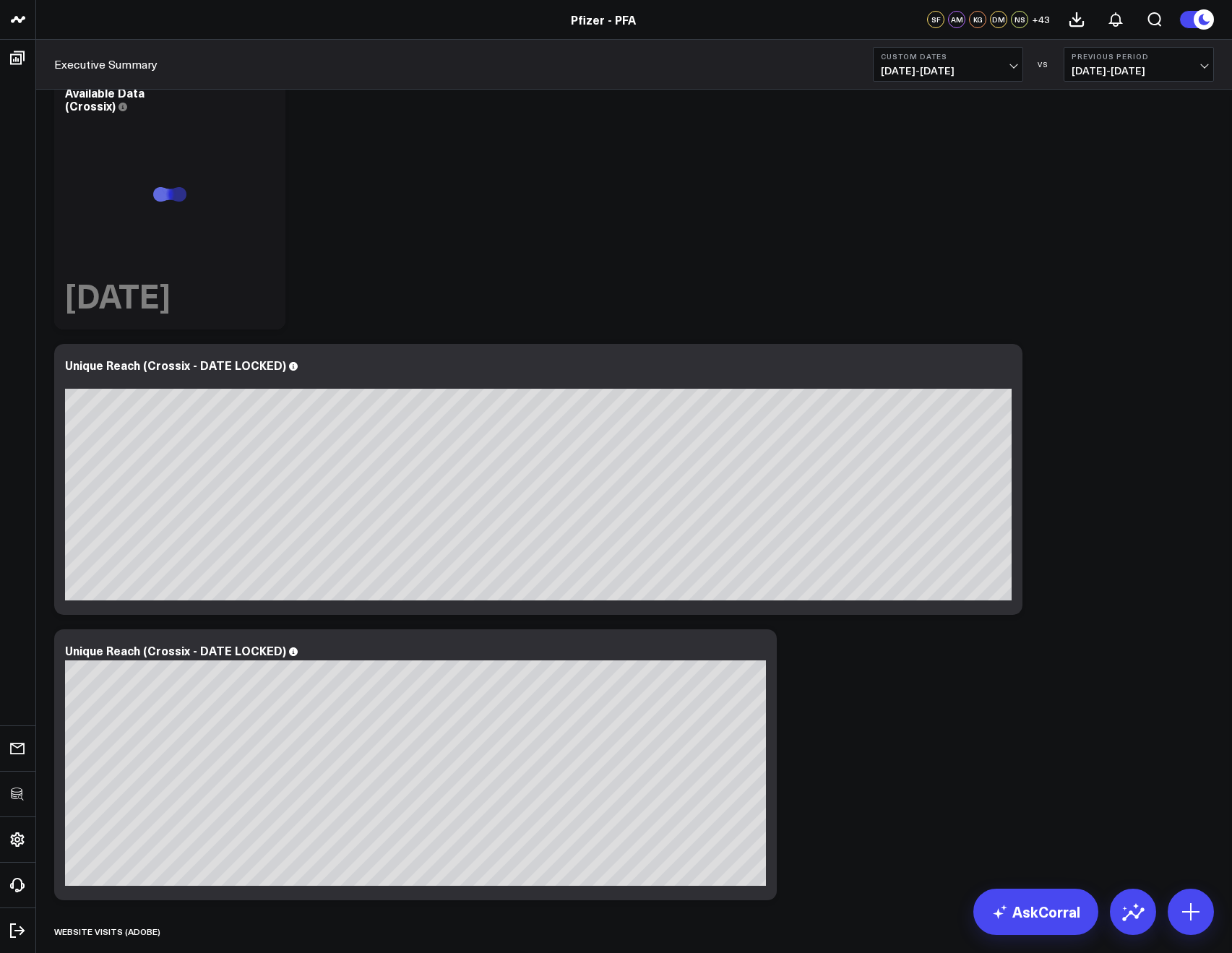
click at [899, 72] on span "02/01/25 - 02/28/25" at bounding box center [948, 71] width 135 height 12
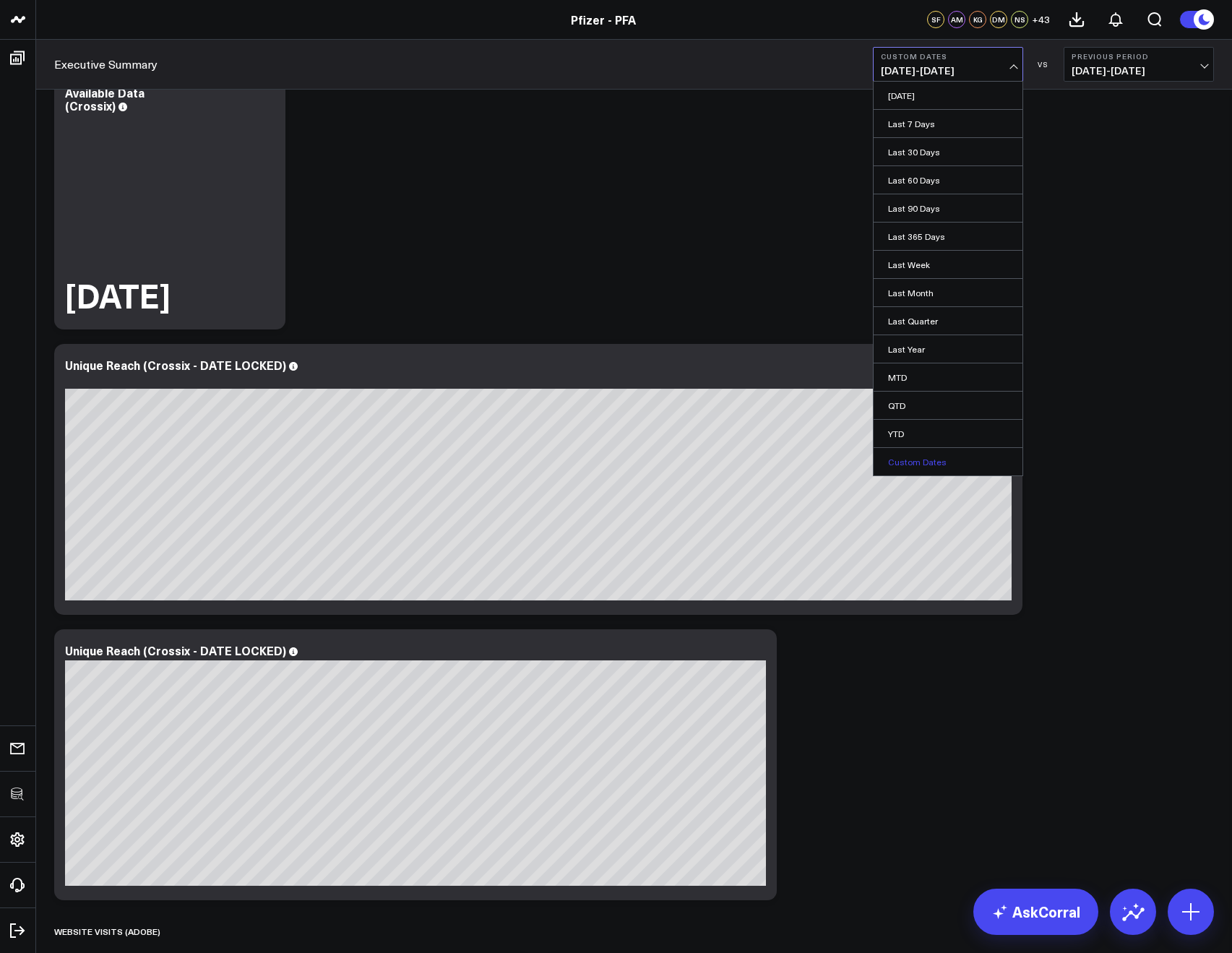
click at [917, 458] on link "Custom Dates" at bounding box center [947, 462] width 149 height 28
select select "7"
select select "2025"
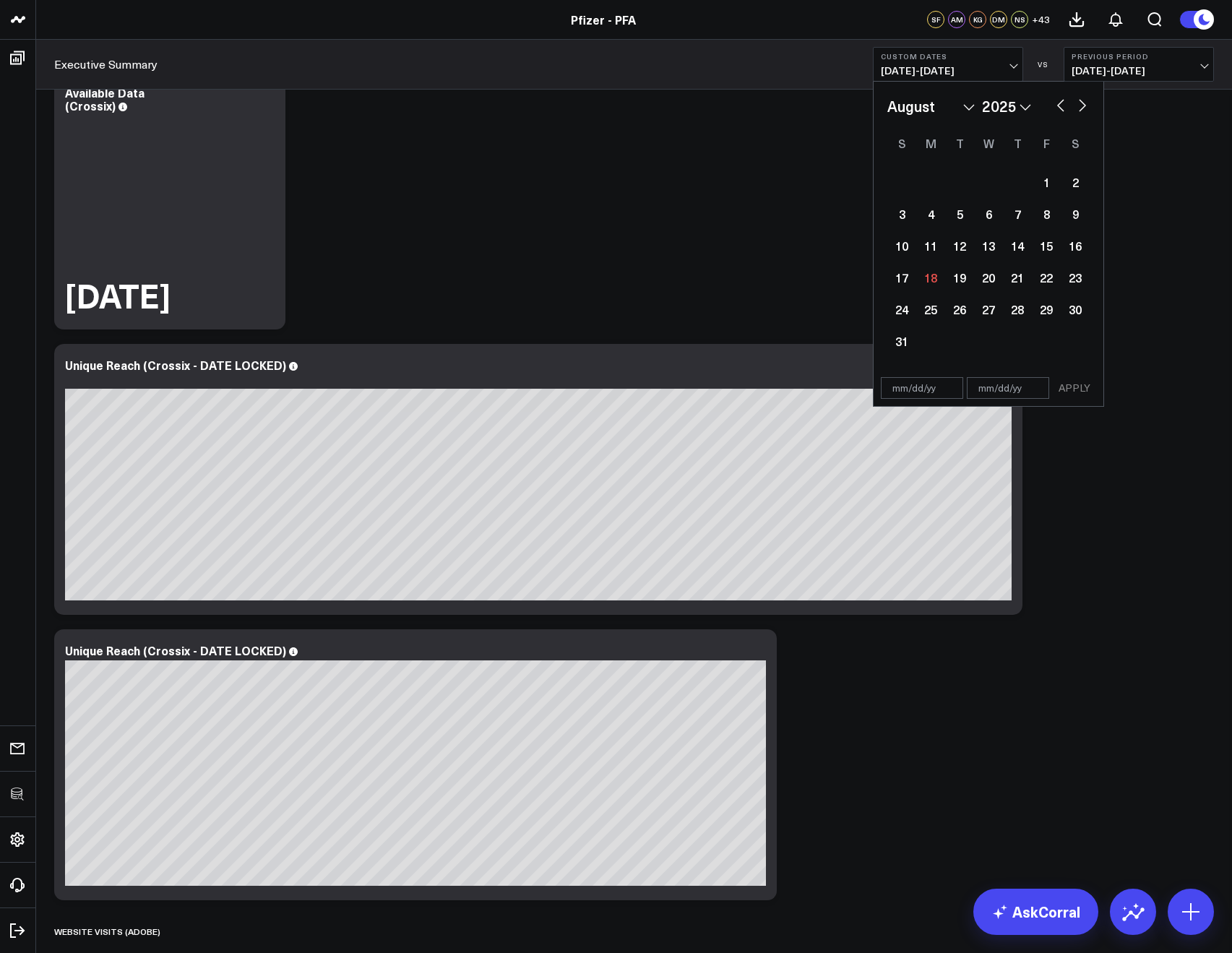
click at [1075, 114] on div "January February March April May June July August September October November De…" at bounding box center [988, 106] width 203 height 22
click at [1079, 113] on div "January February March April May June July August September October November De…" at bounding box center [988, 106] width 203 height 22
click at [1083, 110] on button "button" at bounding box center [1083, 104] width 15 height 18
select select "8"
select select "2025"
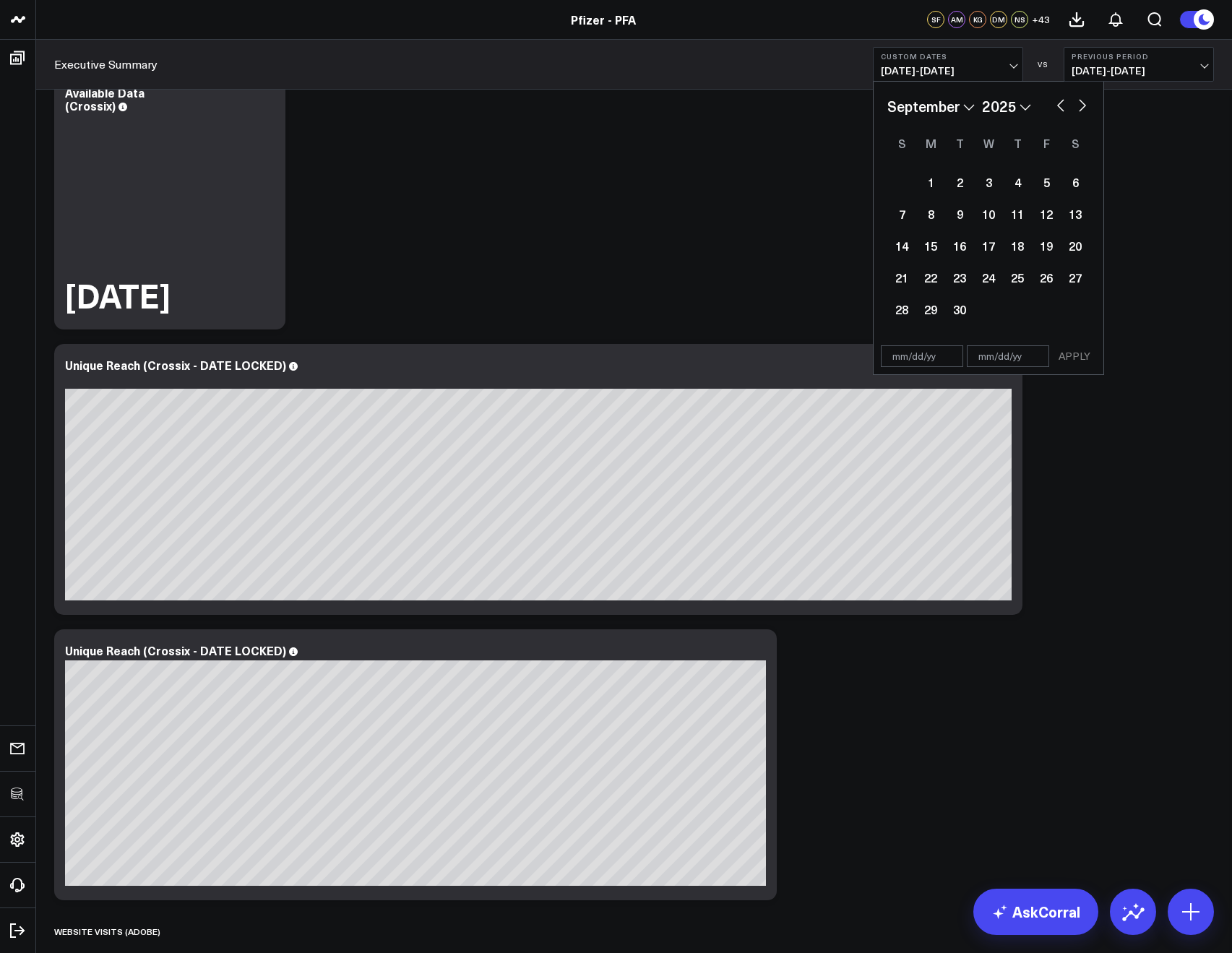
click at [1070, 109] on div "January February March April May June July August September October November De…" at bounding box center [988, 106] width 203 height 22
click at [1067, 109] on div "January February March April May June July August September October November De…" at bounding box center [988, 106] width 203 height 22
click at [1064, 109] on button "button" at bounding box center [1061, 104] width 15 height 18
click at [1064, 108] on button "button" at bounding box center [1061, 104] width 15 height 18
click at [1064, 108] on button "button" at bounding box center [1061, 104] width 15 height 18
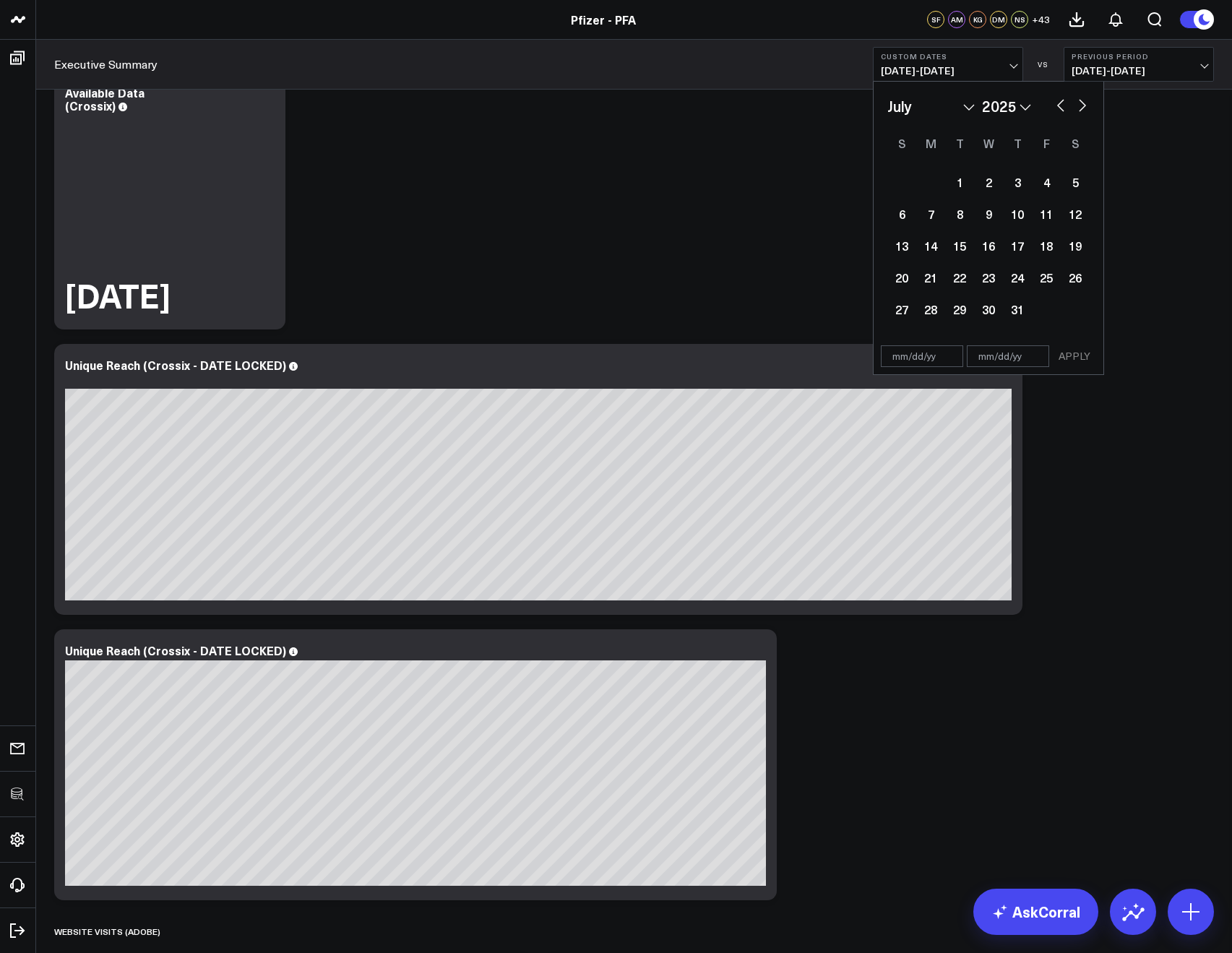
select select "5"
select select "2025"
click at [1064, 108] on button "button" at bounding box center [1061, 104] width 15 height 18
select select "4"
select select "2025"
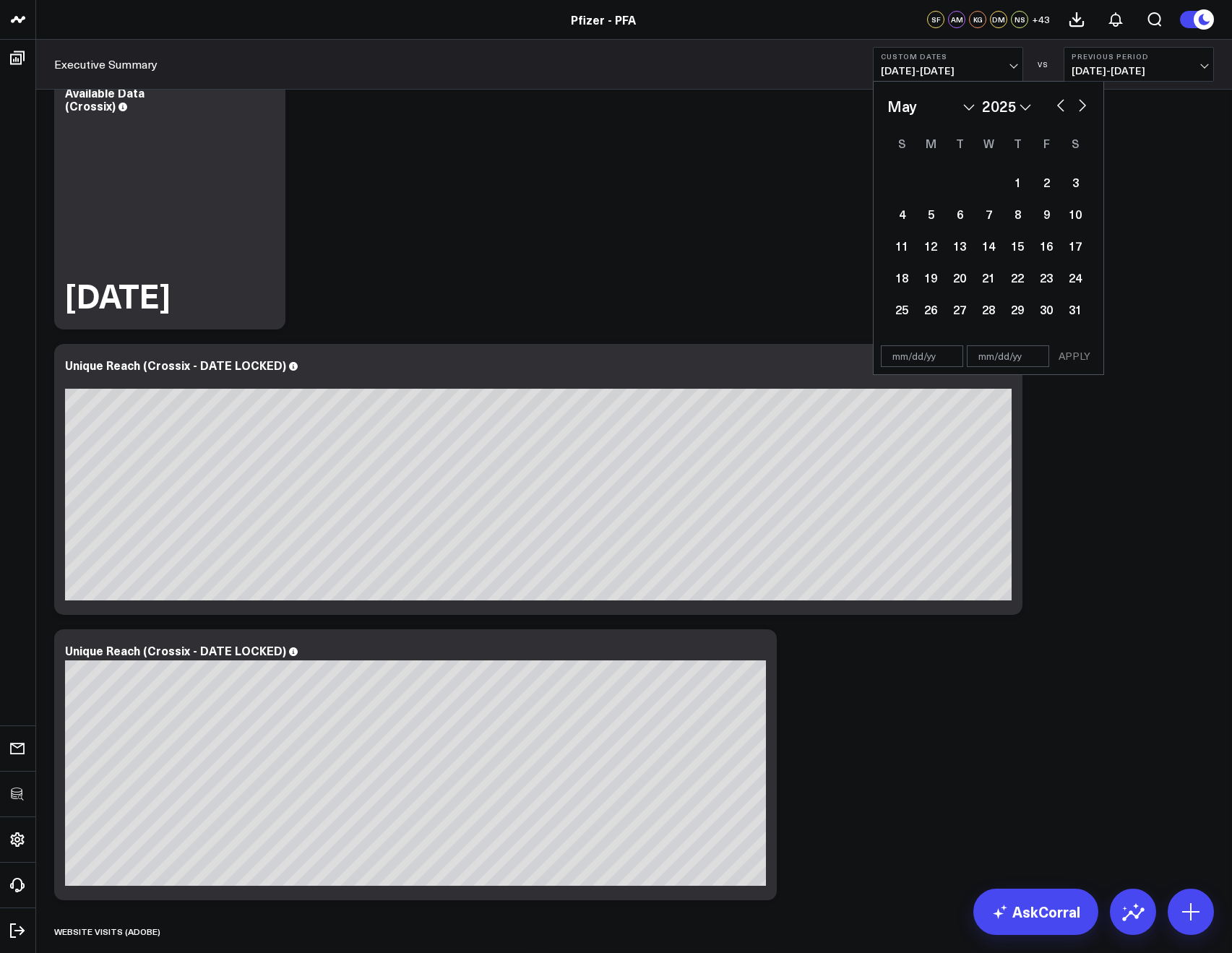
click at [1064, 108] on button "button" at bounding box center [1061, 104] width 15 height 18
select select "3"
select select "2025"
click at [1064, 108] on button "button" at bounding box center [1061, 104] width 15 height 18
select select "2"
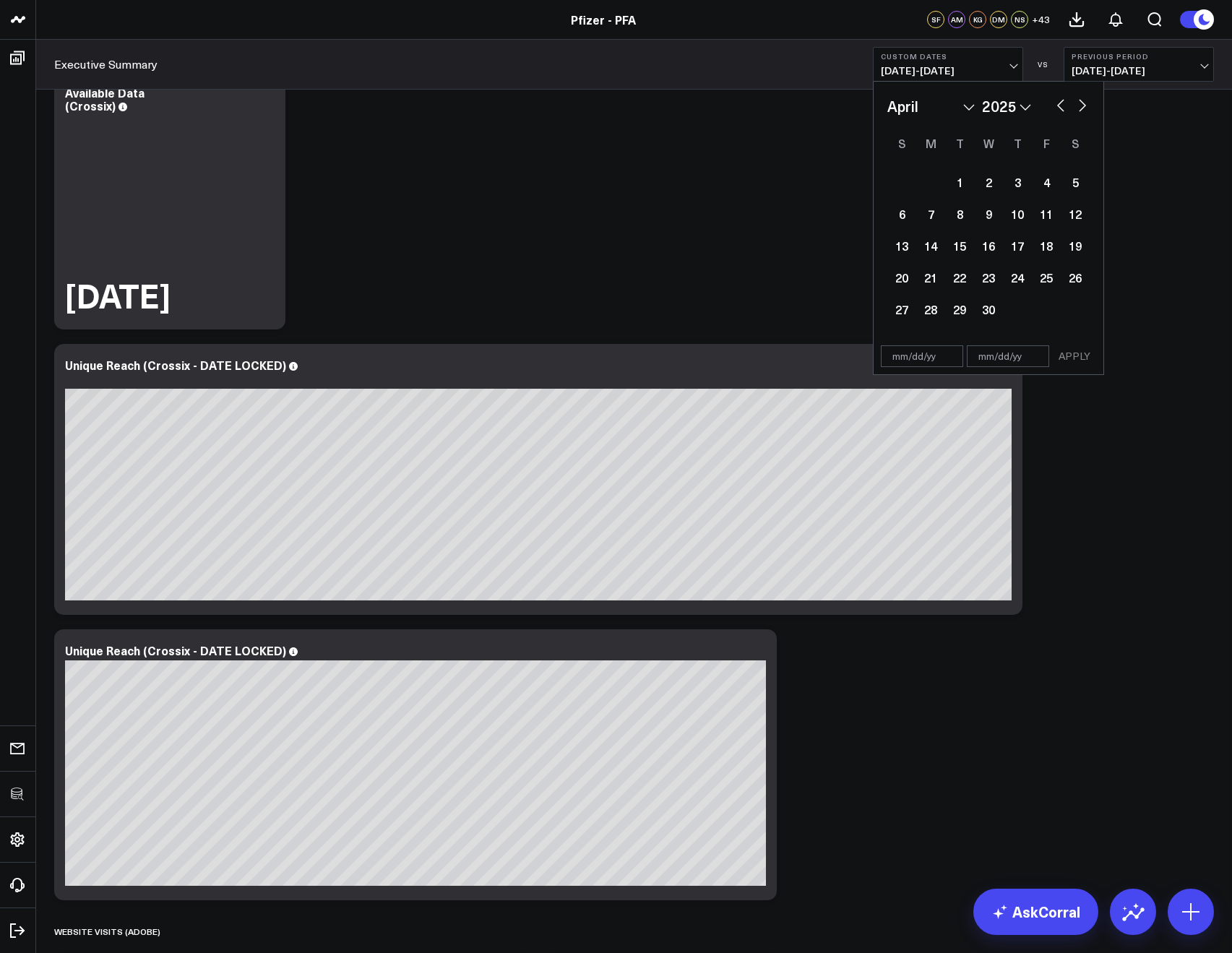
select select "2025"
click at [1067, 189] on div "1" at bounding box center [1075, 182] width 29 height 29
type input "03/01/25"
select select "2"
select select "2025"
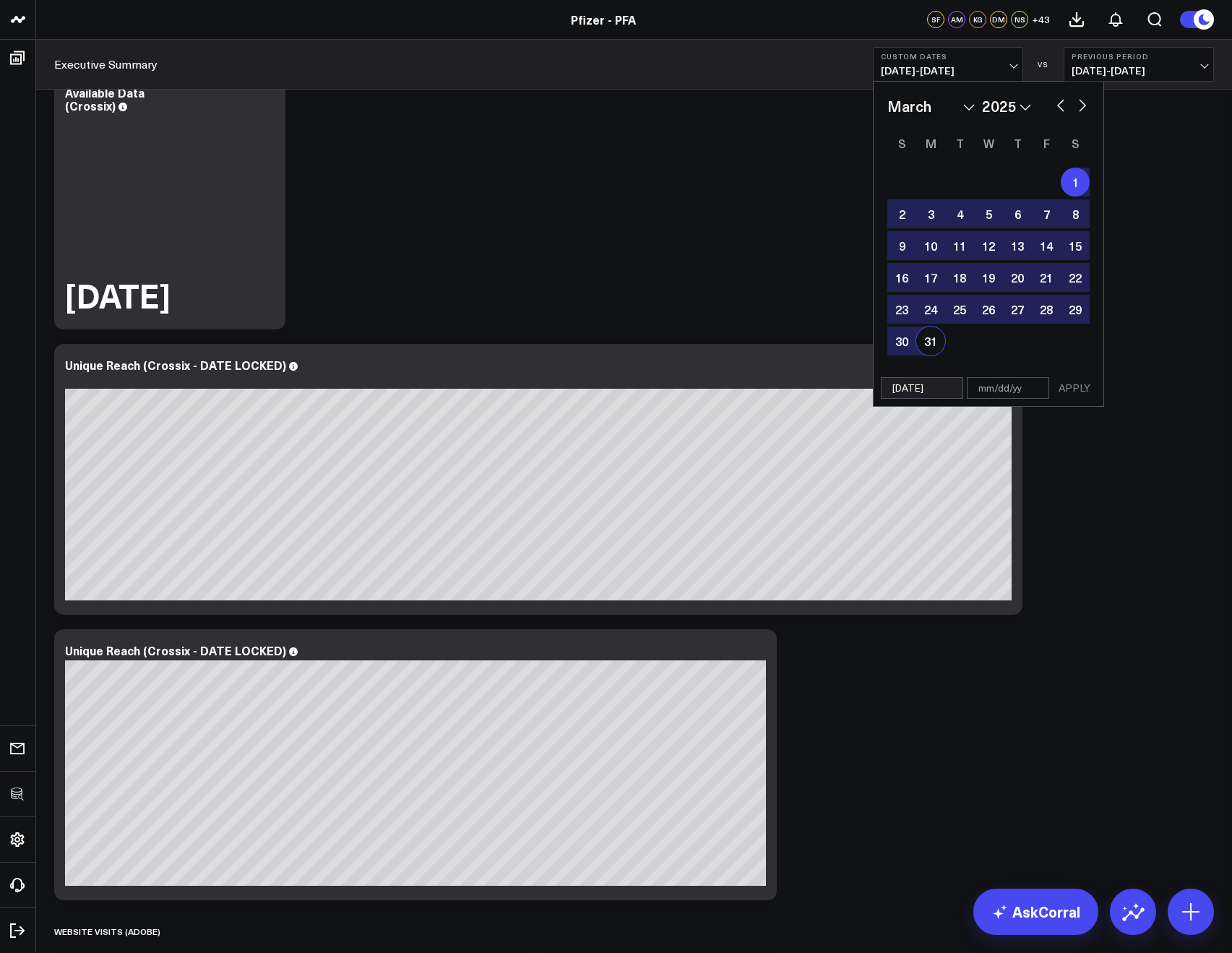
click at [928, 333] on div "31" at bounding box center [931, 341] width 29 height 29
type input "03/31/25"
select select "2"
select select "2025"
click at [1081, 391] on button "APPLY" at bounding box center [1074, 388] width 43 height 22
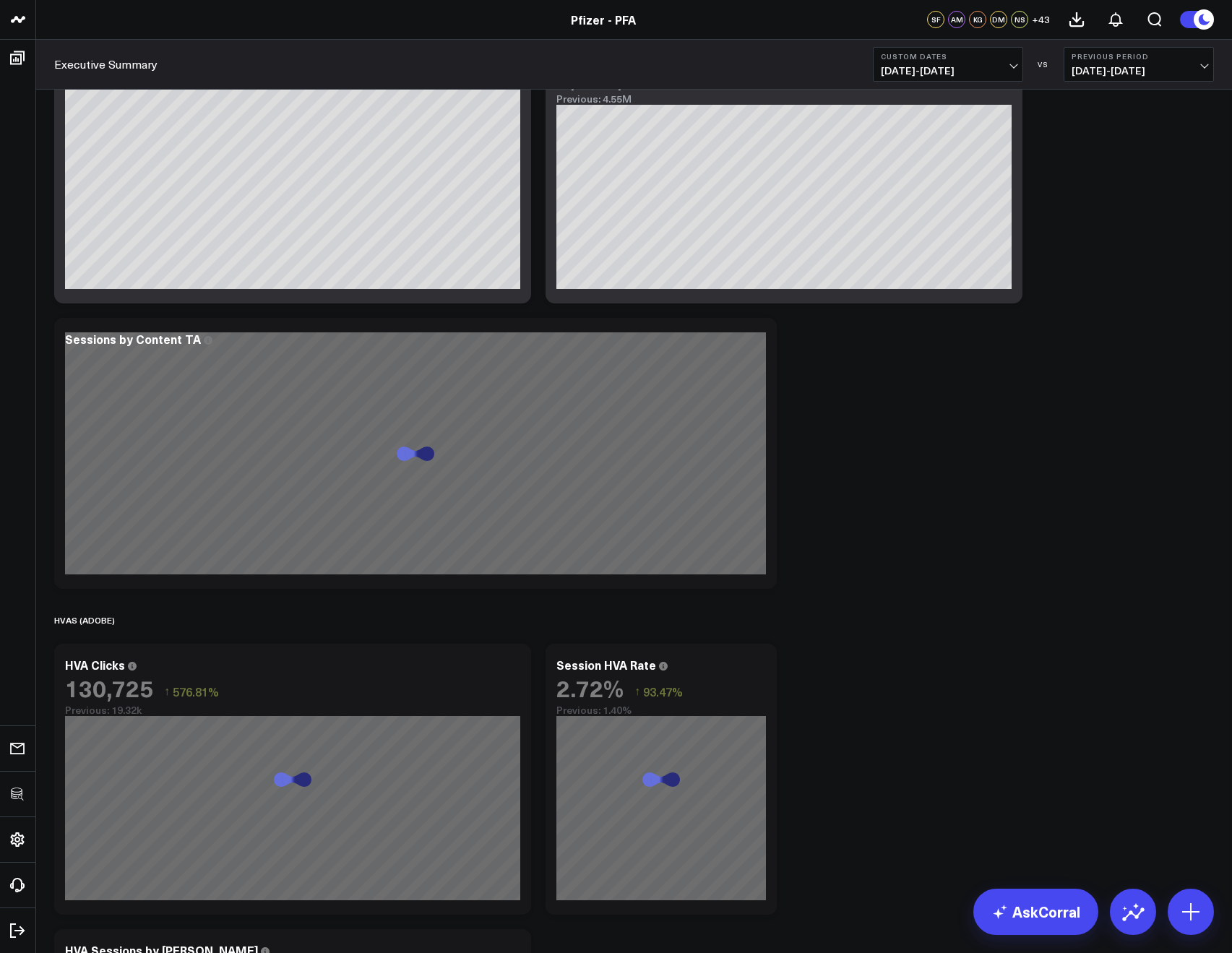
scroll to position [2397, 0]
